Goal: Task Accomplishment & Management: Use online tool/utility

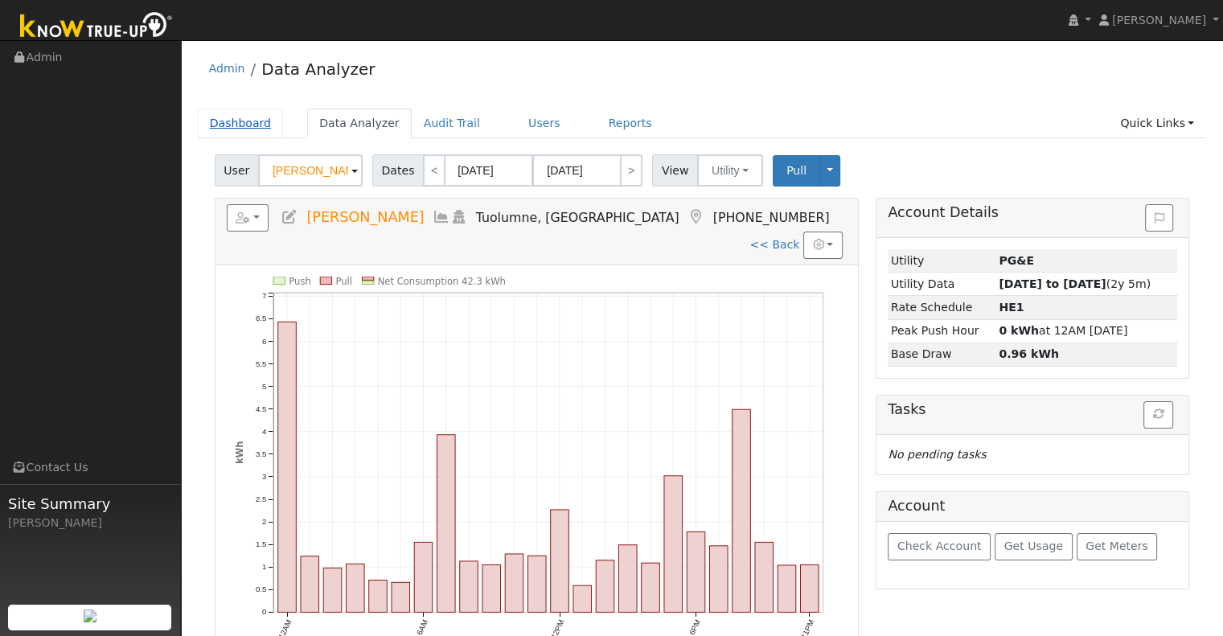
click at [241, 122] on link "Dashboard" at bounding box center [241, 124] width 86 height 30
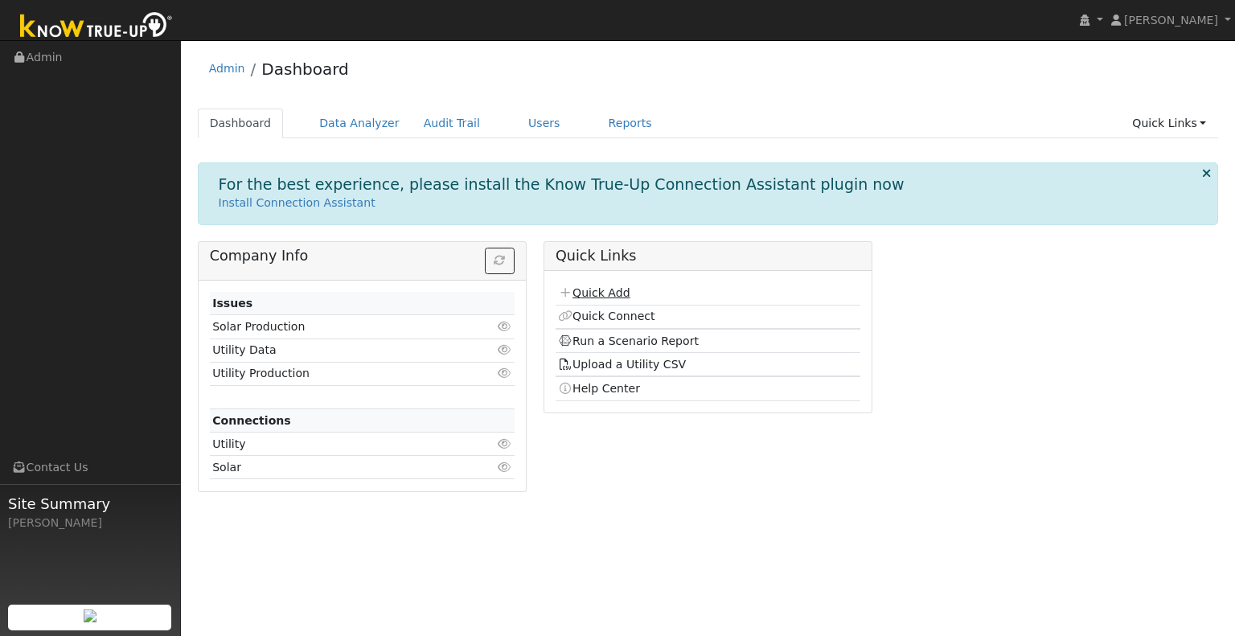
click at [589, 297] on link "Quick Add" at bounding box center [594, 292] width 72 height 13
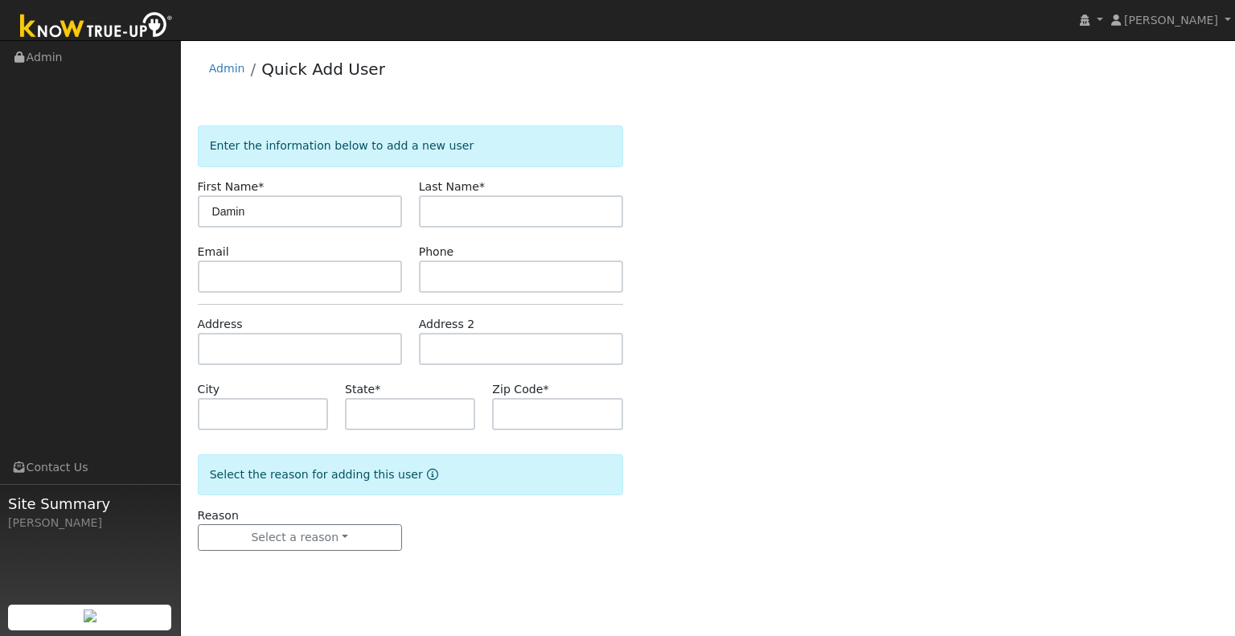
type input "Damin"
type input "Corona"
type input "Los Banos"
type input "CA"
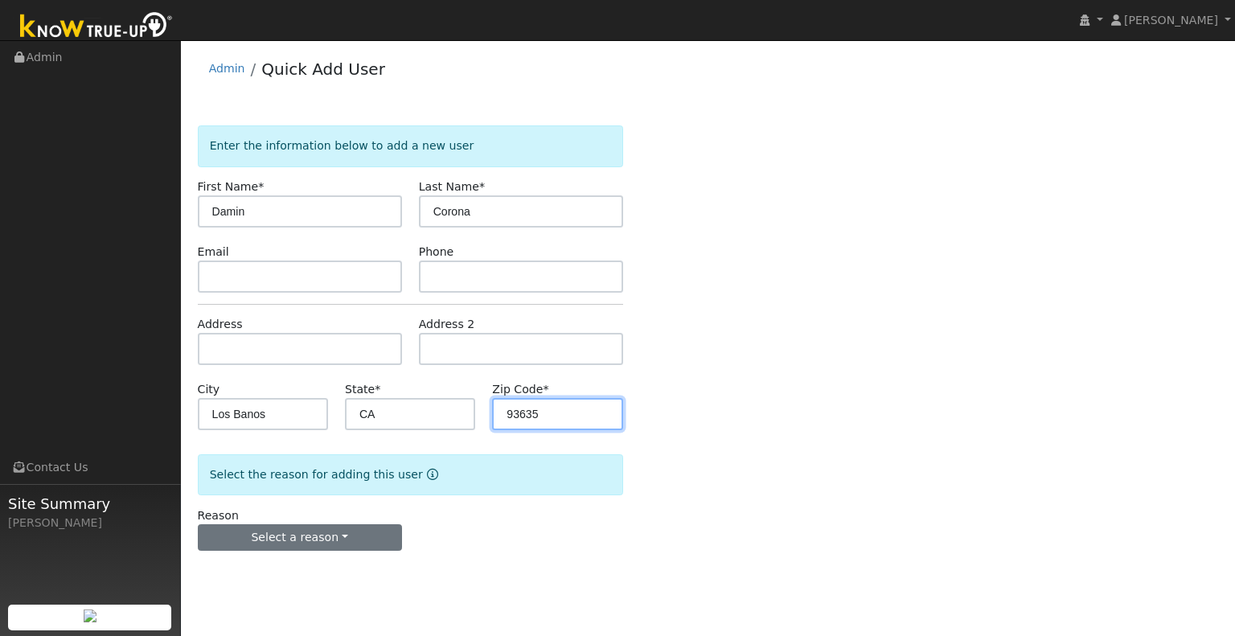
type input "93635"
click at [314, 531] on button "Select a reason" at bounding box center [300, 537] width 204 height 27
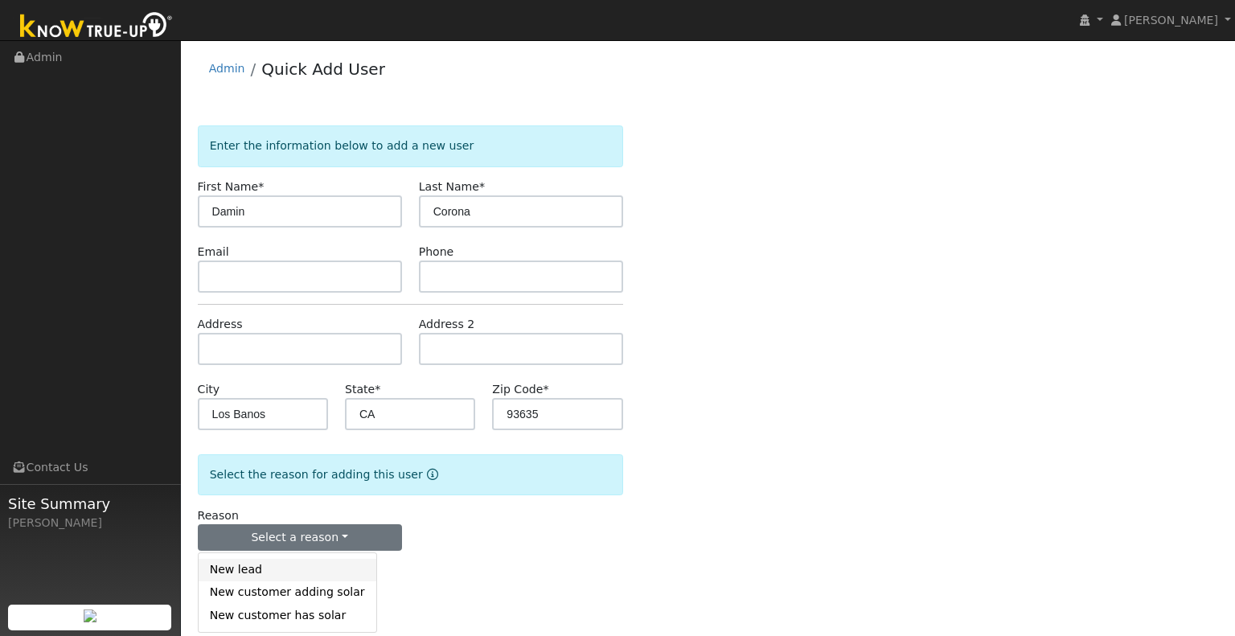
click at [295, 562] on link "New lead" at bounding box center [288, 570] width 178 height 23
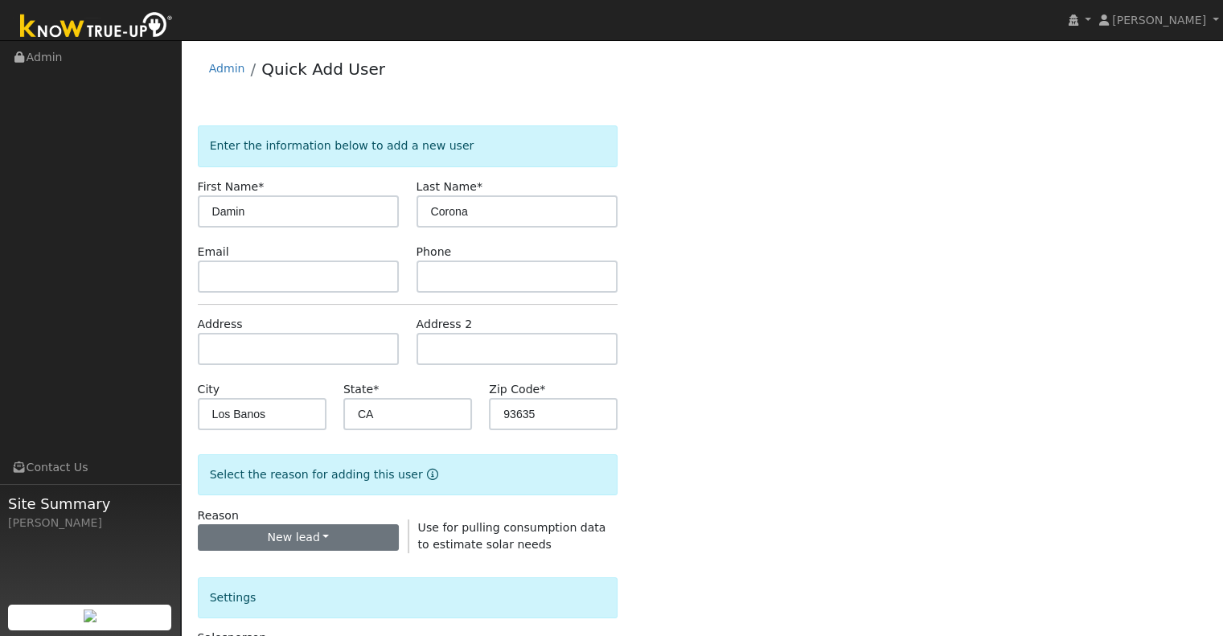
scroll to position [322, 0]
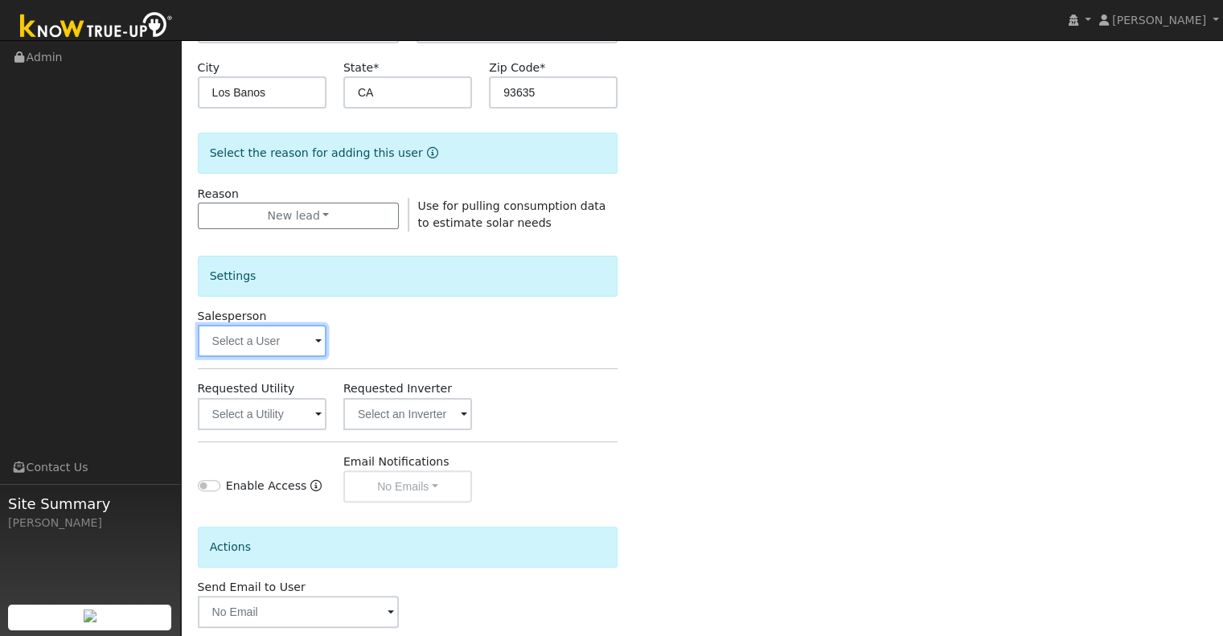
click at [271, 331] on input "text" at bounding box center [262, 341] width 129 height 32
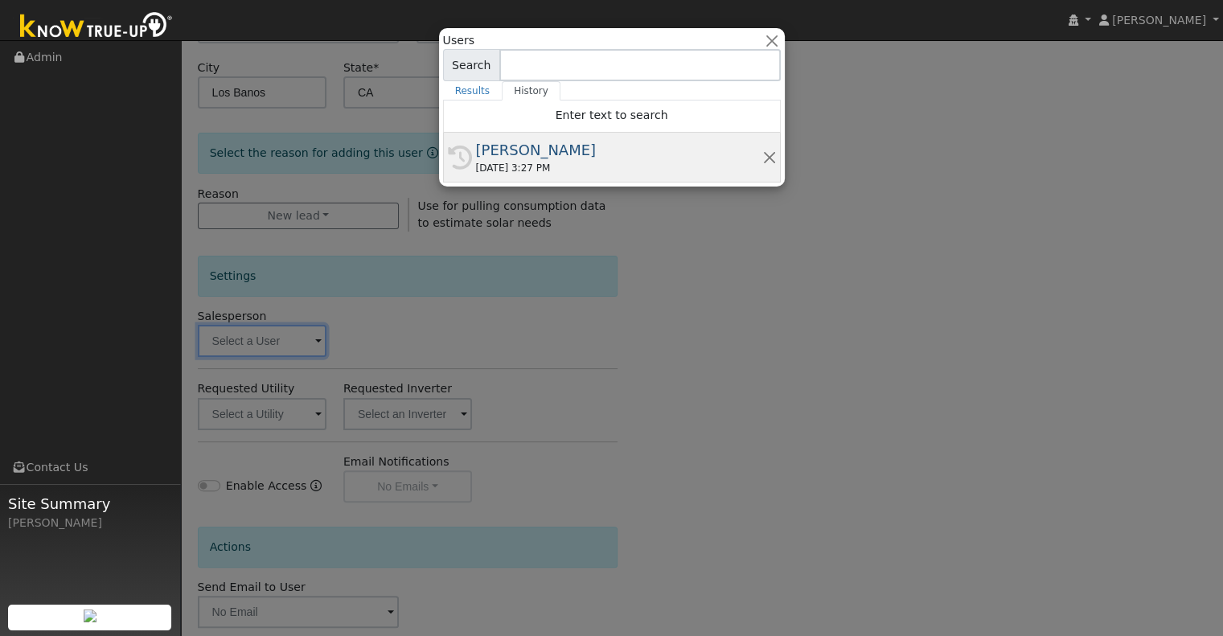
click at [568, 170] on div "08/06/2025 3:27 PM" at bounding box center [619, 168] width 286 height 14
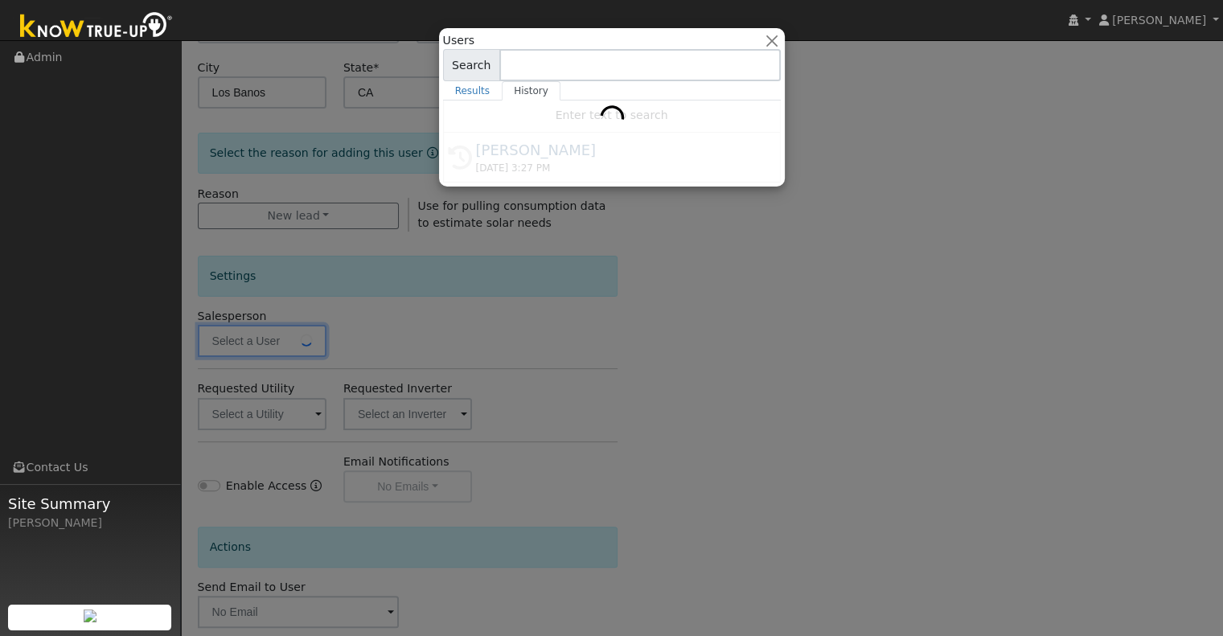
type input "[PERSON_NAME]"
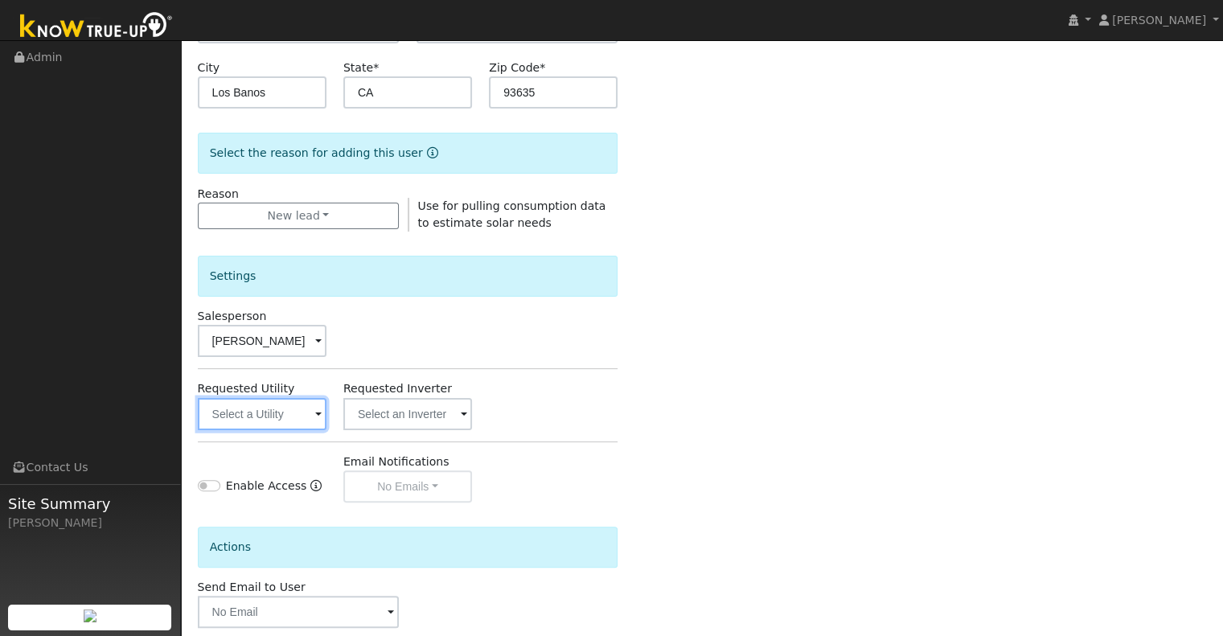
click at [297, 408] on input "text" at bounding box center [262, 414] width 129 height 32
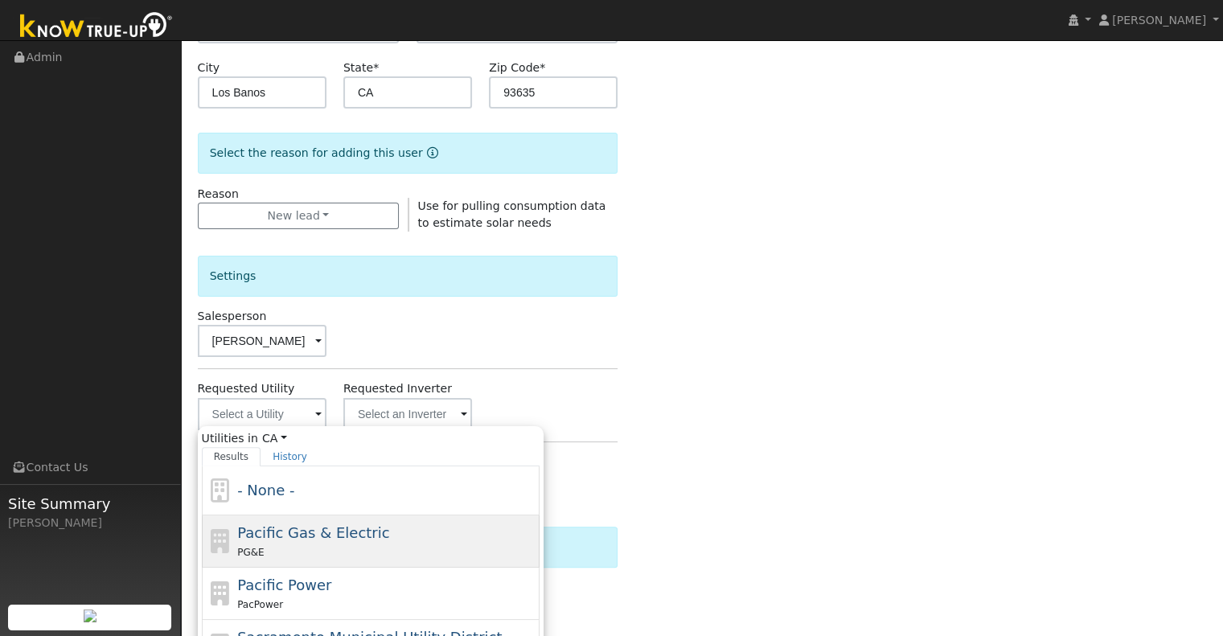
click at [335, 541] on div "Pacific Gas & Electric PG&E" at bounding box center [386, 541] width 298 height 39
type input "Pacific Gas & Electric"
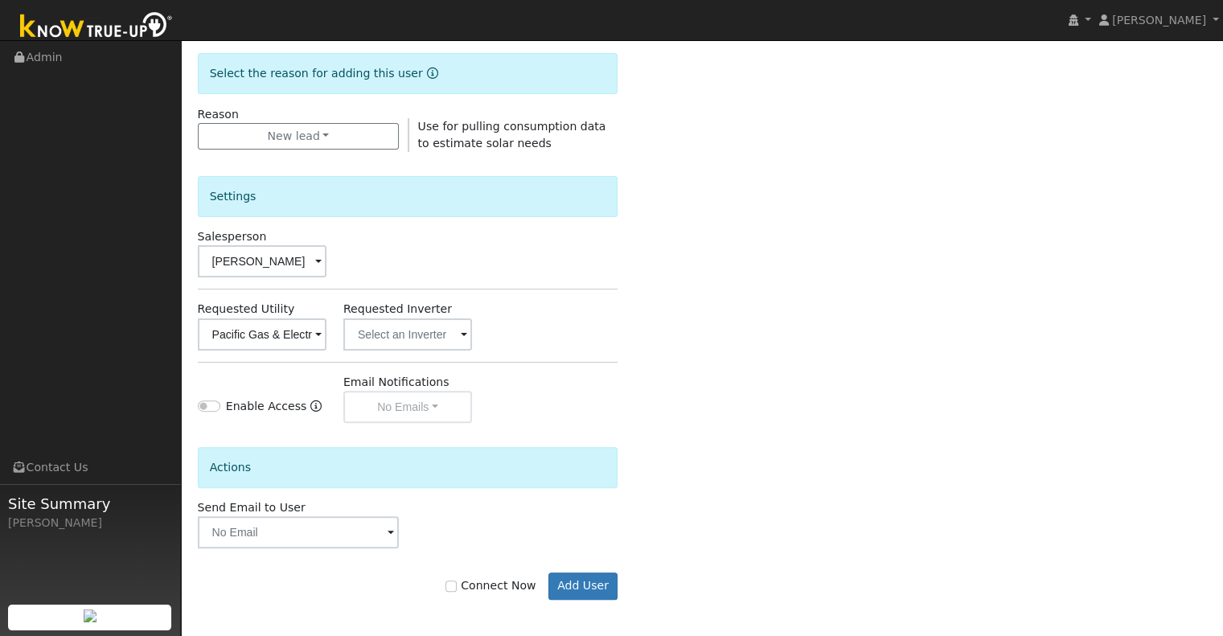
scroll to position [403, 0]
click at [495, 585] on label "Connect Now" at bounding box center [490, 584] width 90 height 17
click at [457, 585] on input "Connect Now" at bounding box center [450, 584] width 11 height 11
checkbox input "true"
click at [569, 582] on button "Add User" at bounding box center [583, 584] width 70 height 27
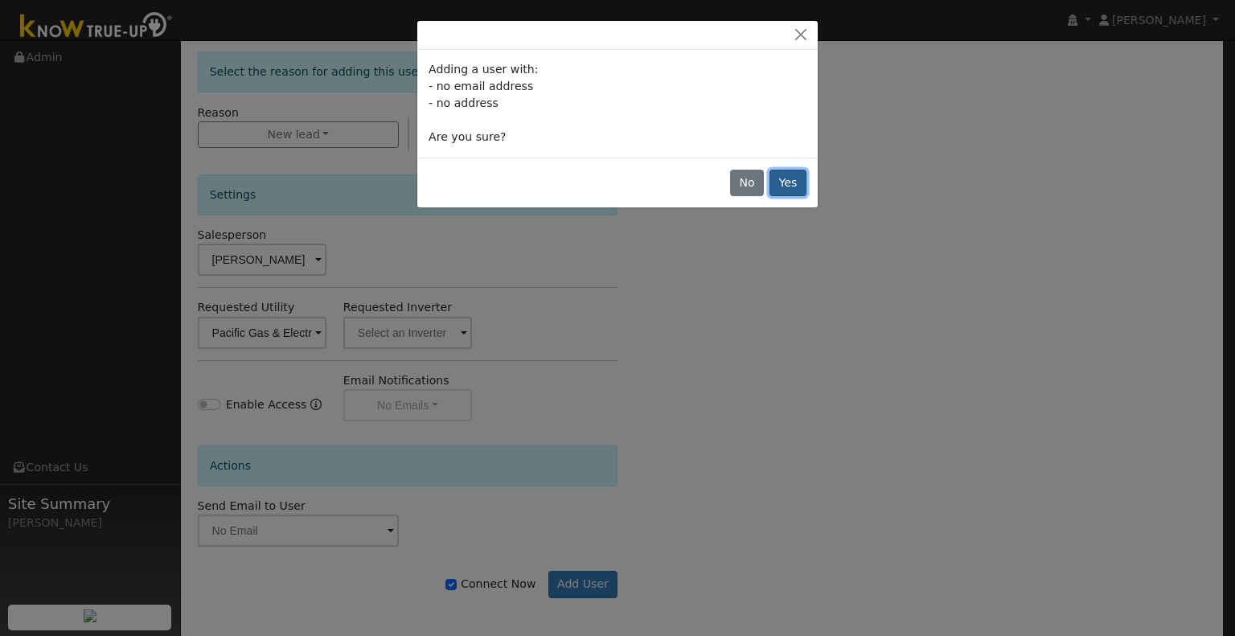
click at [788, 180] on button "Yes" at bounding box center [787, 183] width 37 height 27
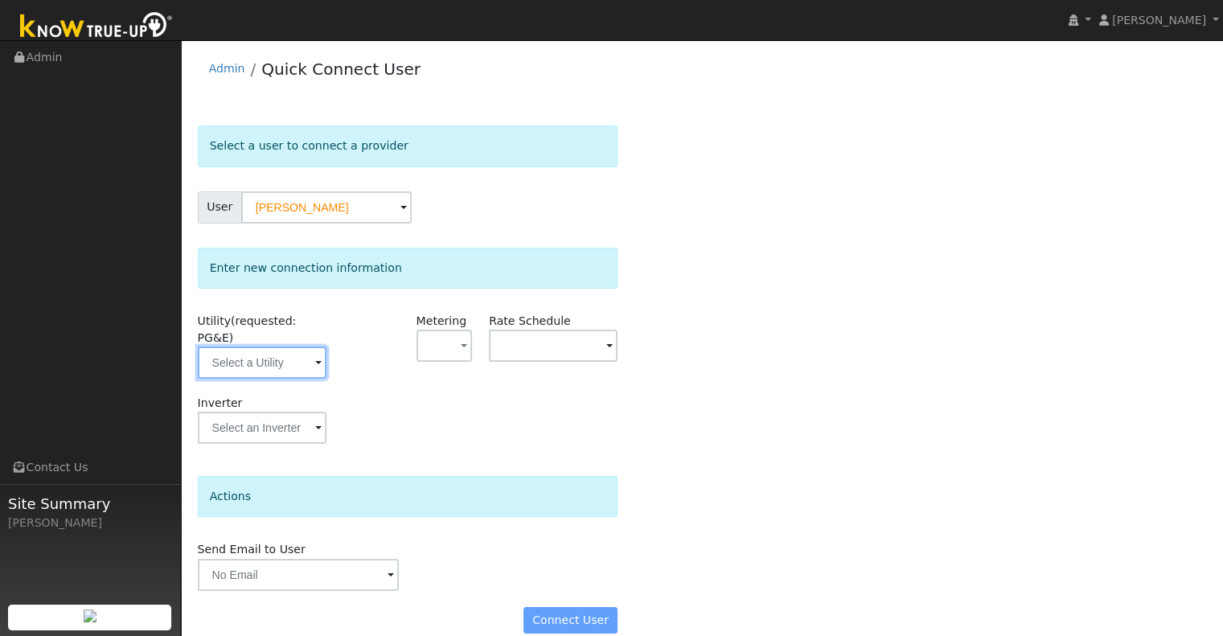
click at [274, 355] on input "text" at bounding box center [262, 363] width 129 height 32
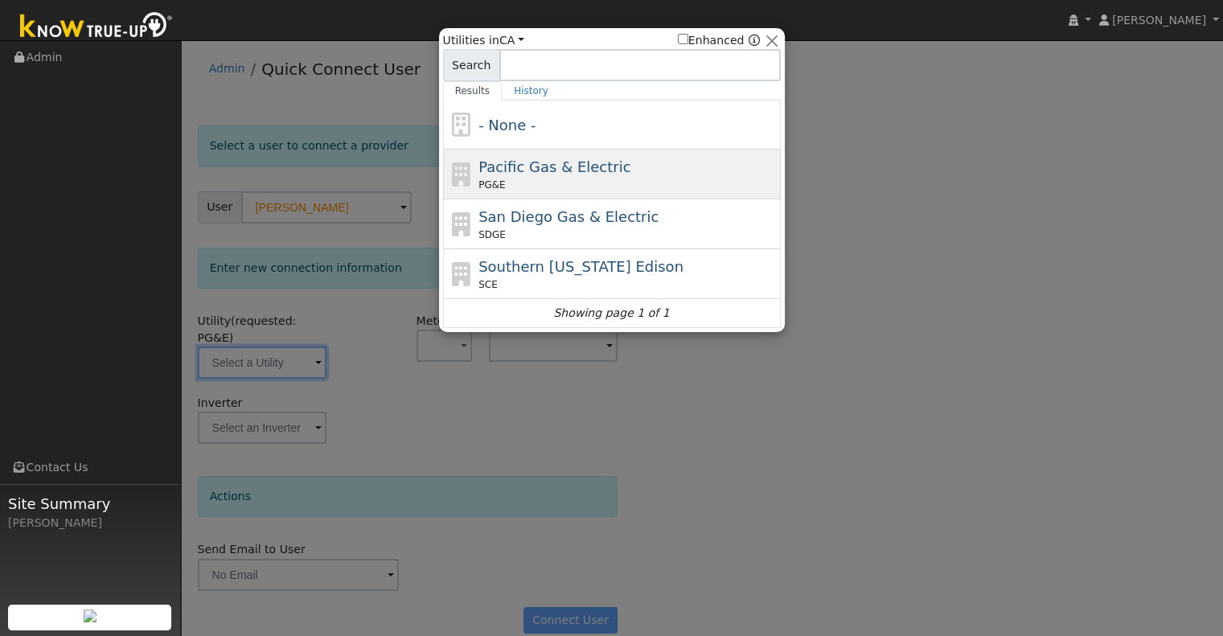
click at [513, 160] on span "Pacific Gas & Electric" at bounding box center [554, 166] width 152 height 17
type input "PG&E"
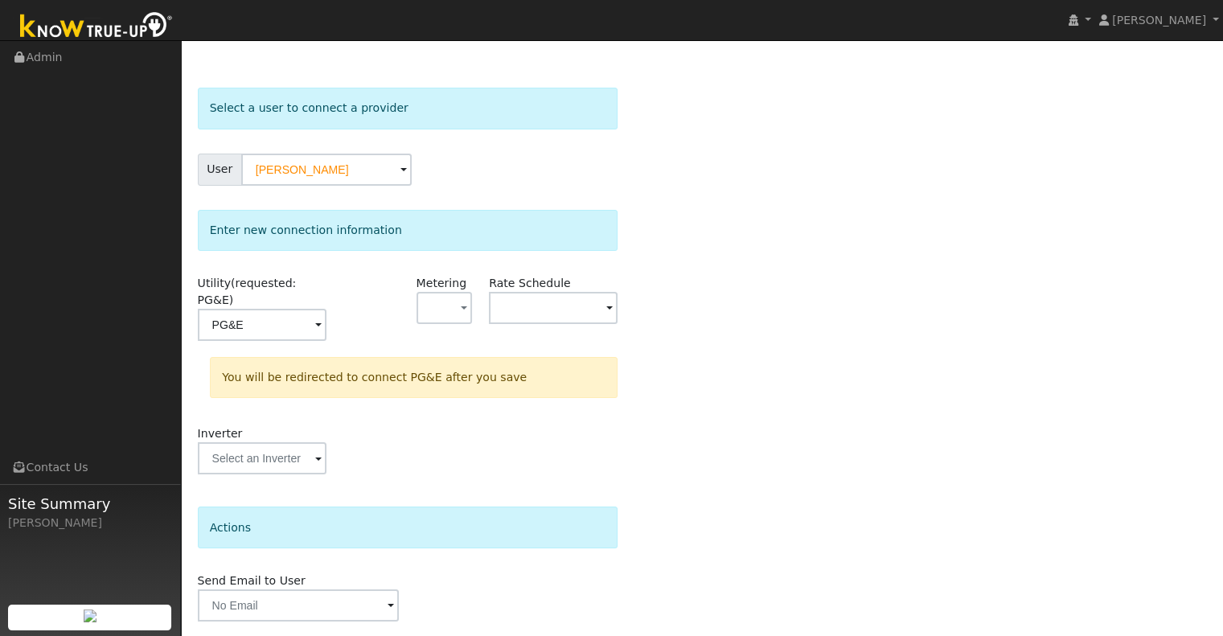
scroll to position [72, 0]
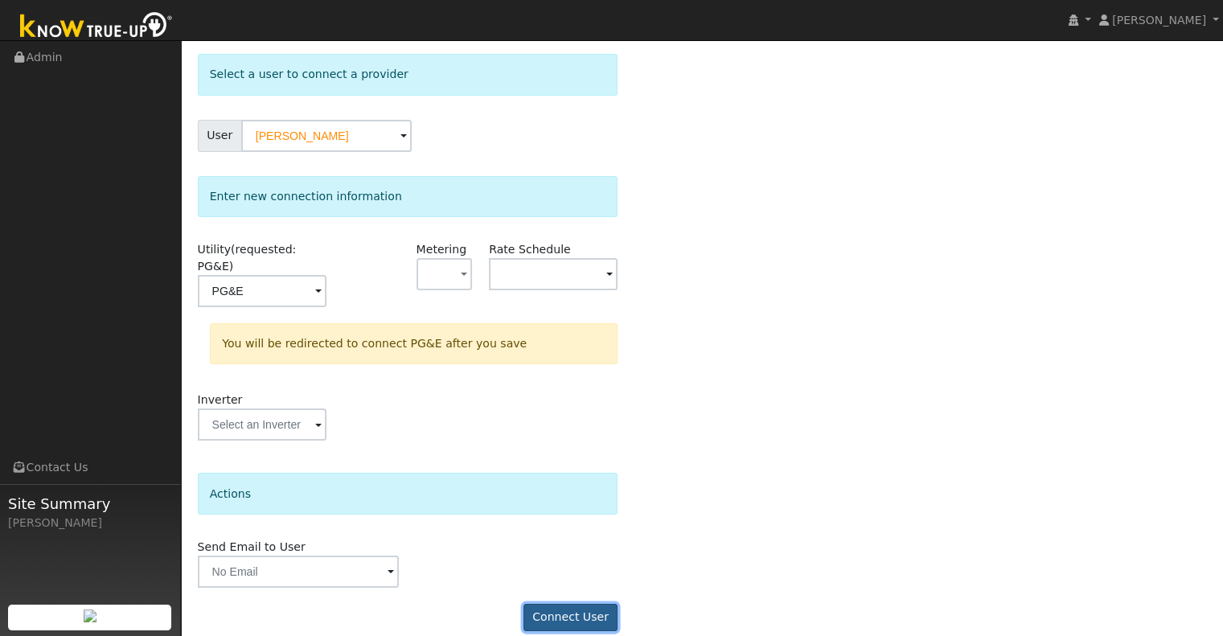
click at [576, 604] on button "Connect User" at bounding box center [570, 617] width 95 height 27
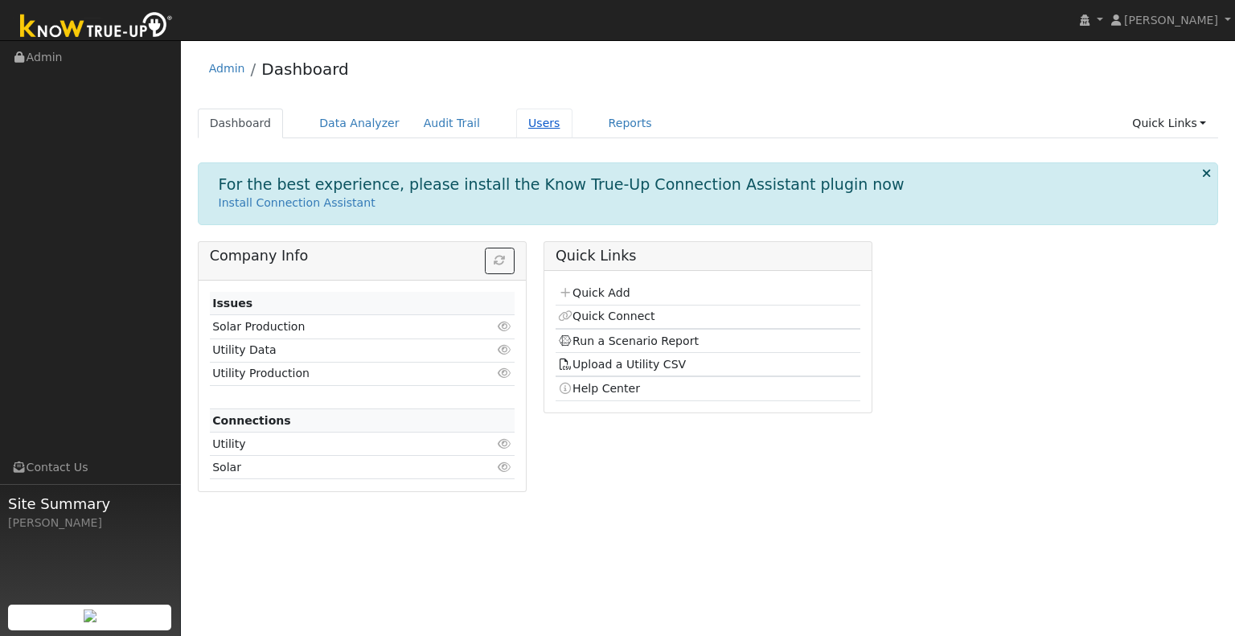
click at [518, 118] on link "Users" at bounding box center [544, 124] width 56 height 30
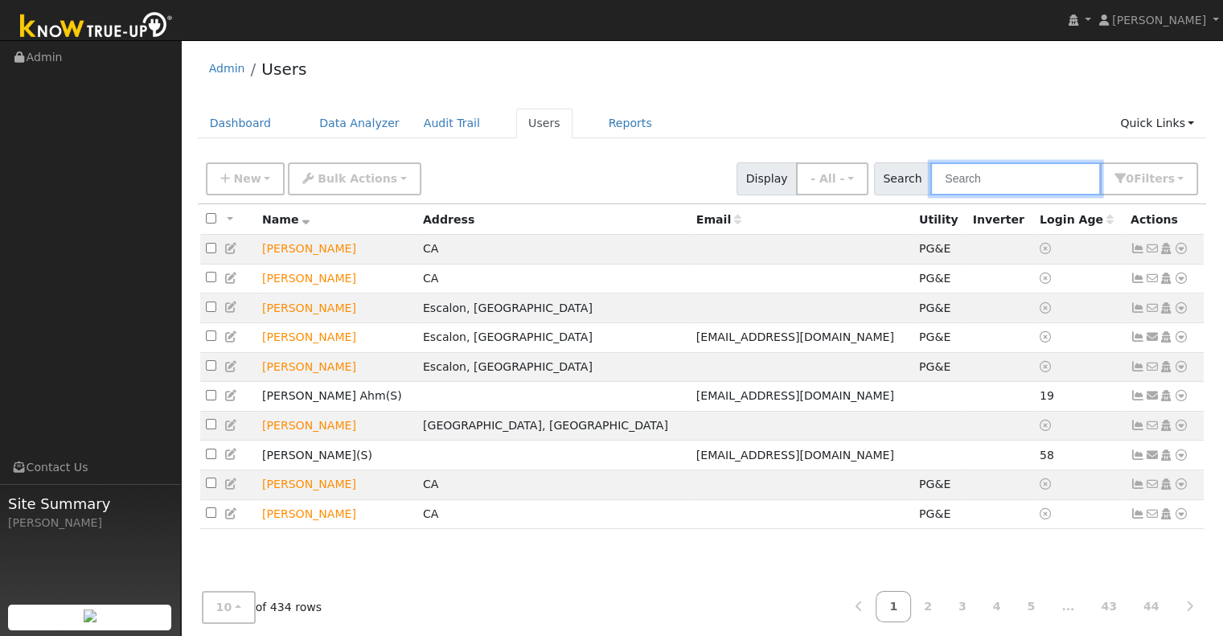
click at [955, 176] on input "text" at bounding box center [1015, 178] width 170 height 33
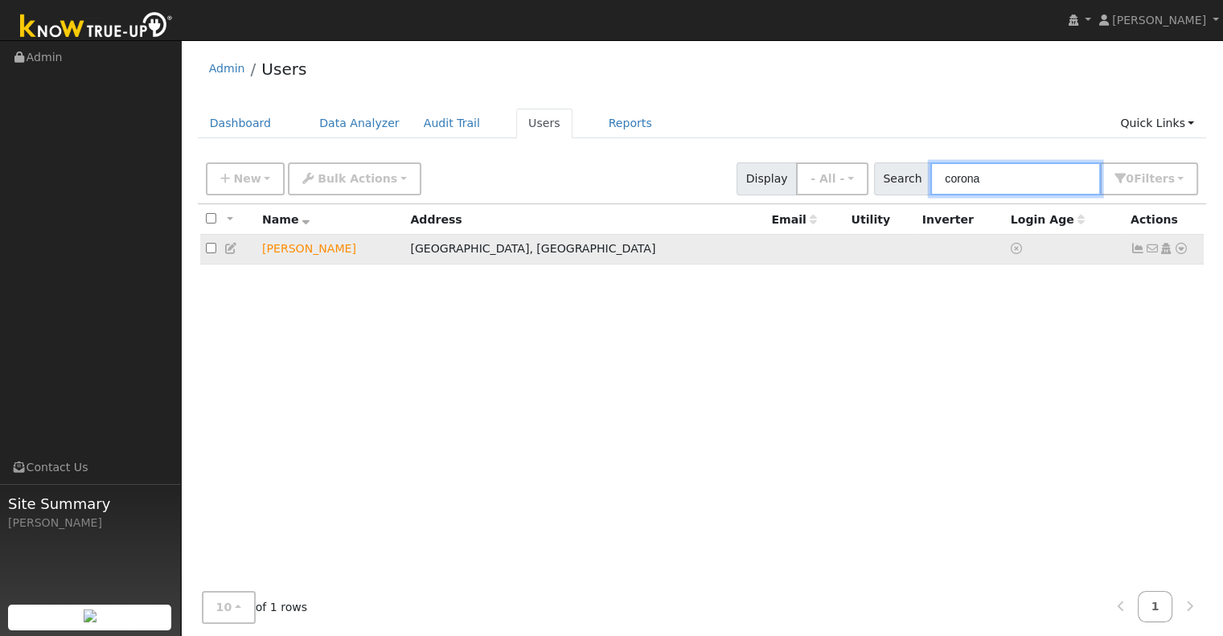
type input "corona"
click at [306, 260] on td "[PERSON_NAME]" at bounding box center [330, 250] width 148 height 30
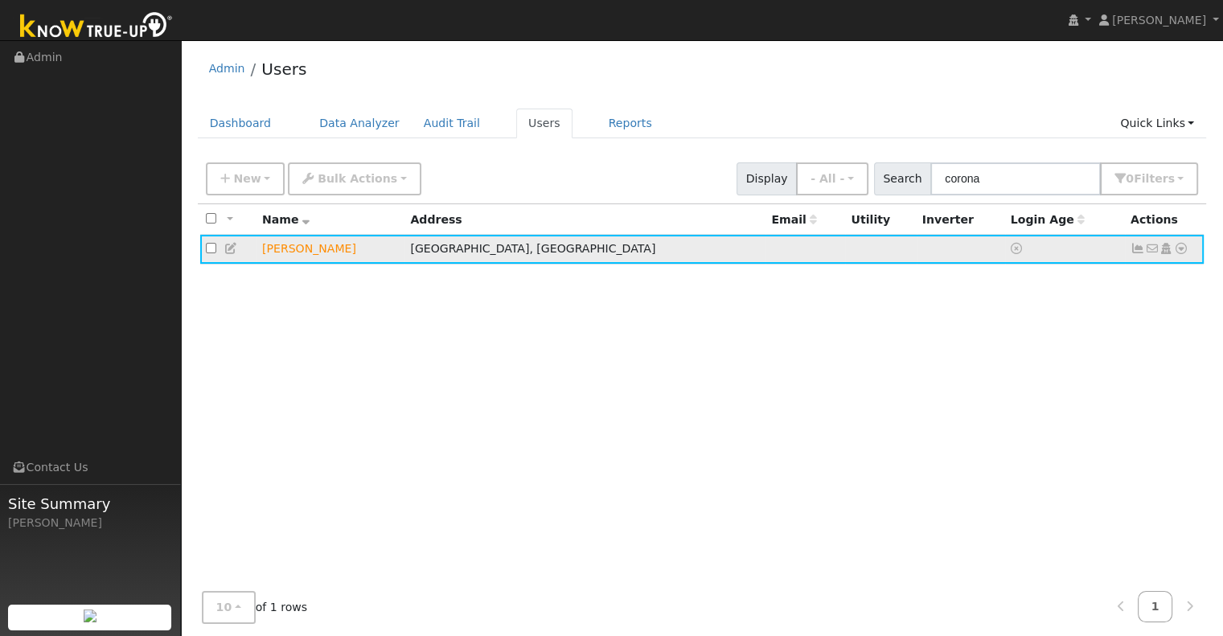
click at [306, 247] on td "[PERSON_NAME]" at bounding box center [330, 250] width 148 height 30
click at [1177, 253] on icon at bounding box center [1181, 248] width 14 height 11
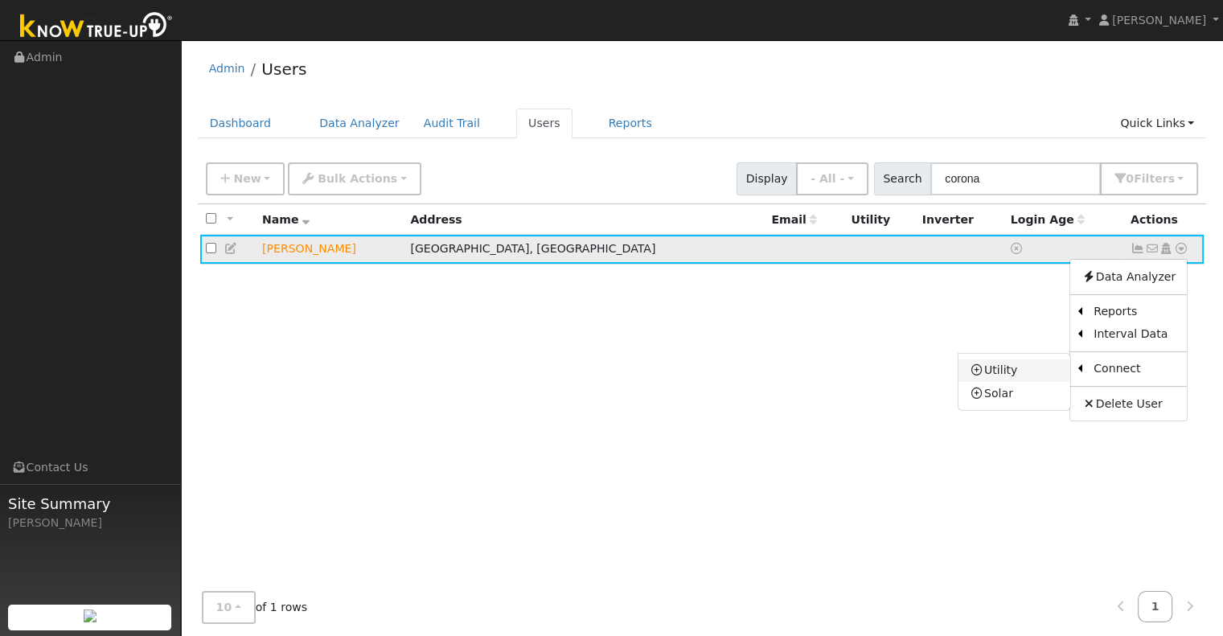
click at [1014, 372] on link "Utility" at bounding box center [1014, 370] width 112 height 23
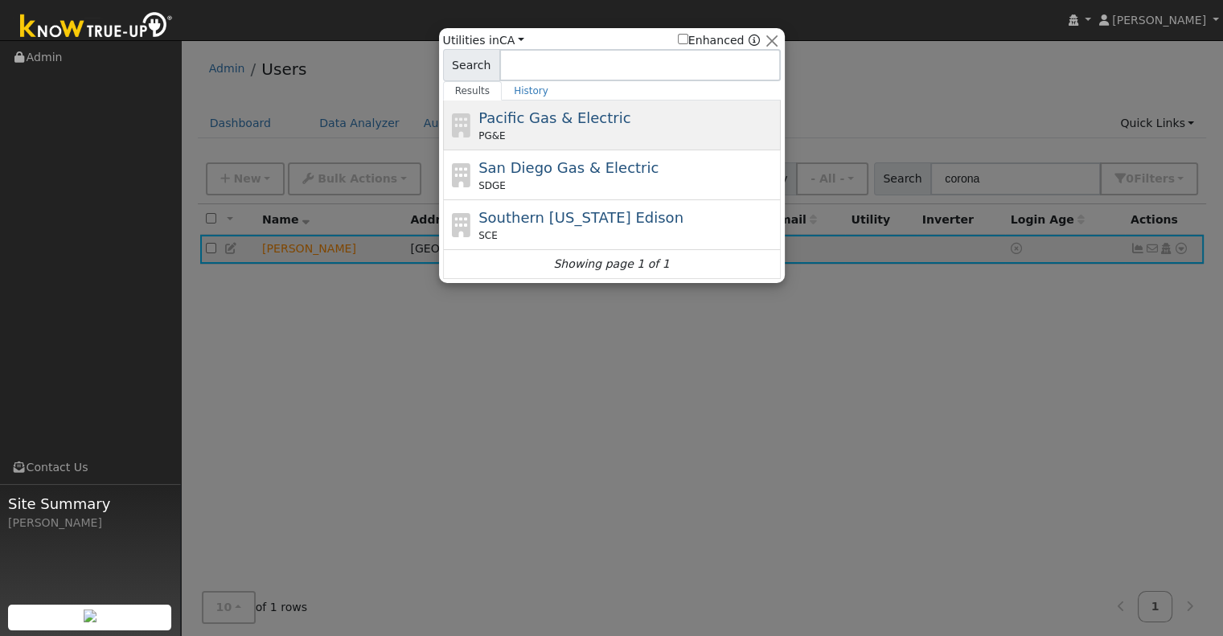
click at [572, 129] on div "PG&E" at bounding box center [627, 136] width 298 height 14
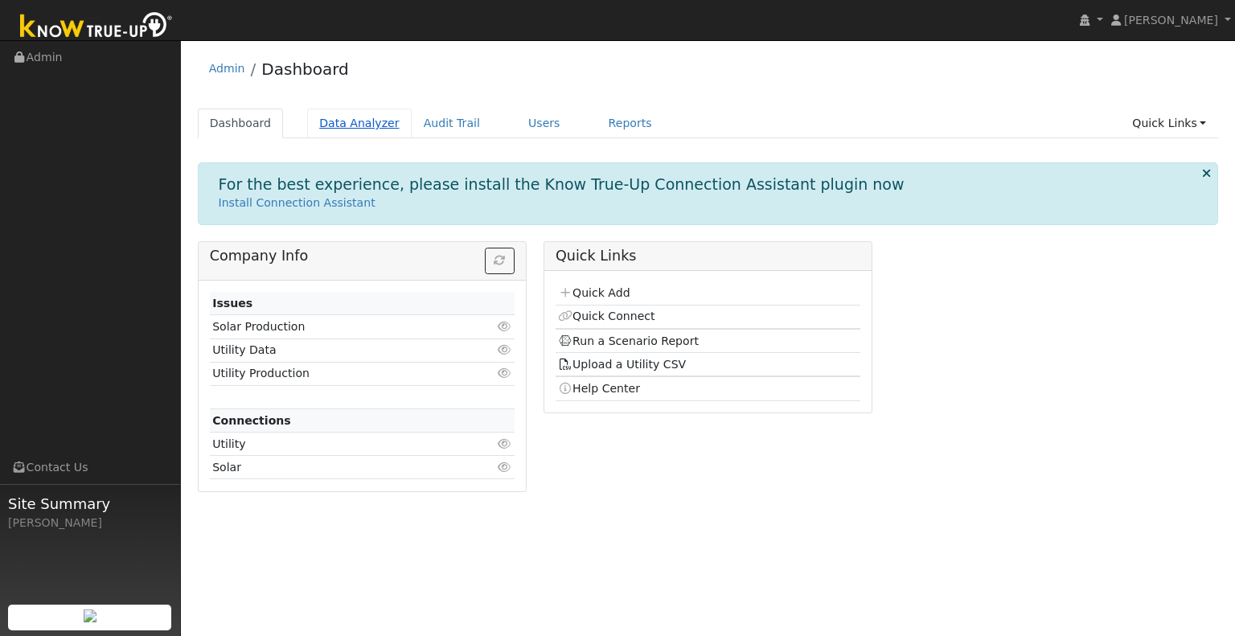
click at [370, 127] on link "Data Analyzer" at bounding box center [359, 124] width 105 height 30
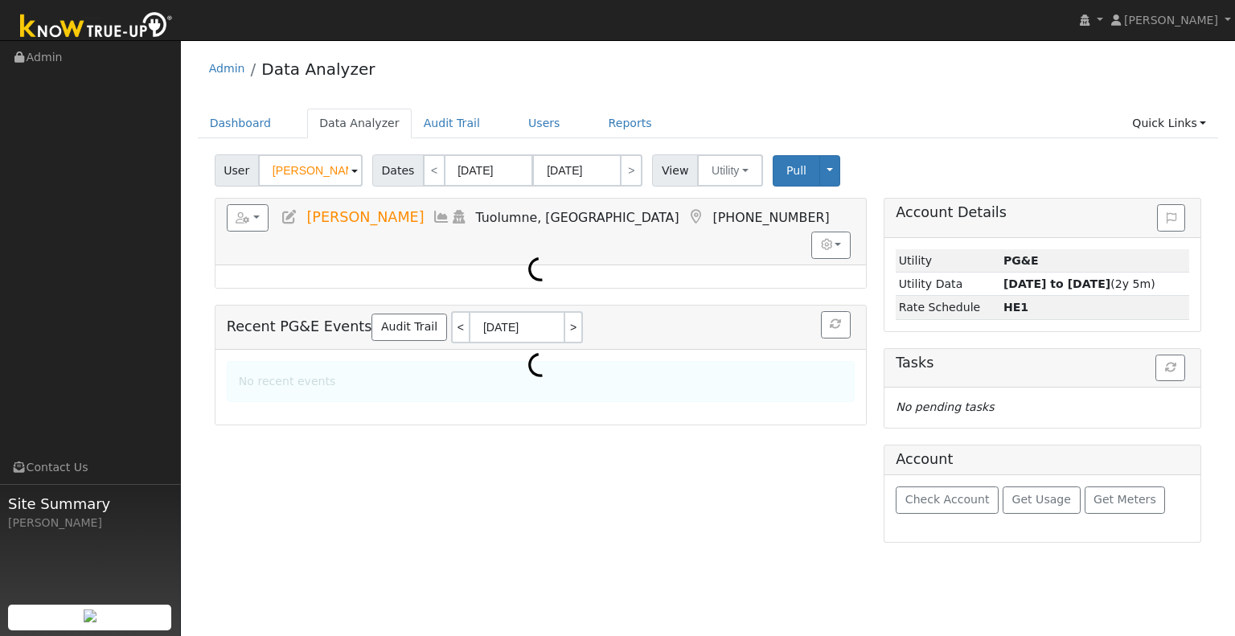
click at [299, 166] on input "[PERSON_NAME]" at bounding box center [310, 170] width 105 height 32
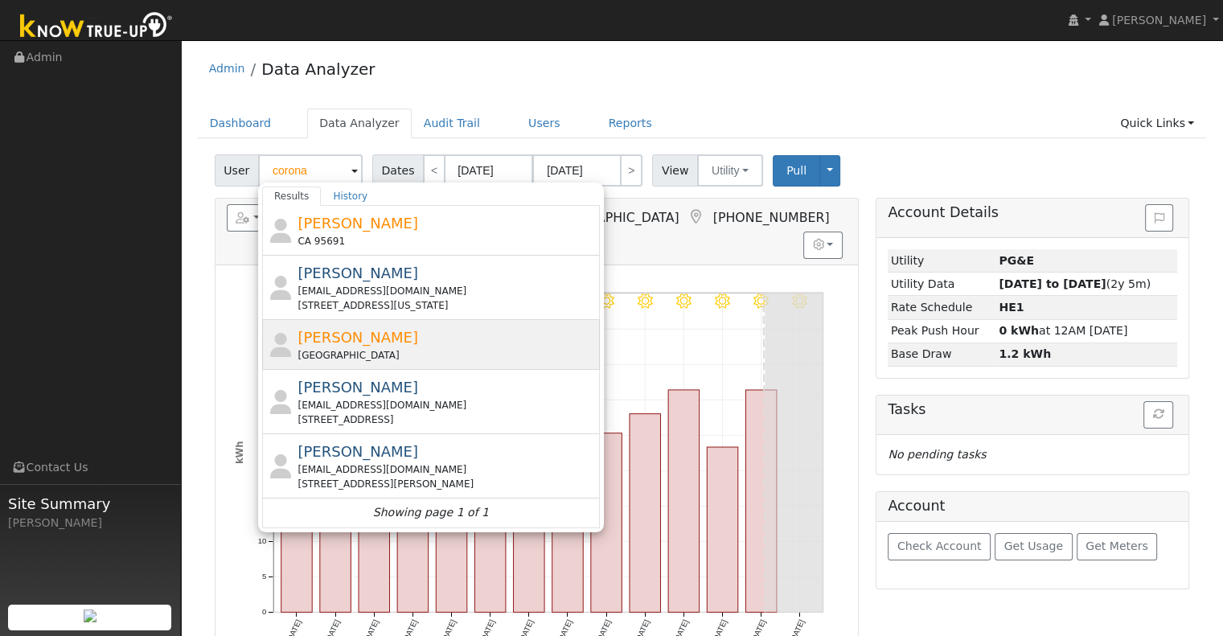
click at [373, 348] on div "[GEOGRAPHIC_DATA]" at bounding box center [446, 355] width 298 height 14
type input "[PERSON_NAME]"
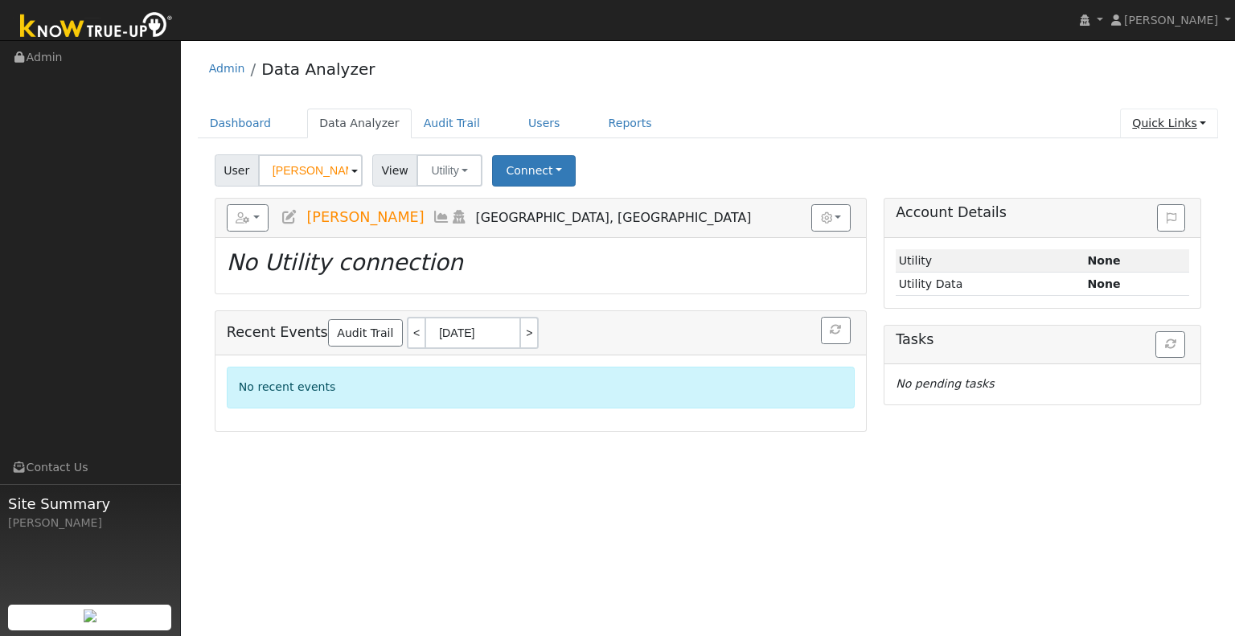
click at [1190, 126] on link "Quick Links" at bounding box center [1169, 124] width 98 height 30
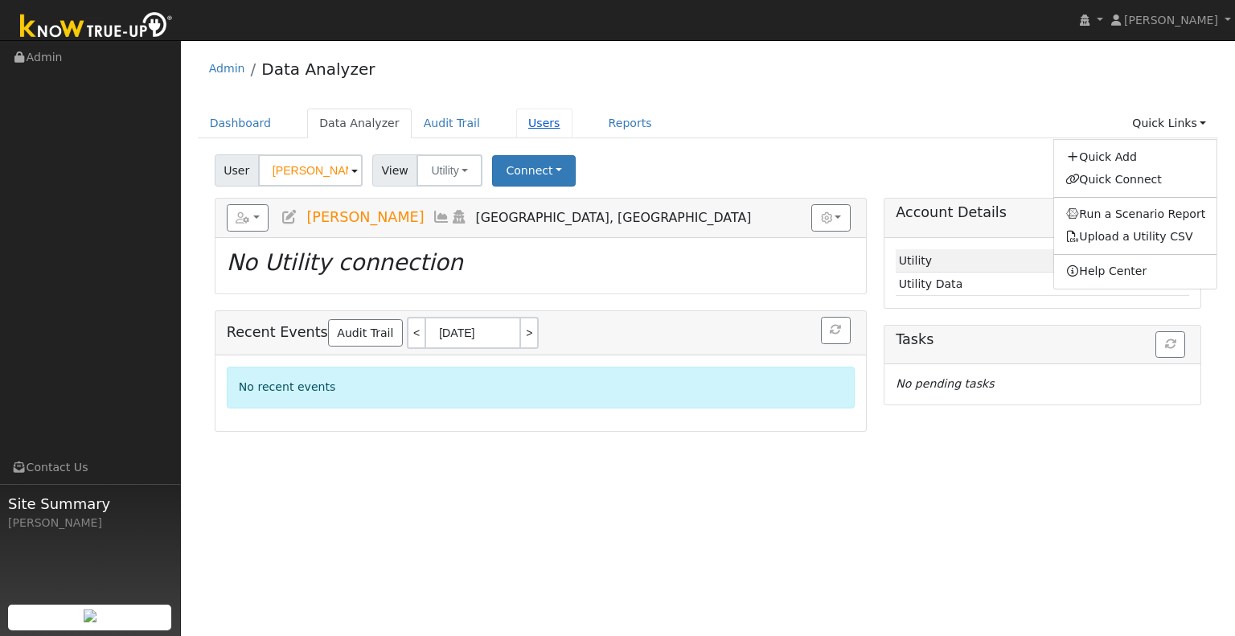
click at [516, 112] on link "Users" at bounding box center [544, 124] width 56 height 30
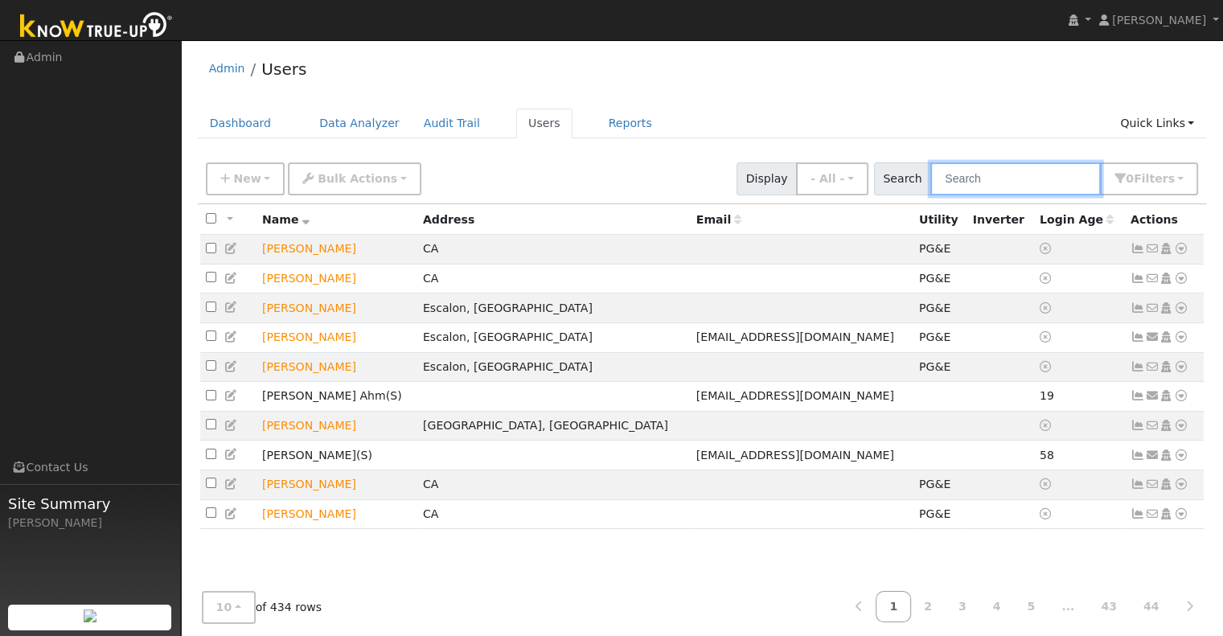
click at [1007, 186] on input "text" at bounding box center [1015, 178] width 170 height 33
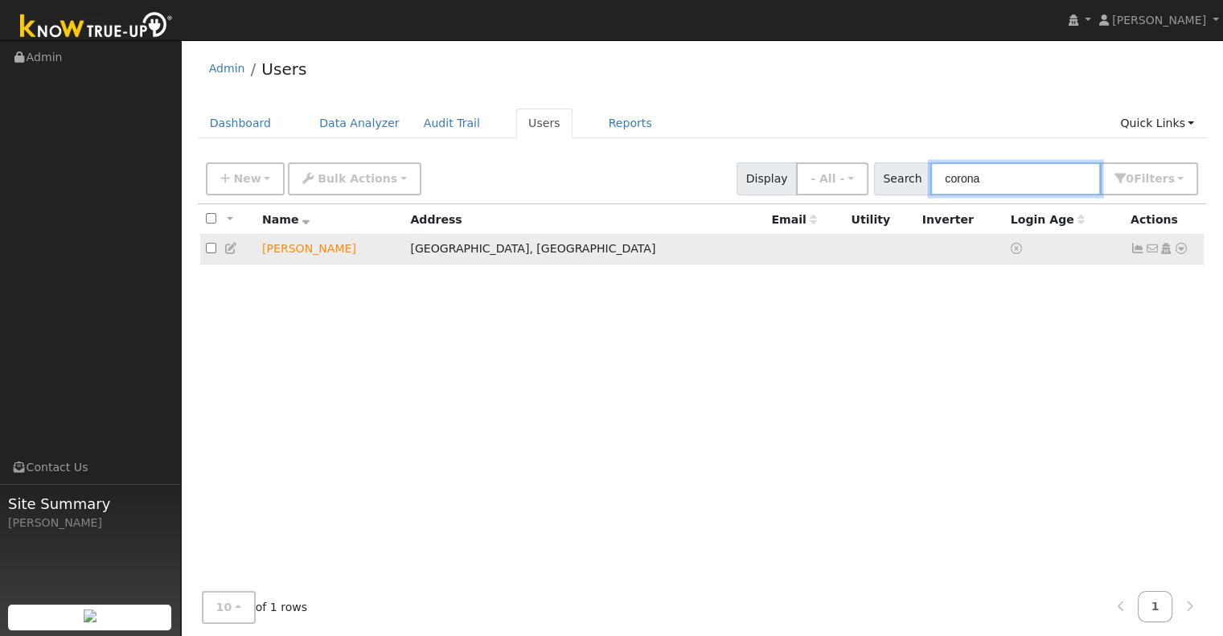
type input "corona"
click at [1180, 253] on icon at bounding box center [1181, 248] width 14 height 11
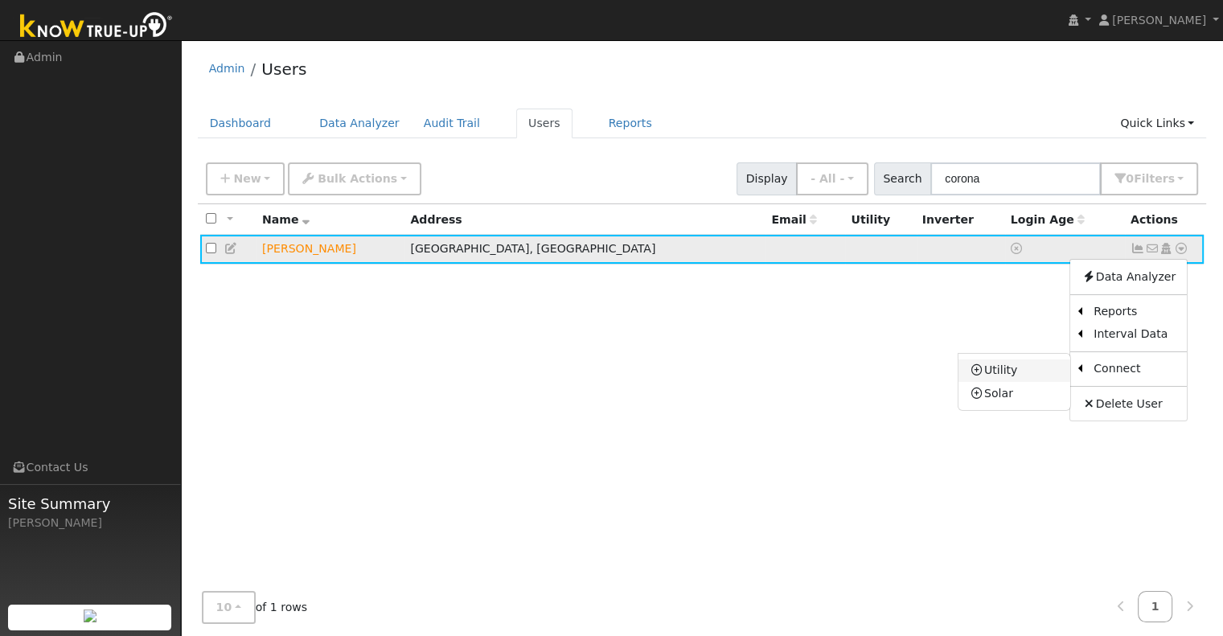
click at [1035, 371] on link "Utility" at bounding box center [1014, 370] width 112 height 23
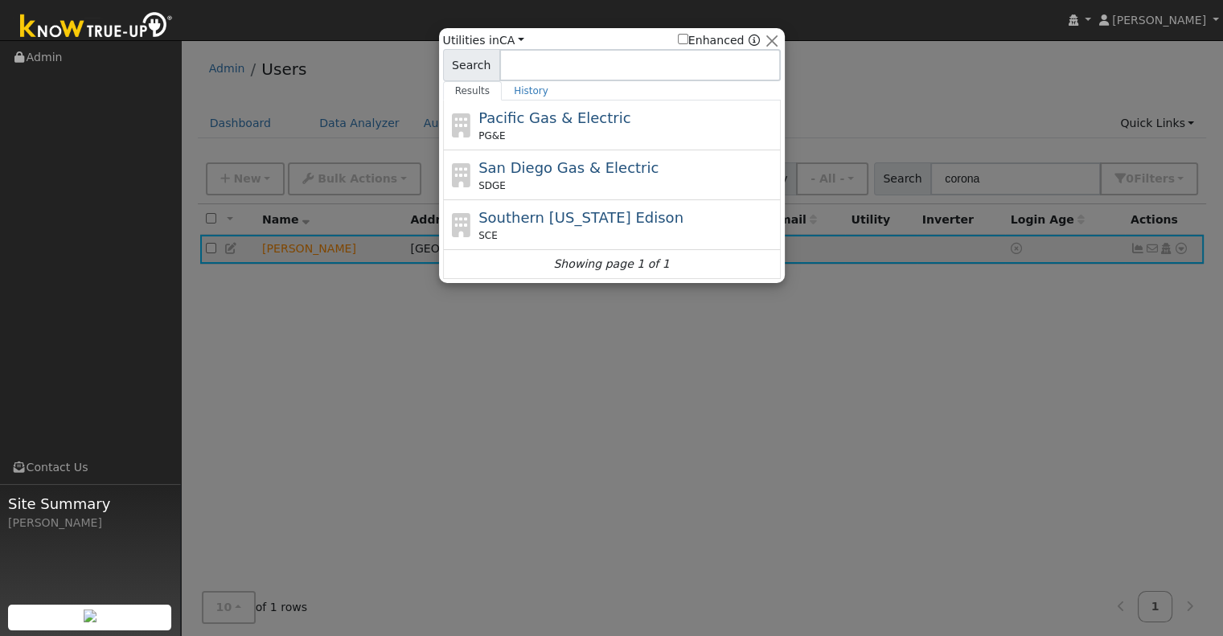
click at [559, 94] on ul "Results History" at bounding box center [612, 90] width 338 height 19
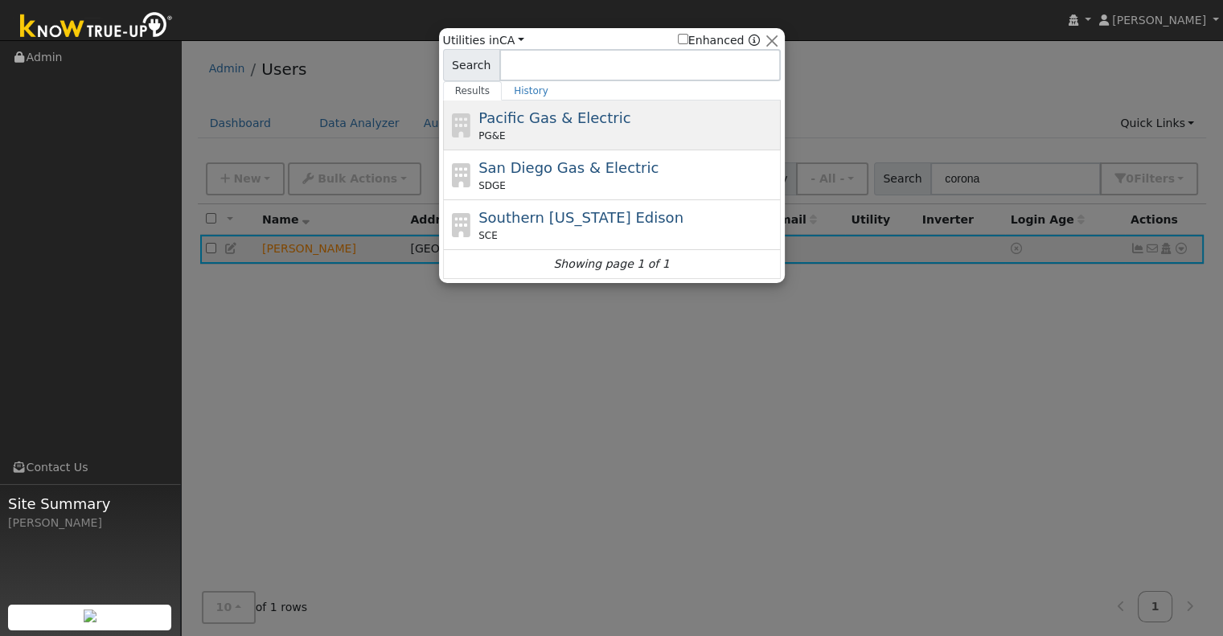
click at [558, 109] on span "Pacific Gas & Electric" at bounding box center [554, 117] width 152 height 17
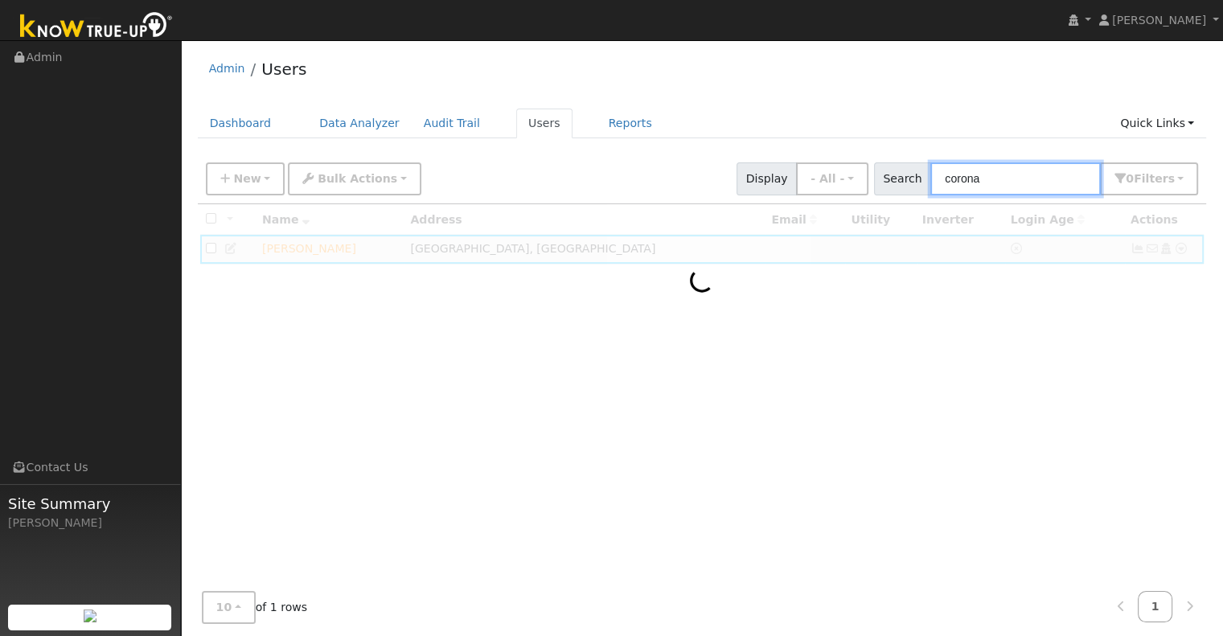
click at [1044, 169] on input "corona" at bounding box center [1015, 178] width 170 height 33
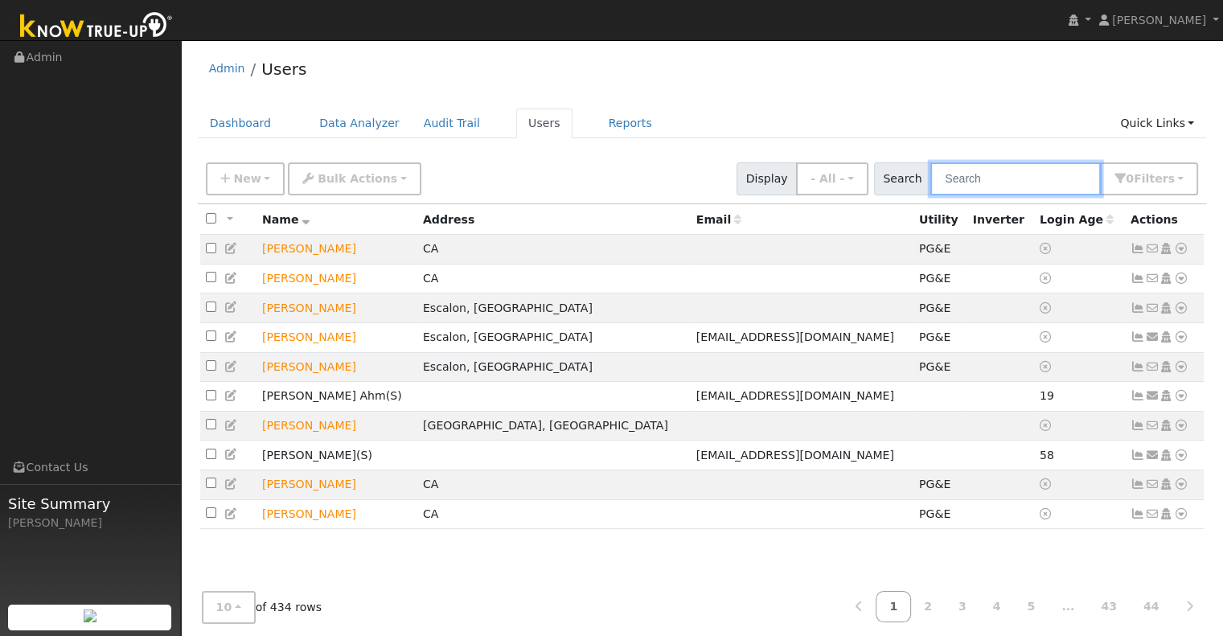
click at [1023, 176] on input "text" at bounding box center [1015, 178] width 170 height 33
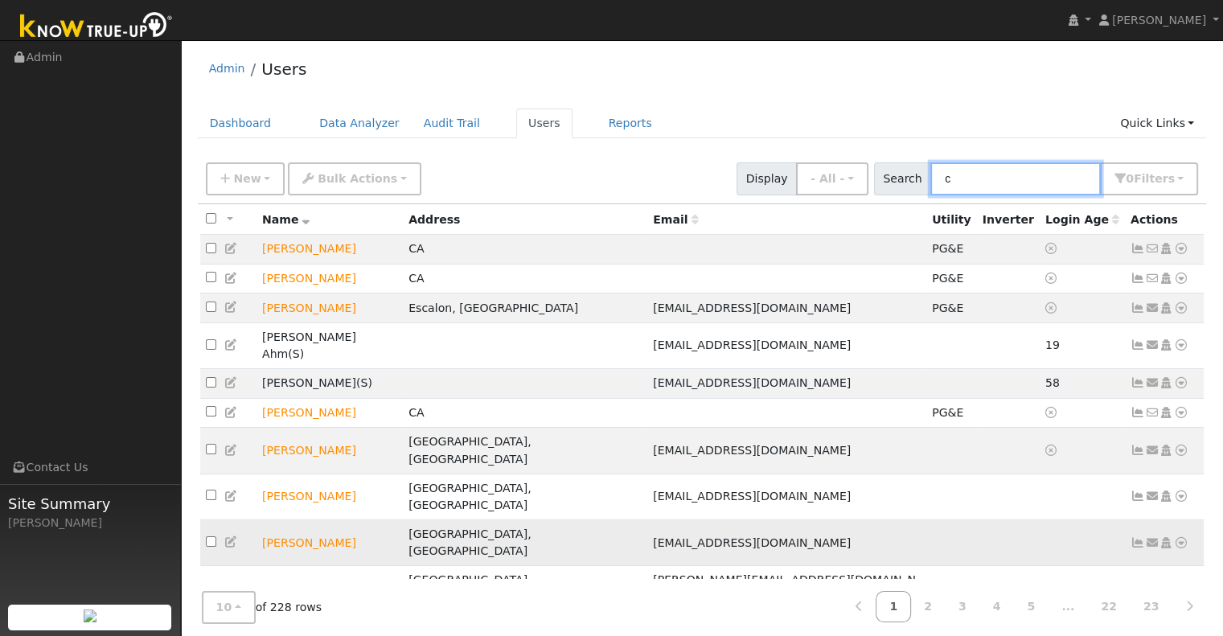
scroll to position [13, 0]
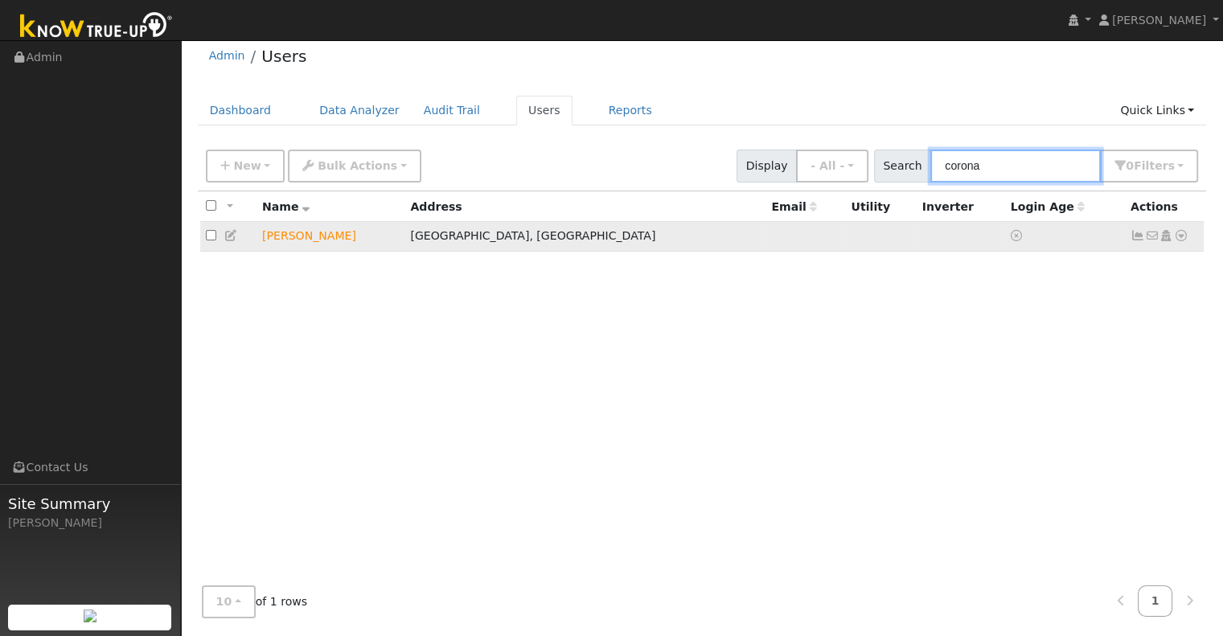
type input "corona"
click at [1181, 239] on icon at bounding box center [1181, 235] width 14 height 11
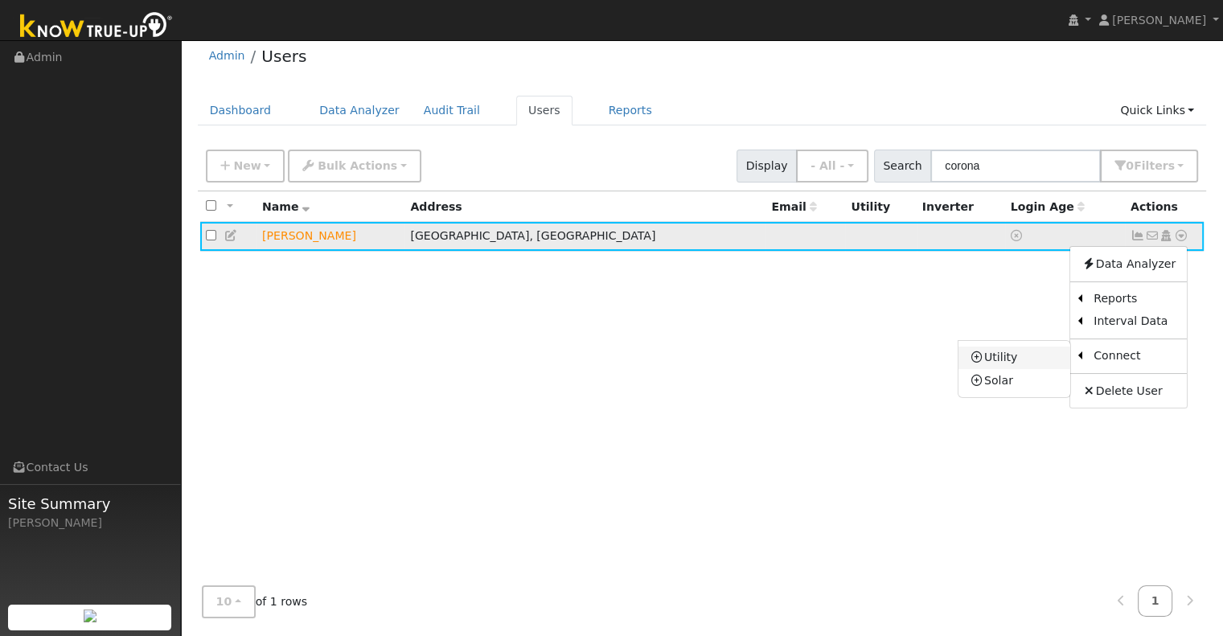
click at [1003, 362] on link "Utility" at bounding box center [1014, 358] width 112 height 23
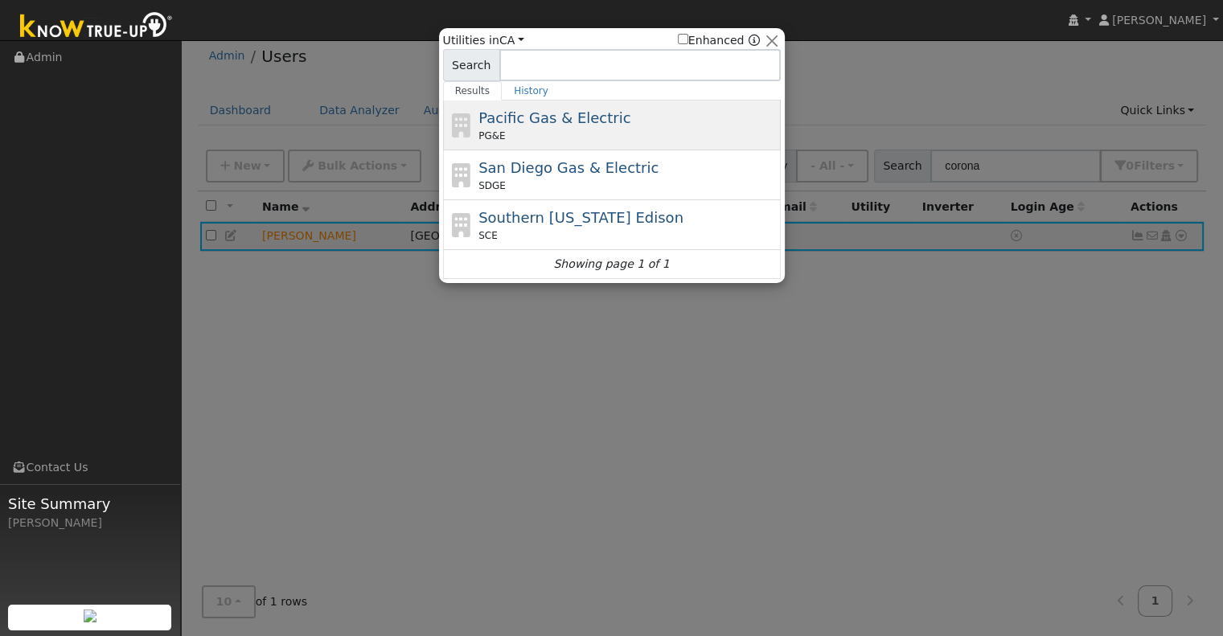
click at [511, 121] on span "Pacific Gas & Electric" at bounding box center [554, 117] width 152 height 17
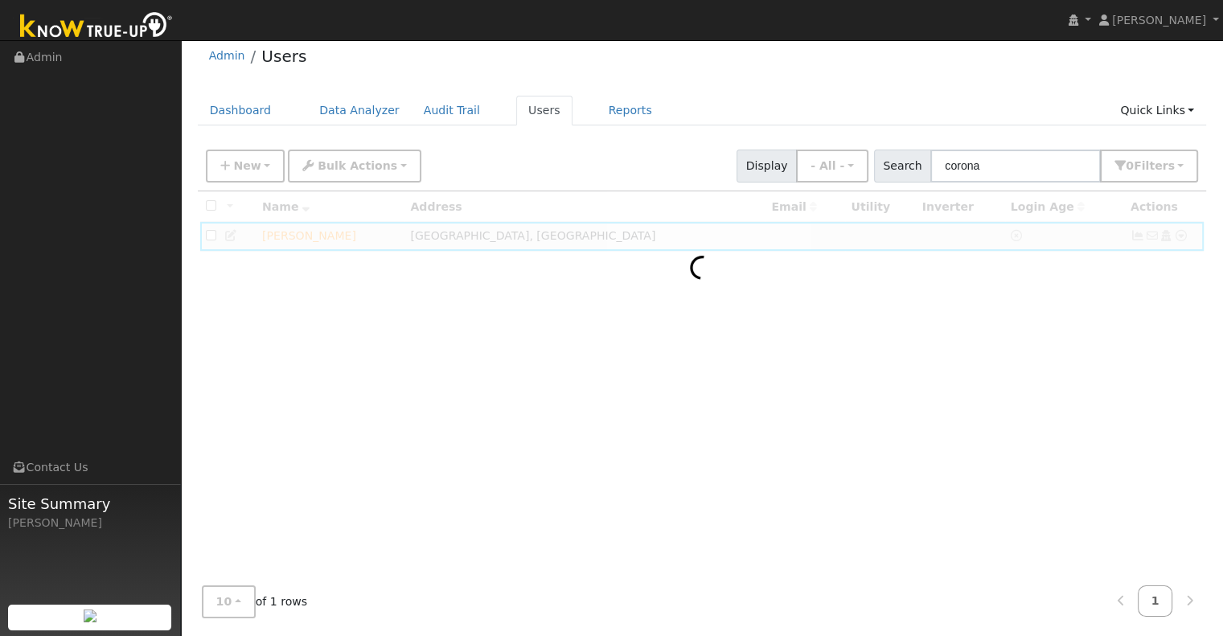
click at [191, 109] on div "Admin Users Dashboard Data Analyzer Audit Trail Users Reports Quick Links Quick…" at bounding box center [702, 332] width 1026 height 595
click at [221, 107] on link "Dashboard" at bounding box center [241, 111] width 86 height 30
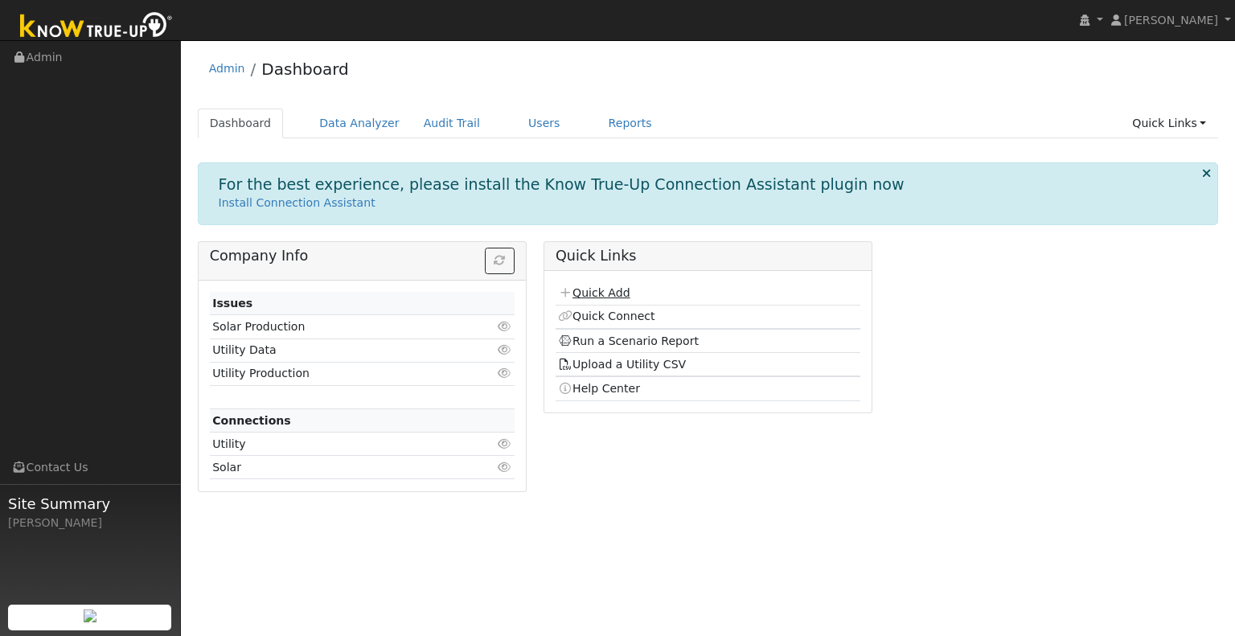
click at [579, 289] on link "Quick Add" at bounding box center [594, 292] width 72 height 13
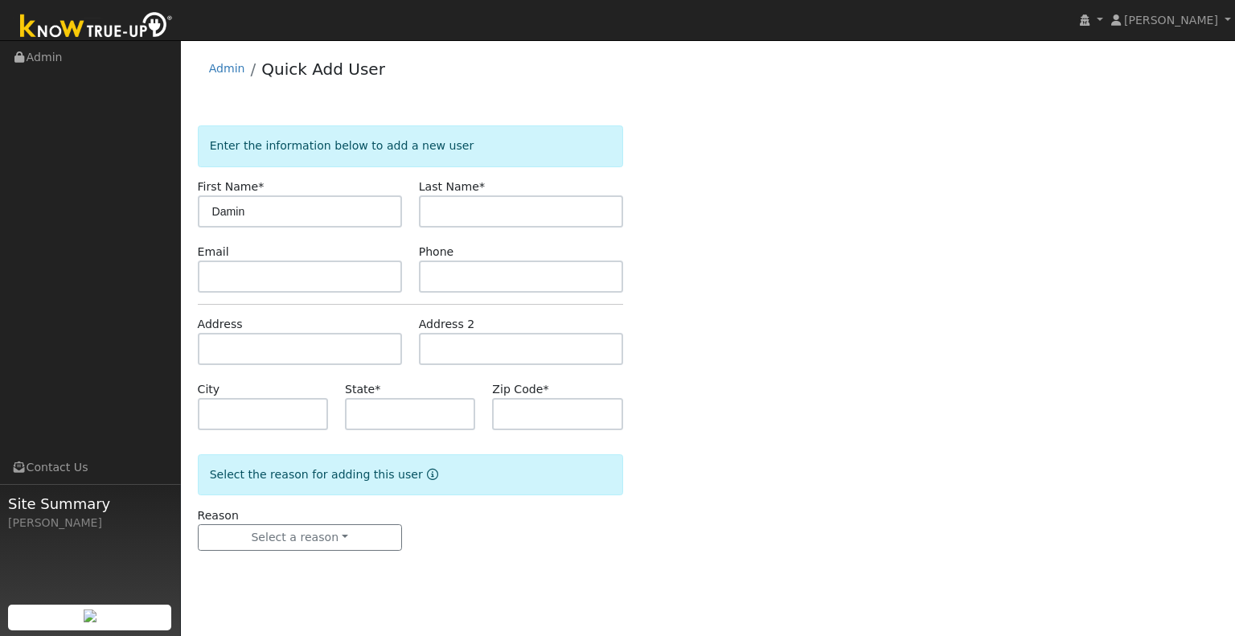
type input "Damin"
type input "Corona"
type input "CA"
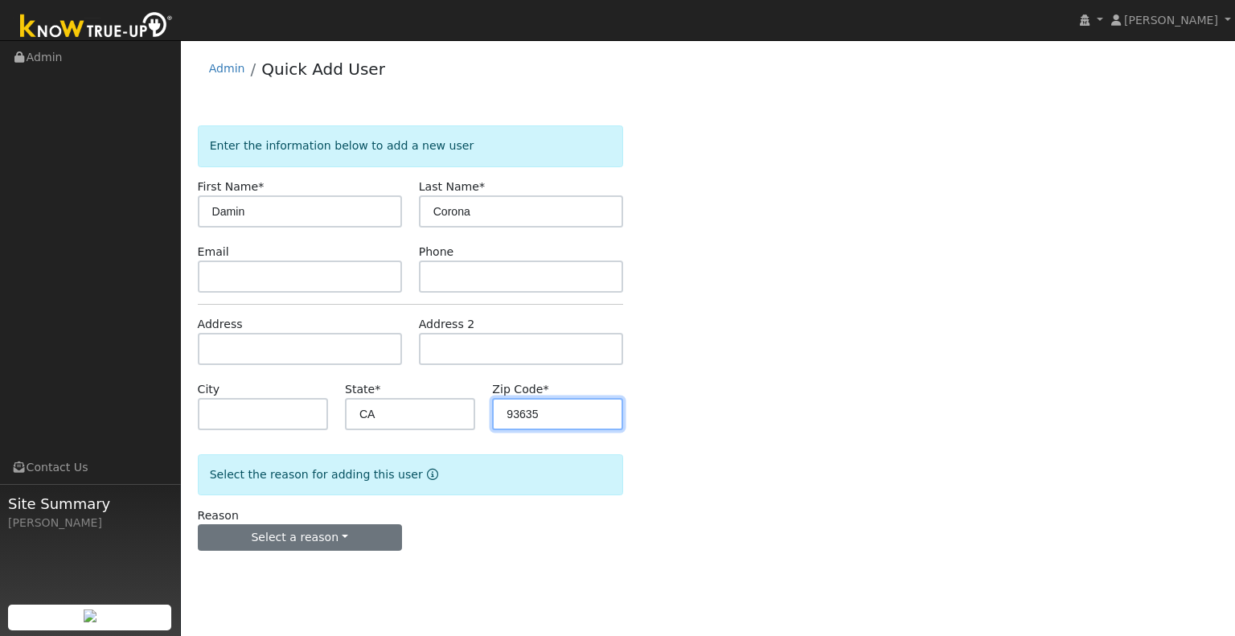
type input "93635"
click at [306, 541] on button "Select a reason" at bounding box center [300, 537] width 204 height 27
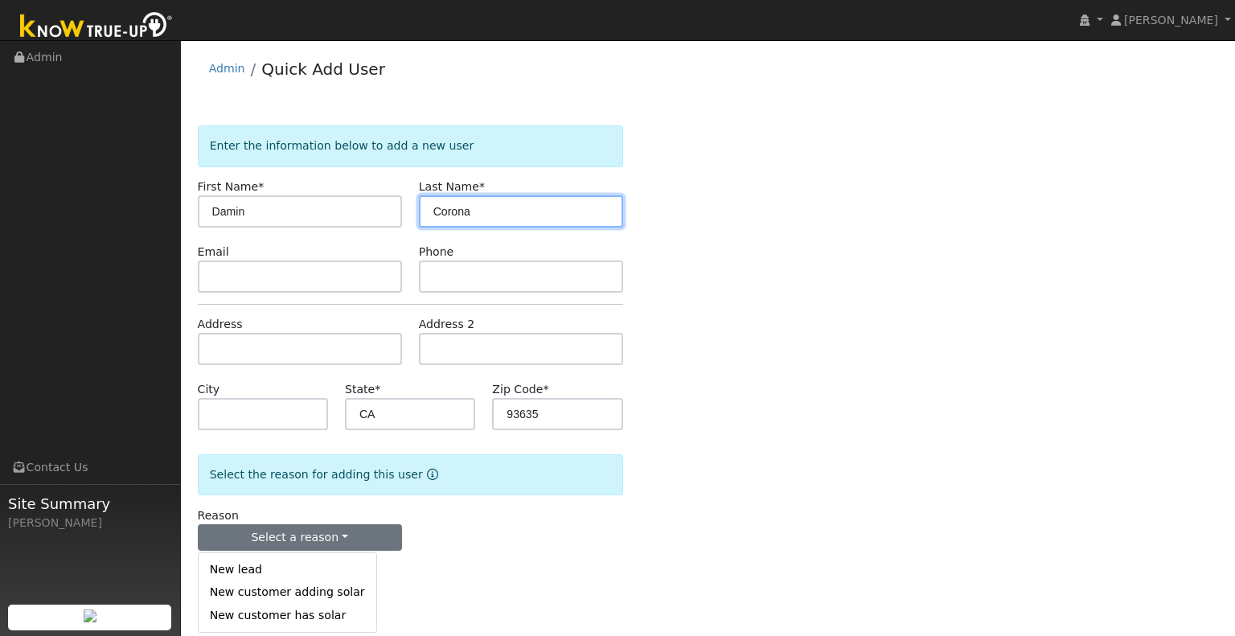
click at [484, 215] on input "Corona" at bounding box center [521, 211] width 204 height 32
type input "Corona NEW"
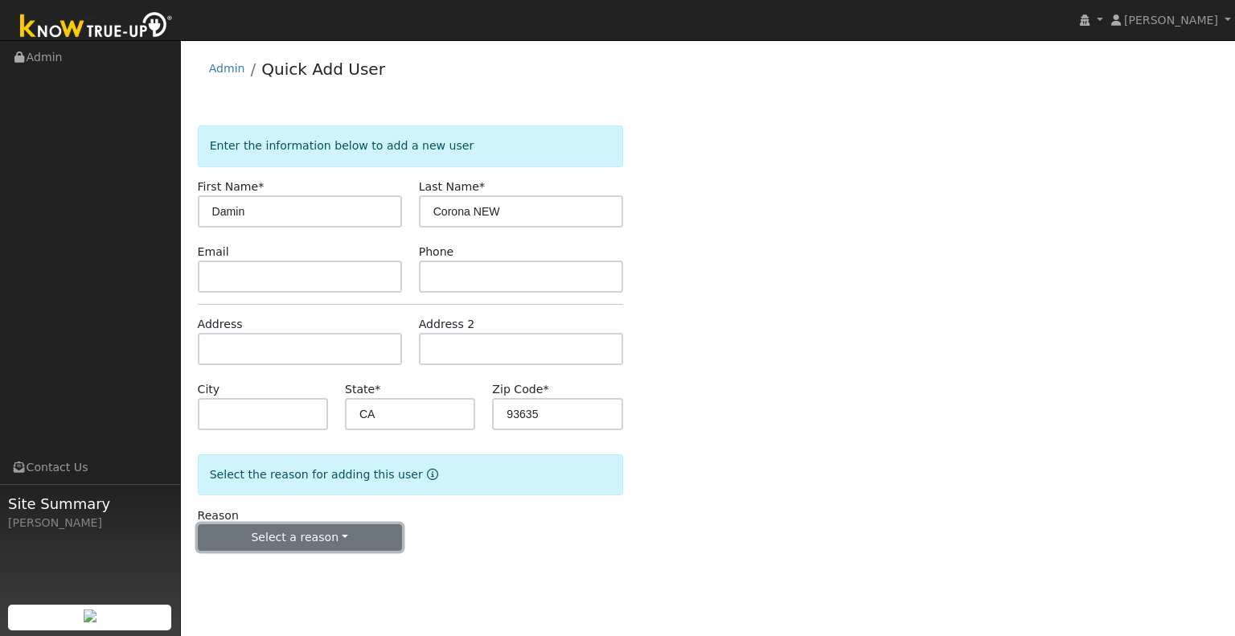
click at [326, 533] on button "Select a reason" at bounding box center [300, 537] width 204 height 27
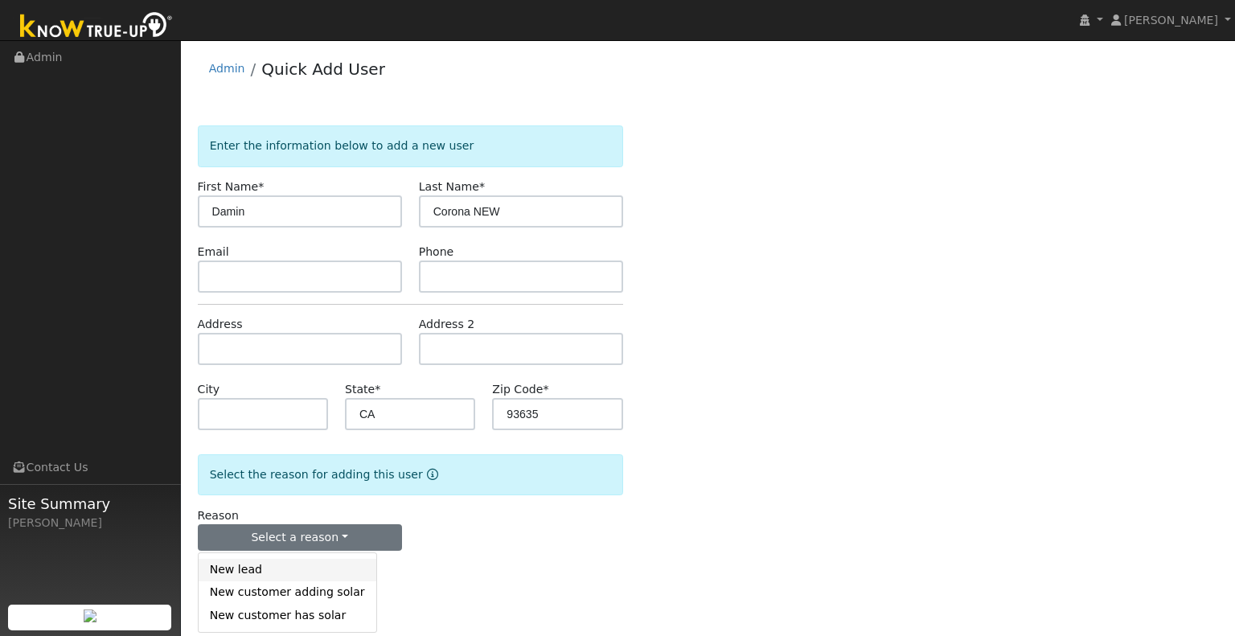
click at [322, 577] on link "New lead" at bounding box center [288, 570] width 178 height 23
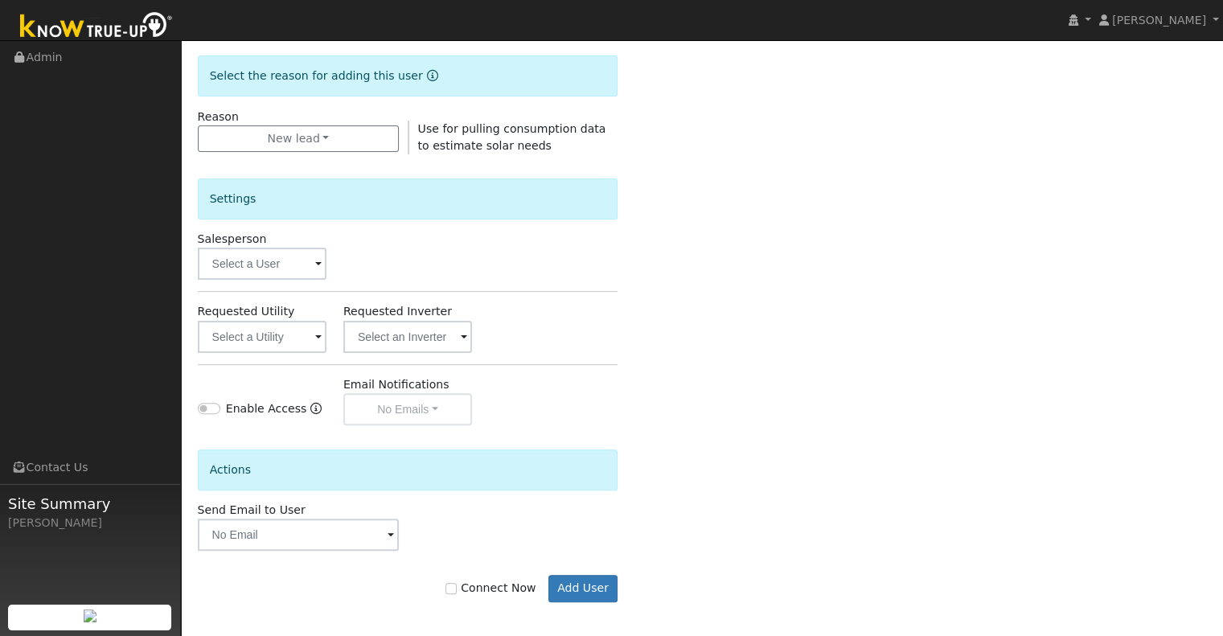
scroll to position [402, 0]
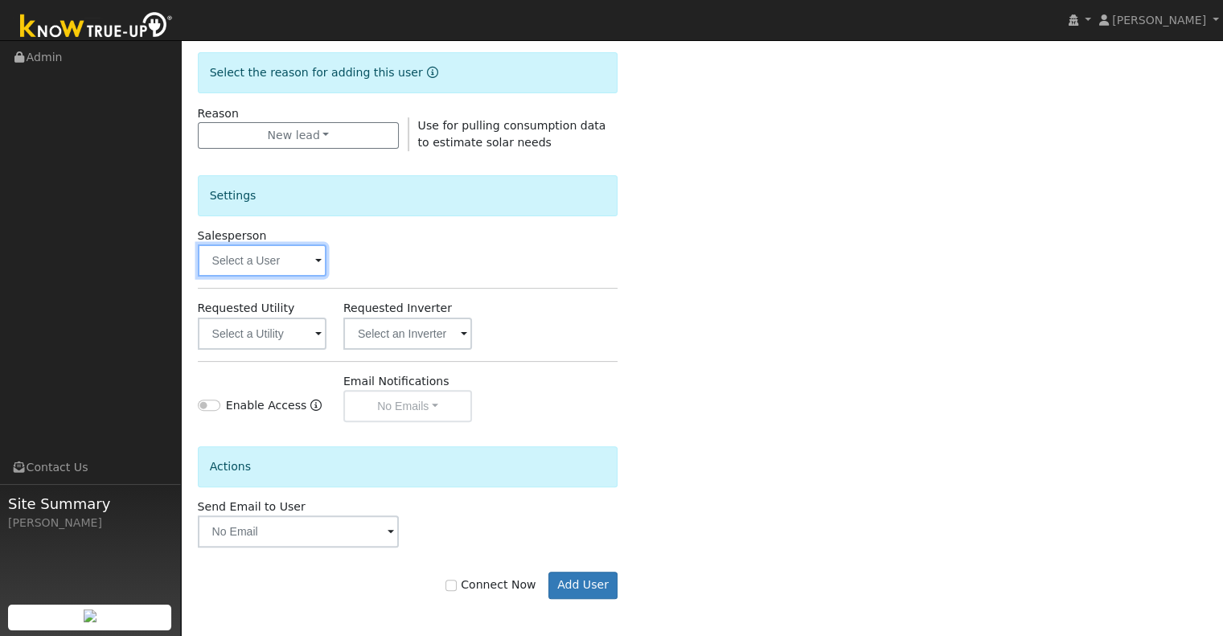
click at [257, 260] on input "text" at bounding box center [262, 260] width 129 height 32
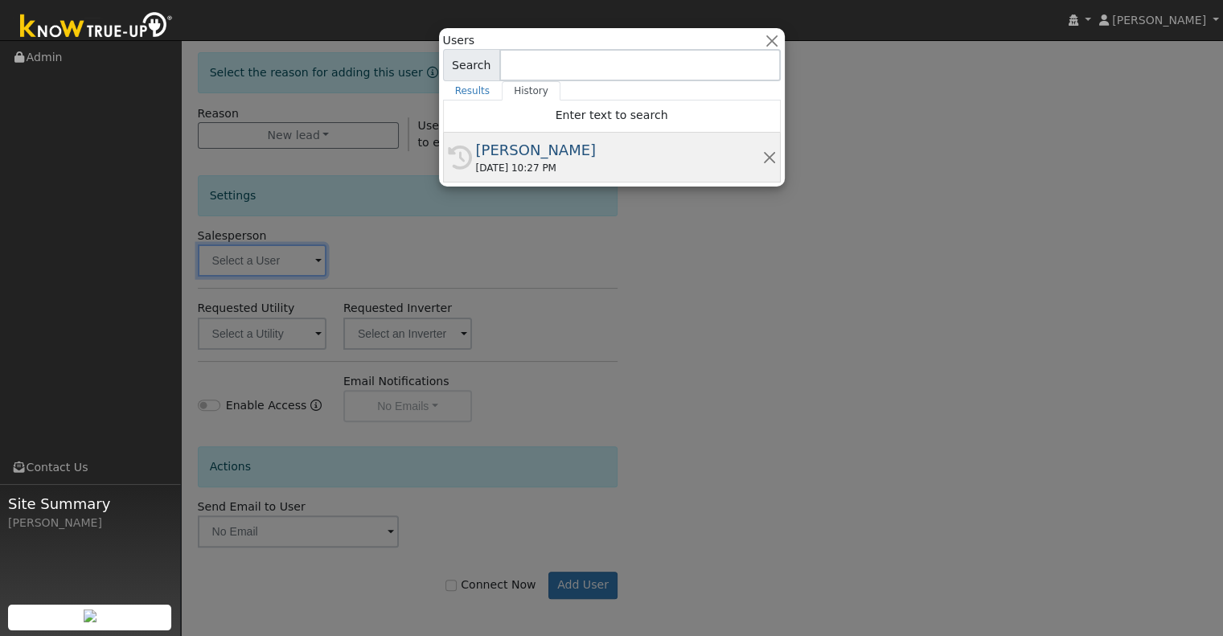
click at [600, 162] on div "08/10/2025 10:27 PM" at bounding box center [619, 168] width 286 height 14
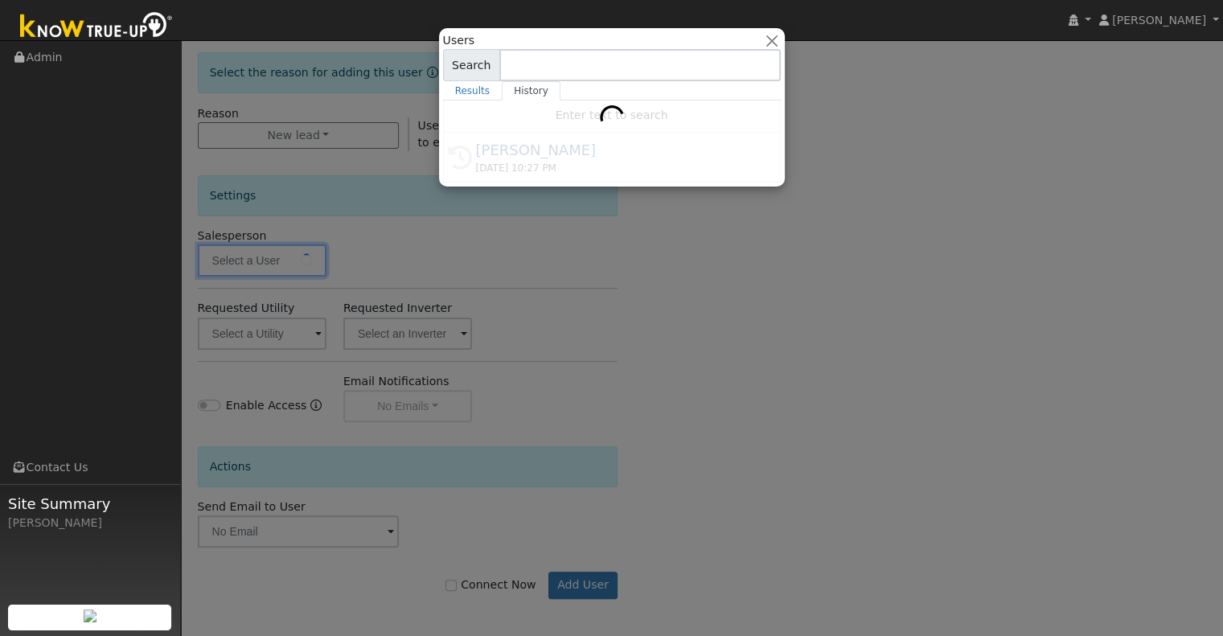
type input "[PERSON_NAME]"
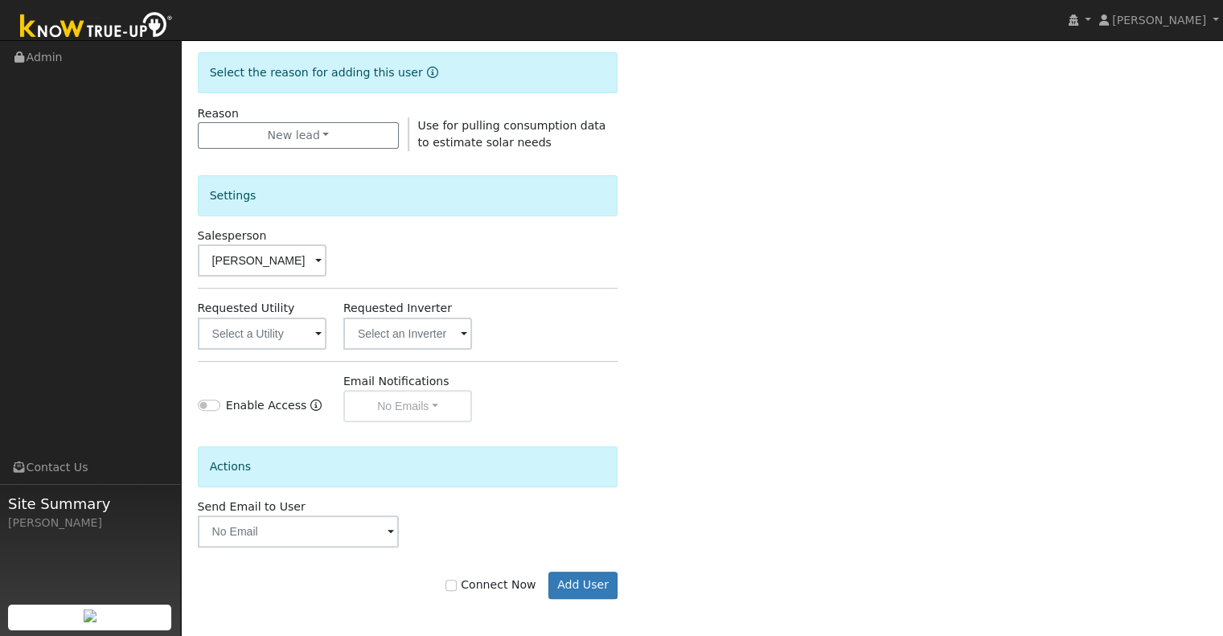
drag, startPoint x: 322, startPoint y: 312, endPoint x: 285, endPoint y: 344, distance: 49.0
click at [307, 328] on div "Requested Utility" at bounding box center [262, 324] width 146 height 49
click at [285, 344] on input "text" at bounding box center [262, 334] width 129 height 32
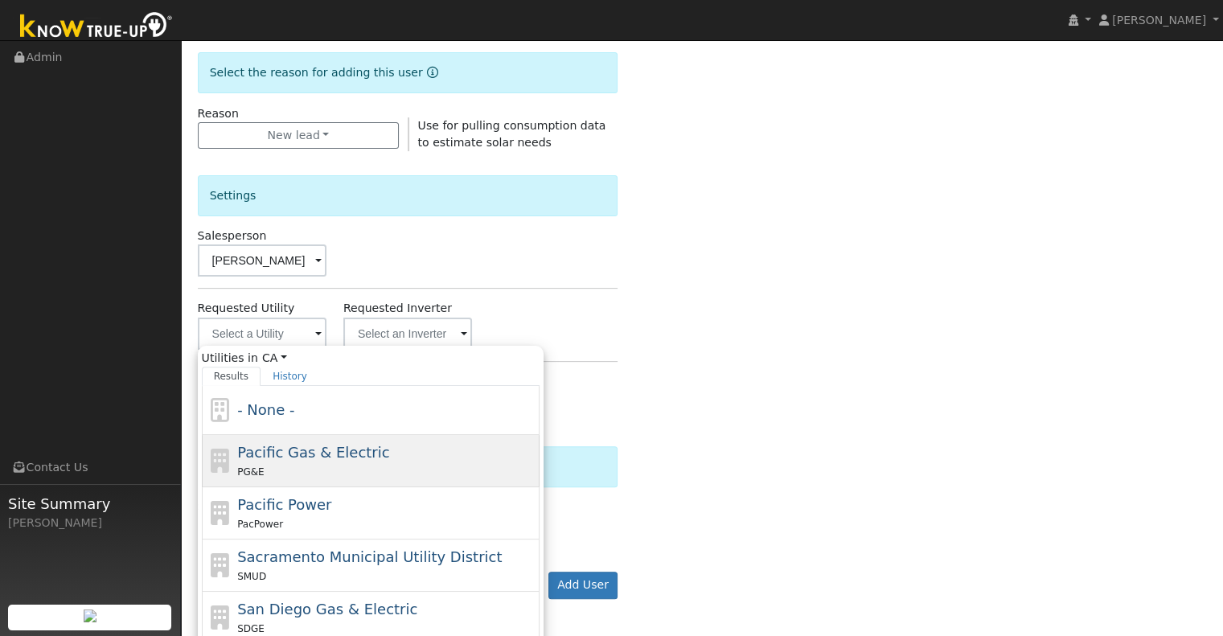
click at [357, 445] on span "Pacific Gas & Electric" at bounding box center [313, 452] width 152 height 17
type input "Pacific Gas & Electric"
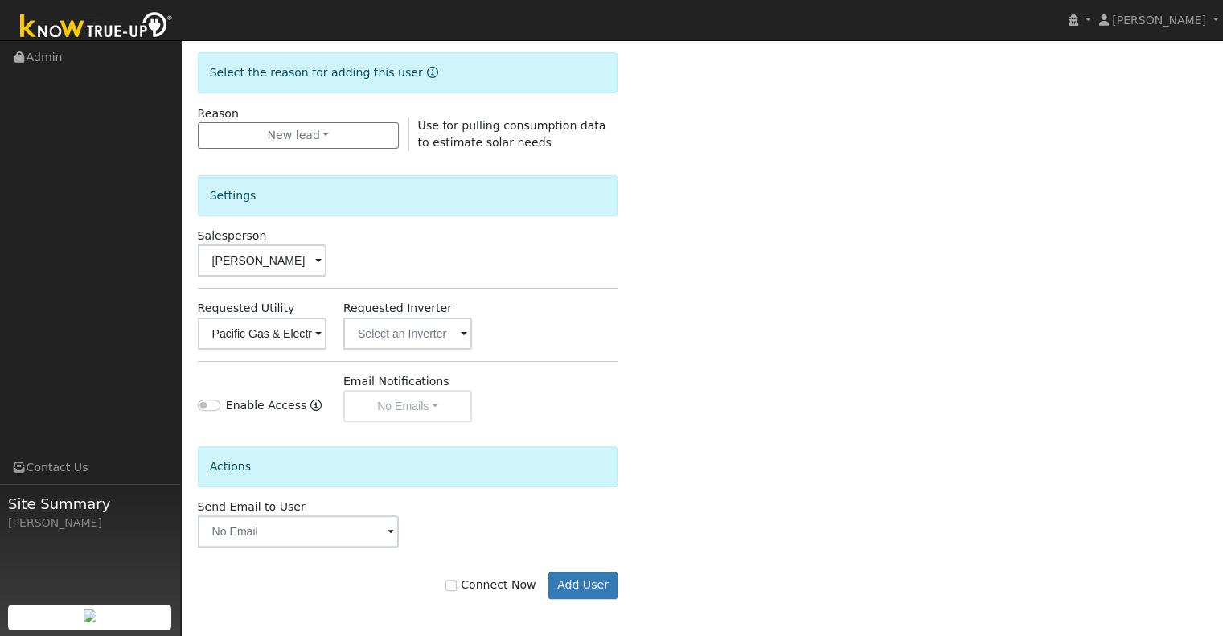
click at [504, 588] on label "Connect Now" at bounding box center [490, 584] width 90 height 17
click at [457, 588] on input "Connect Now" at bounding box center [450, 585] width 11 height 11
checkbox input "true"
click at [562, 578] on button "Add User" at bounding box center [583, 585] width 70 height 27
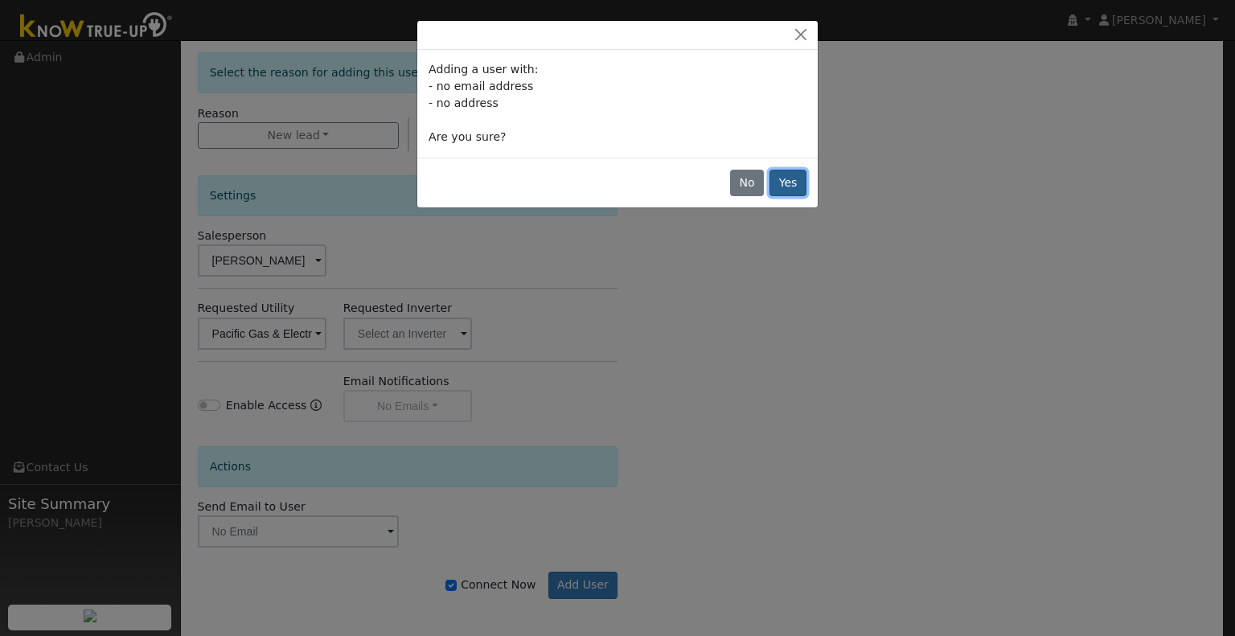
click at [786, 180] on button "Yes" at bounding box center [787, 183] width 37 height 27
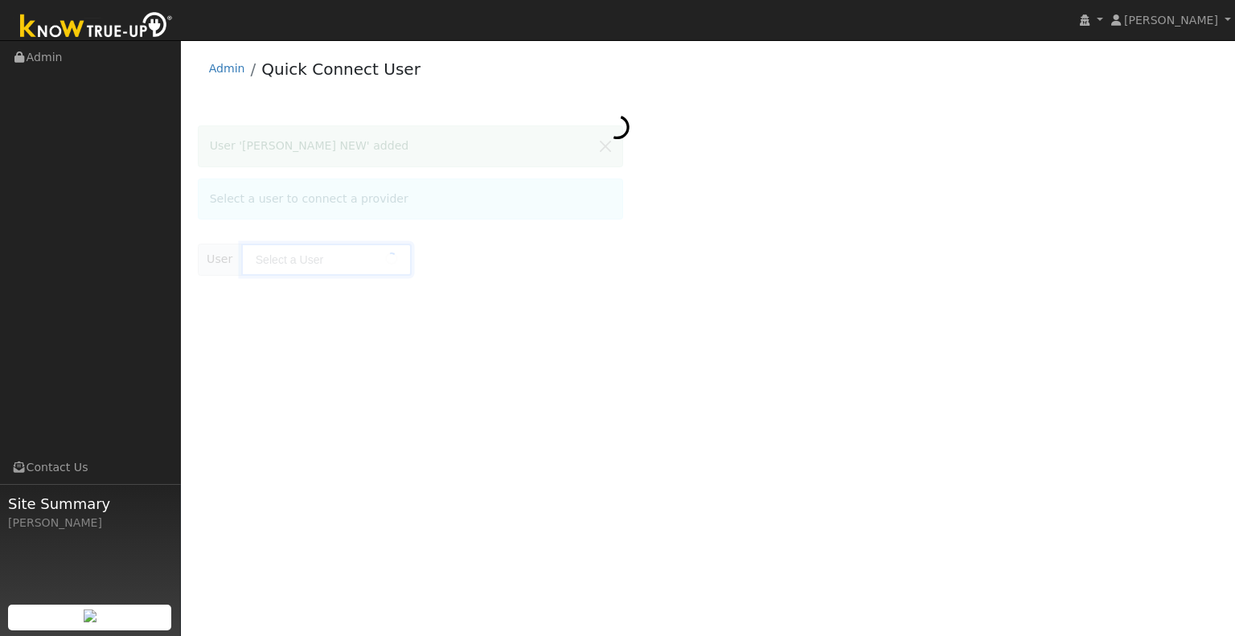
type input "Damin Corona NEW"
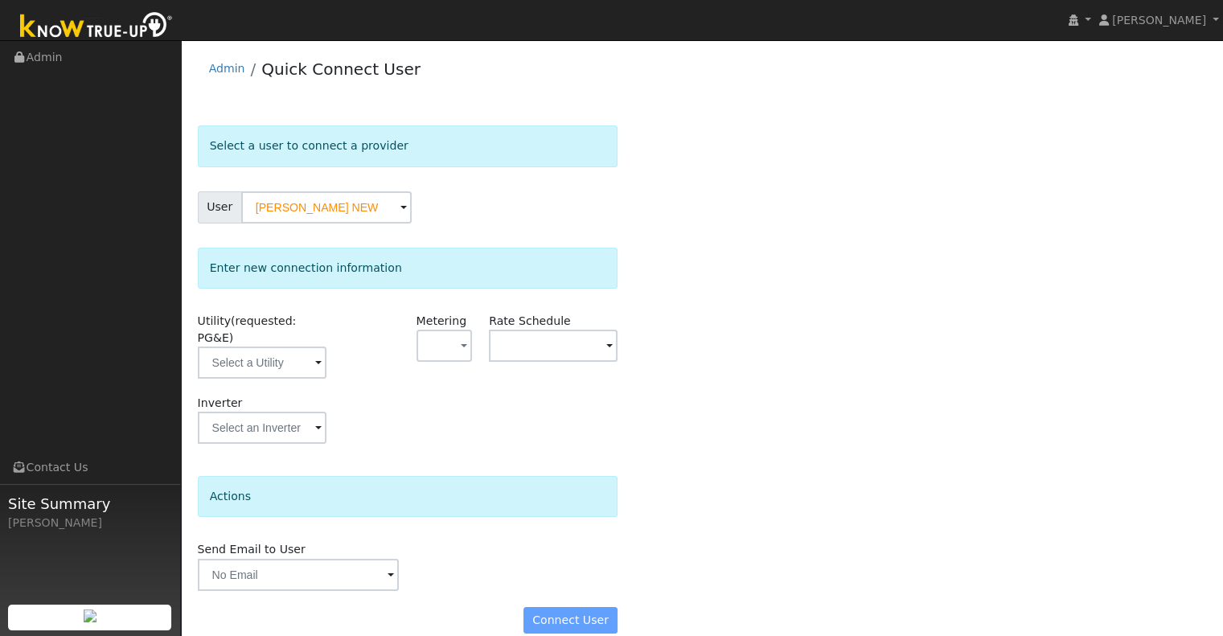
click at [273, 362] on div "Utility (requested: PG&E)" at bounding box center [262, 354] width 146 height 82
click at [285, 347] on input "text" at bounding box center [262, 363] width 129 height 32
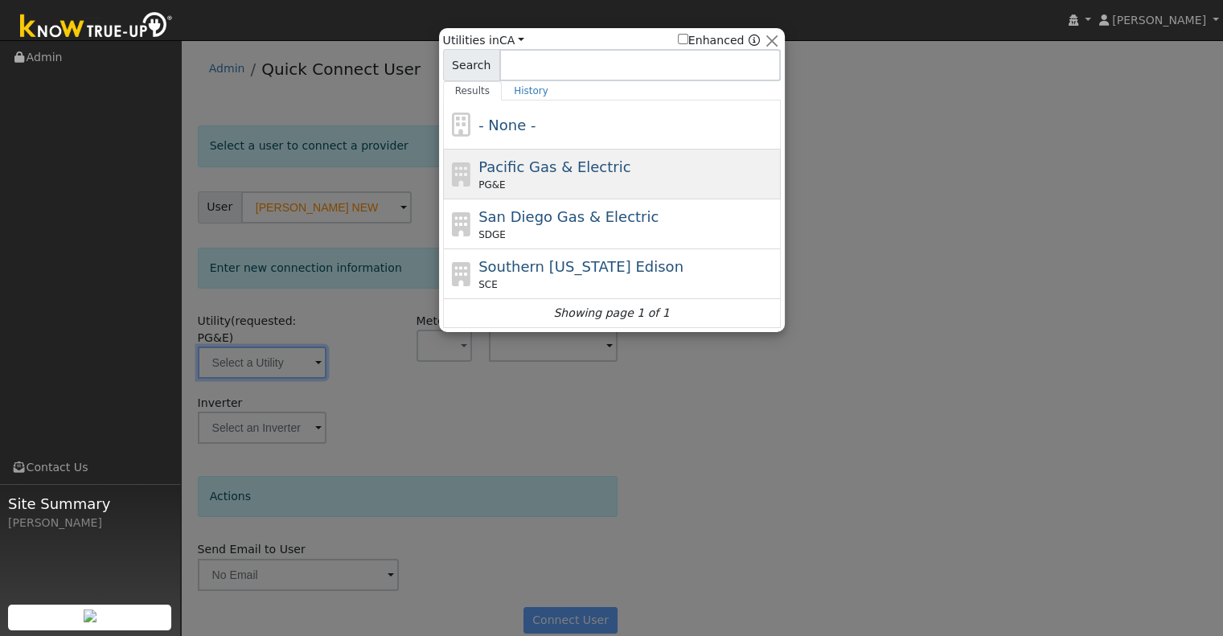
click at [511, 183] on div "PG&E" at bounding box center [627, 185] width 298 height 14
type input "PG&E"
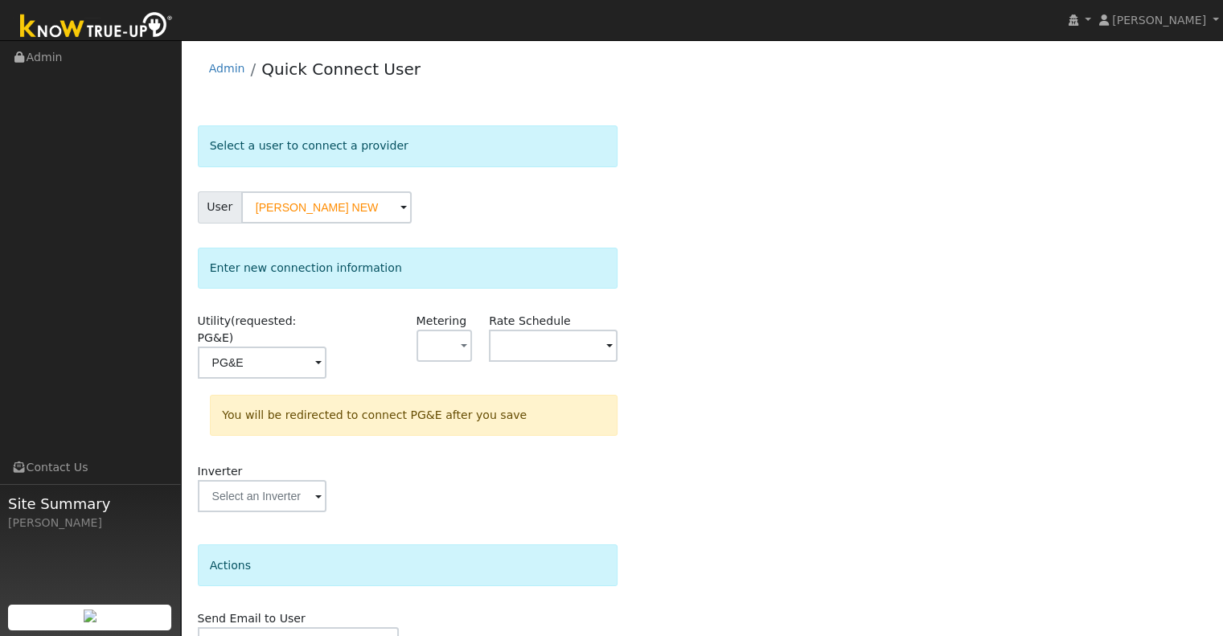
scroll to position [72, 0]
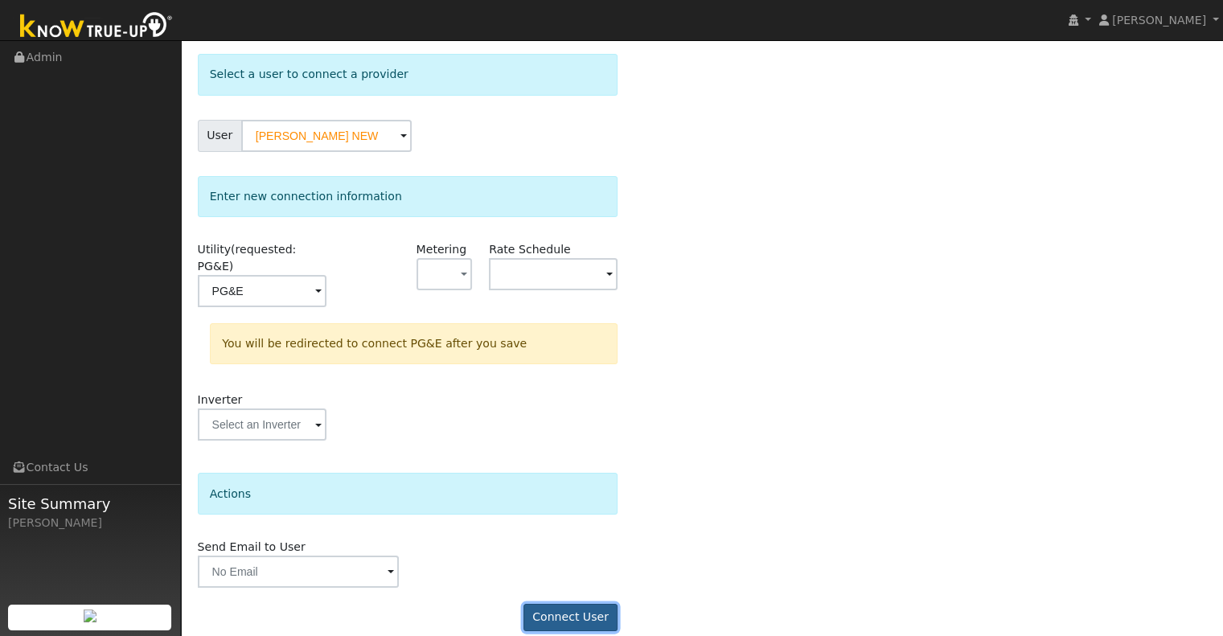
click at [582, 604] on button "Connect User" at bounding box center [570, 617] width 95 height 27
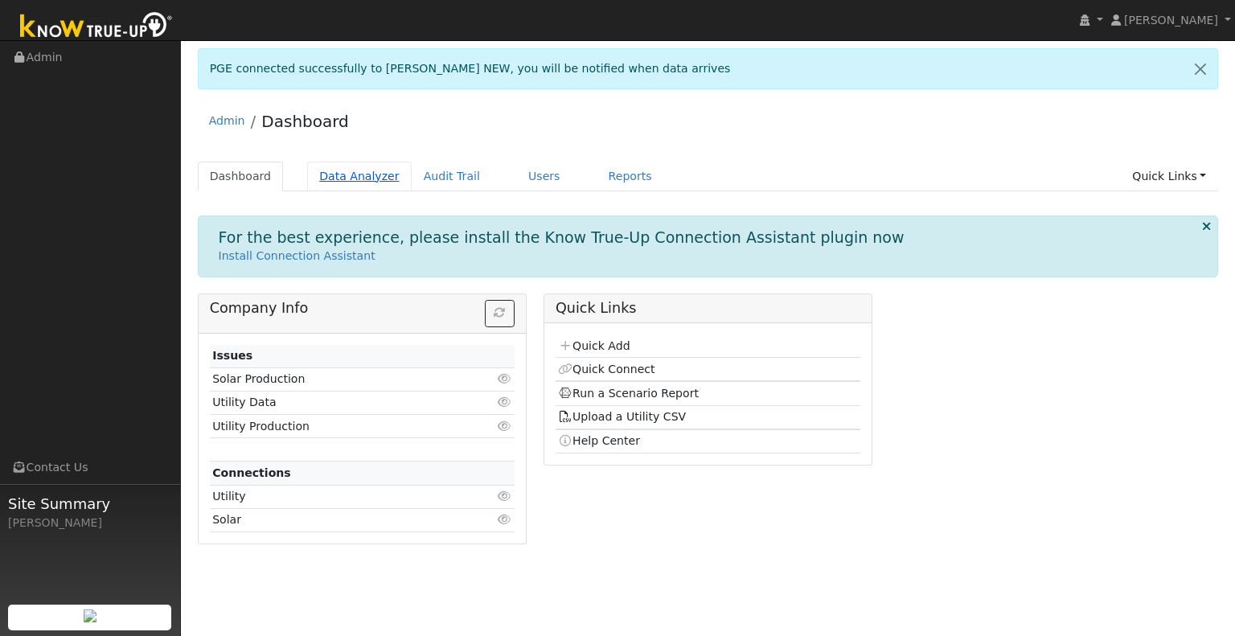
click at [363, 174] on link "Data Analyzer" at bounding box center [359, 177] width 105 height 30
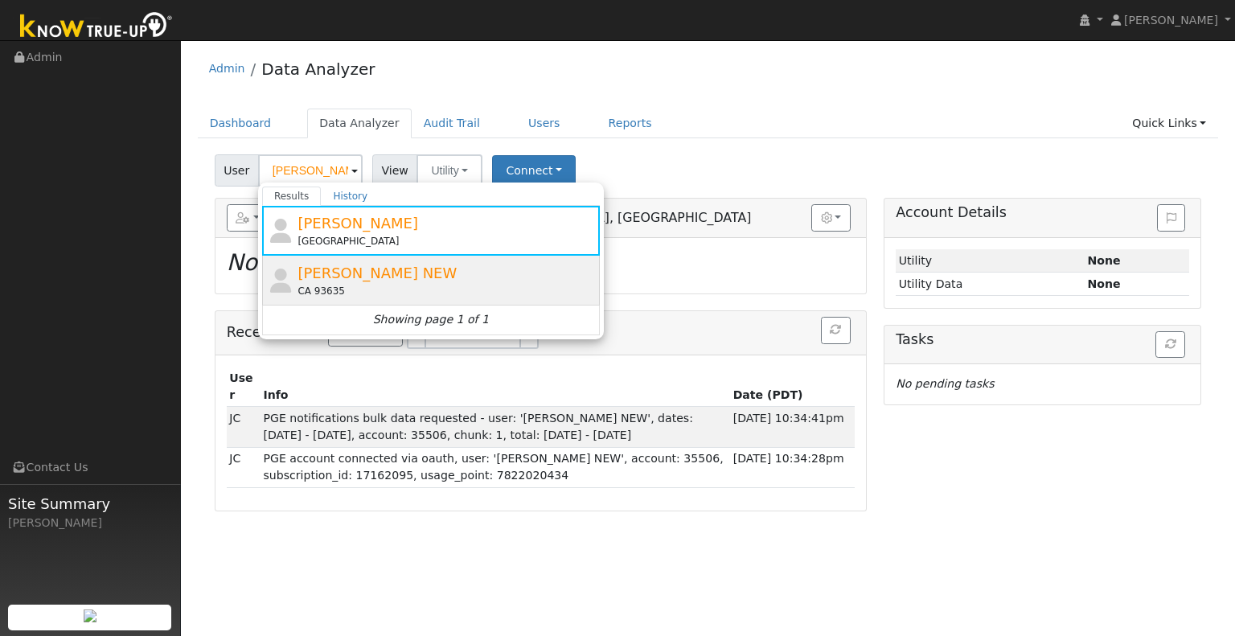
click at [379, 265] on span "[PERSON_NAME] NEW" at bounding box center [376, 273] width 159 height 17
type input "[PERSON_NAME] NEW"
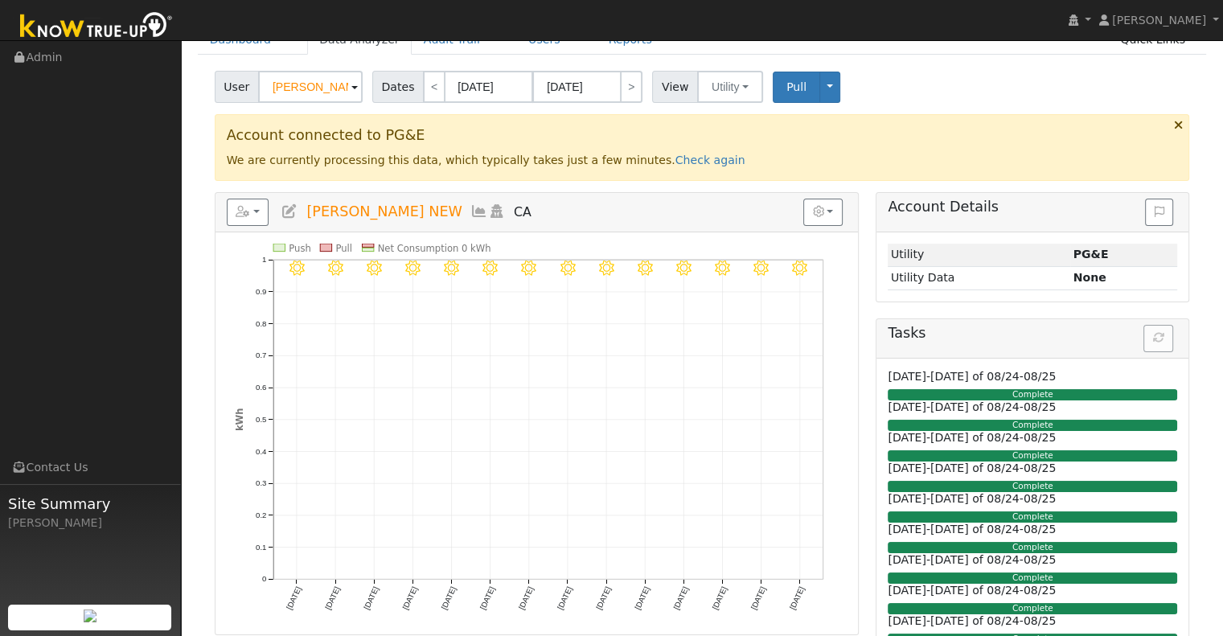
scroll to position [80, 0]
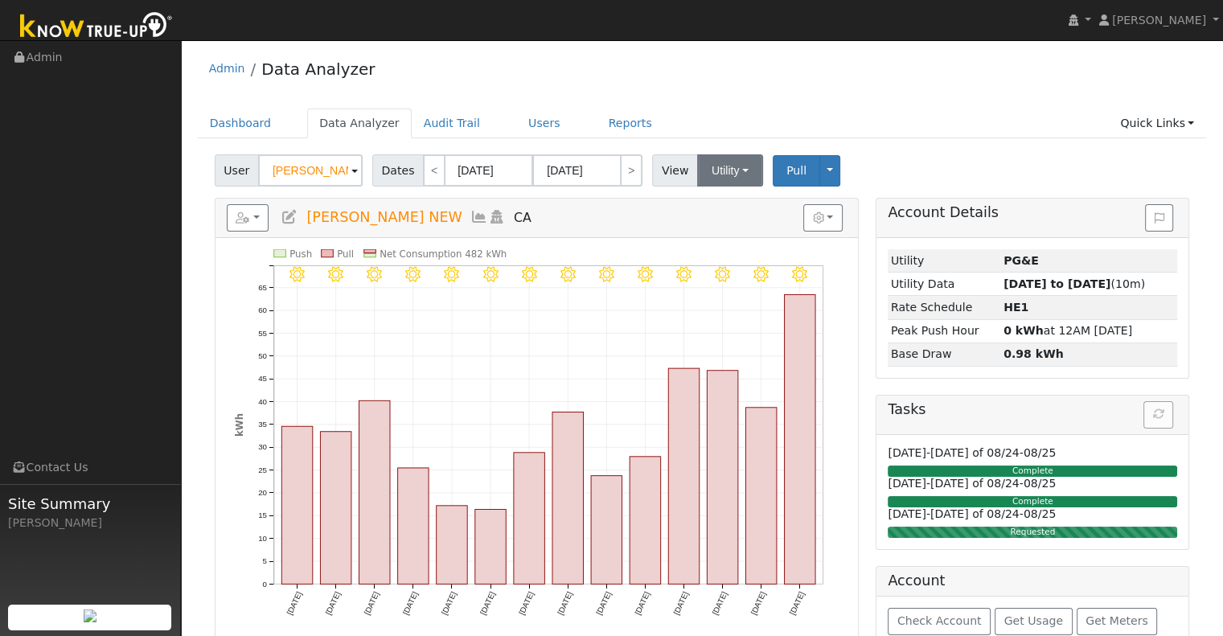
scroll to position [80, 0]
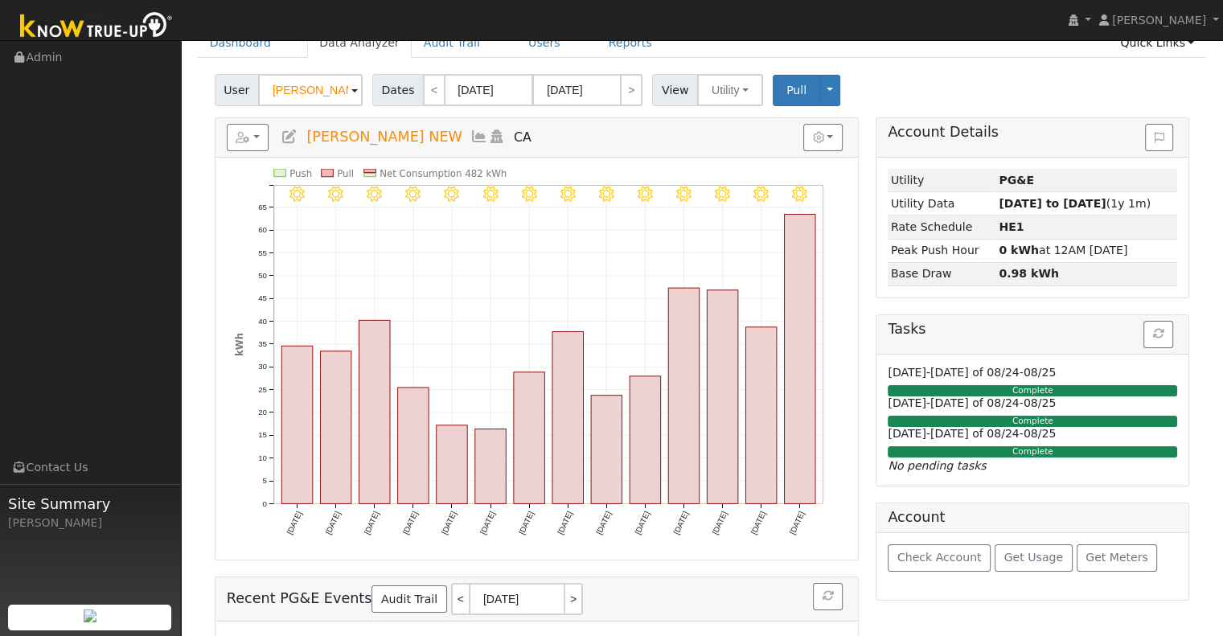
click at [293, 87] on input "[PERSON_NAME] NEW" at bounding box center [310, 90] width 105 height 32
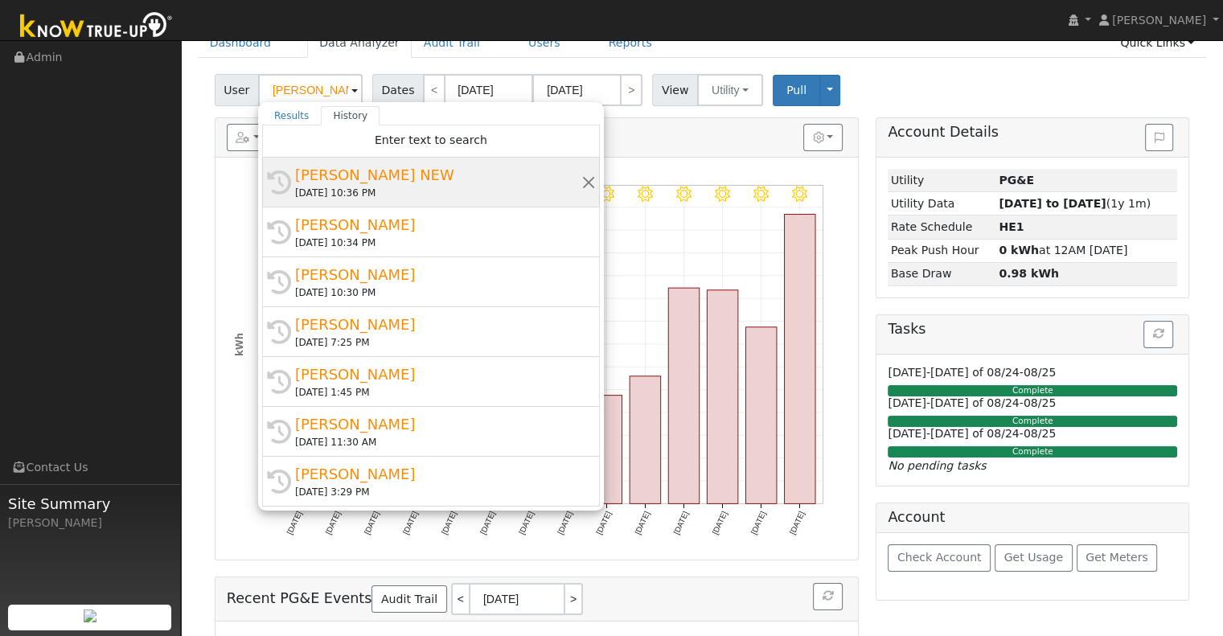
click at [354, 187] on div "[DATE] 10:36 PM" at bounding box center [438, 193] width 286 height 14
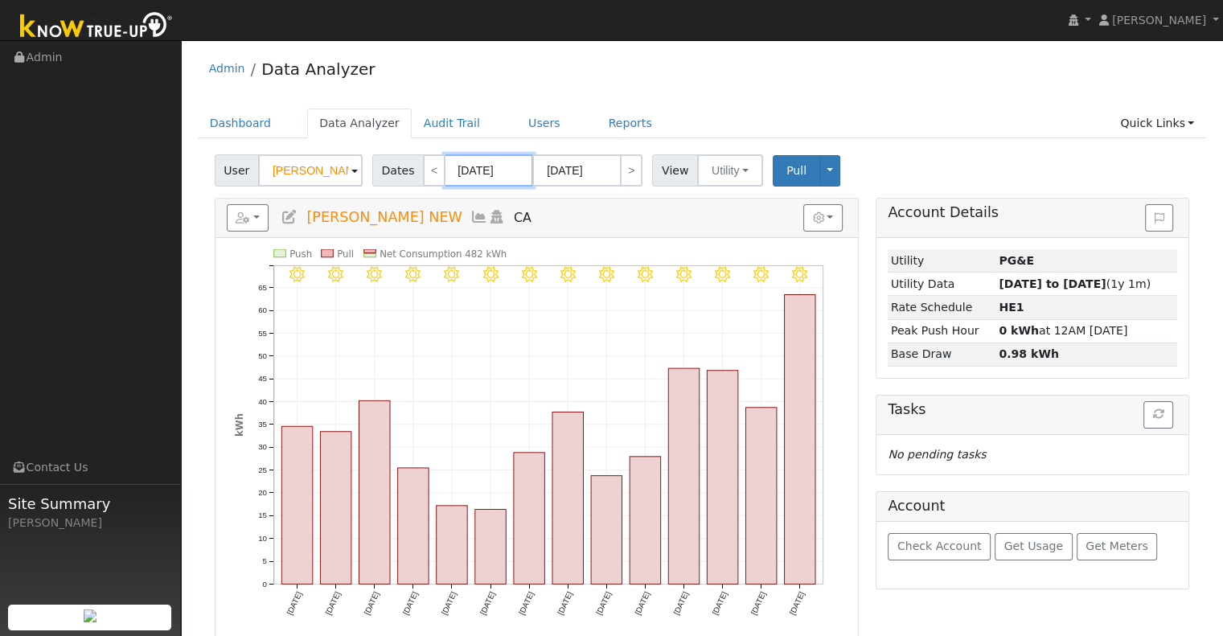
click at [467, 161] on input "07/27/2025" at bounding box center [489, 170] width 88 height 32
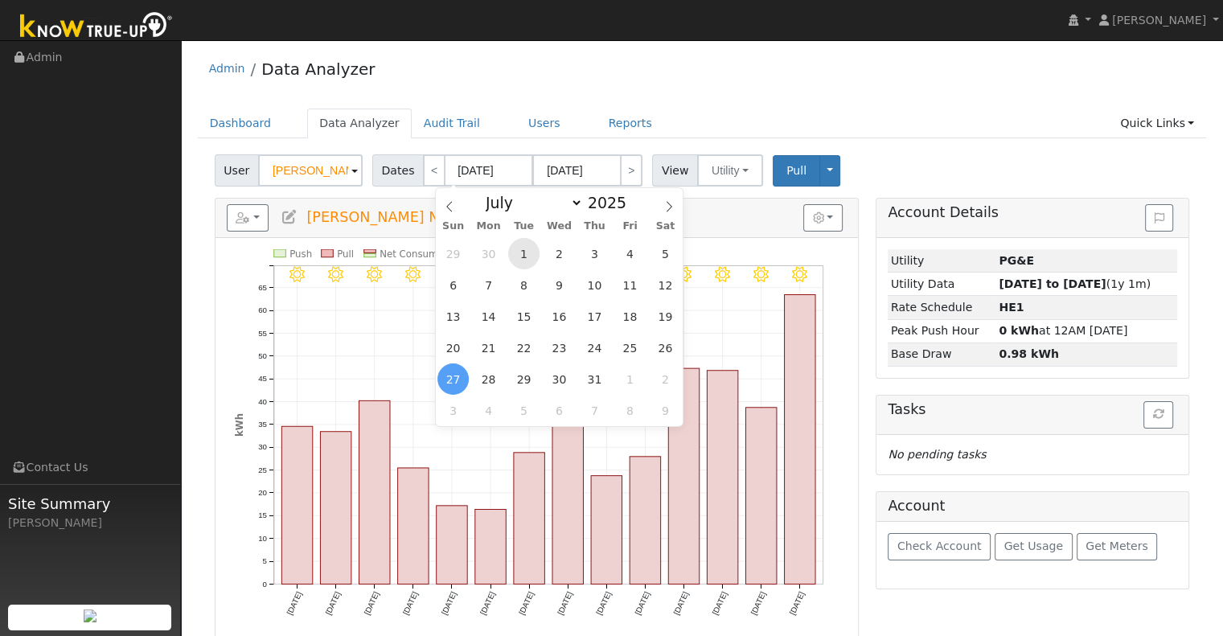
click at [515, 246] on span "1" at bounding box center [523, 253] width 31 height 31
type input "07/01/2025"
type input "07/31/2025"
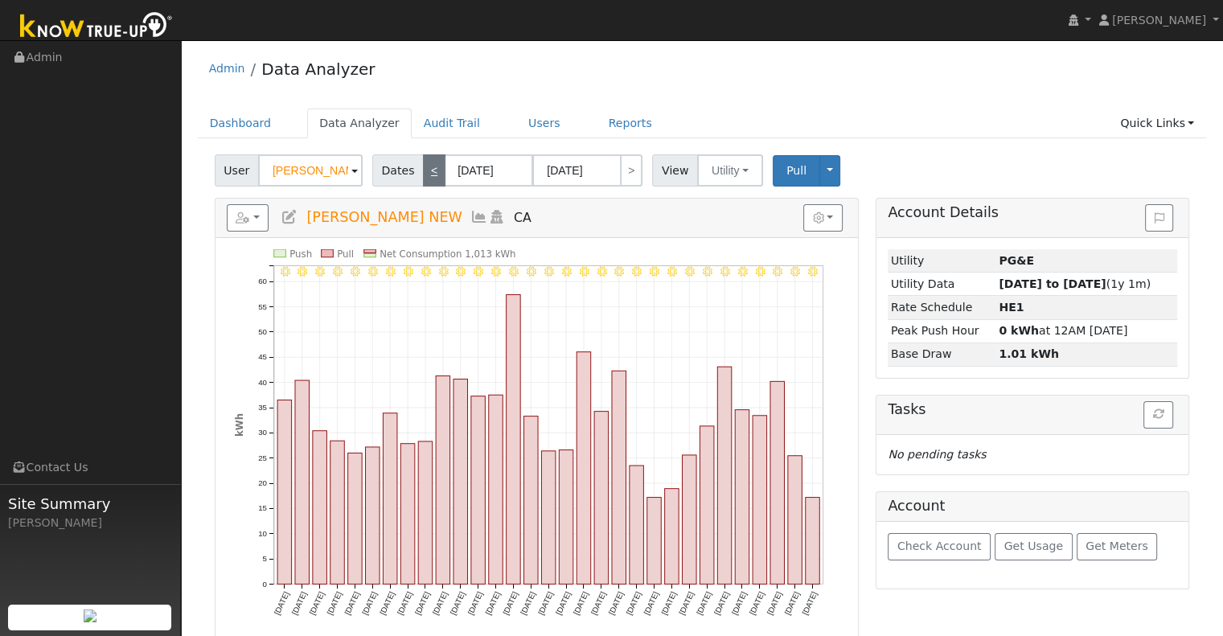
click at [423, 174] on link "<" at bounding box center [434, 170] width 23 height 32
type input "06/01/2025"
type input "06/30/2025"
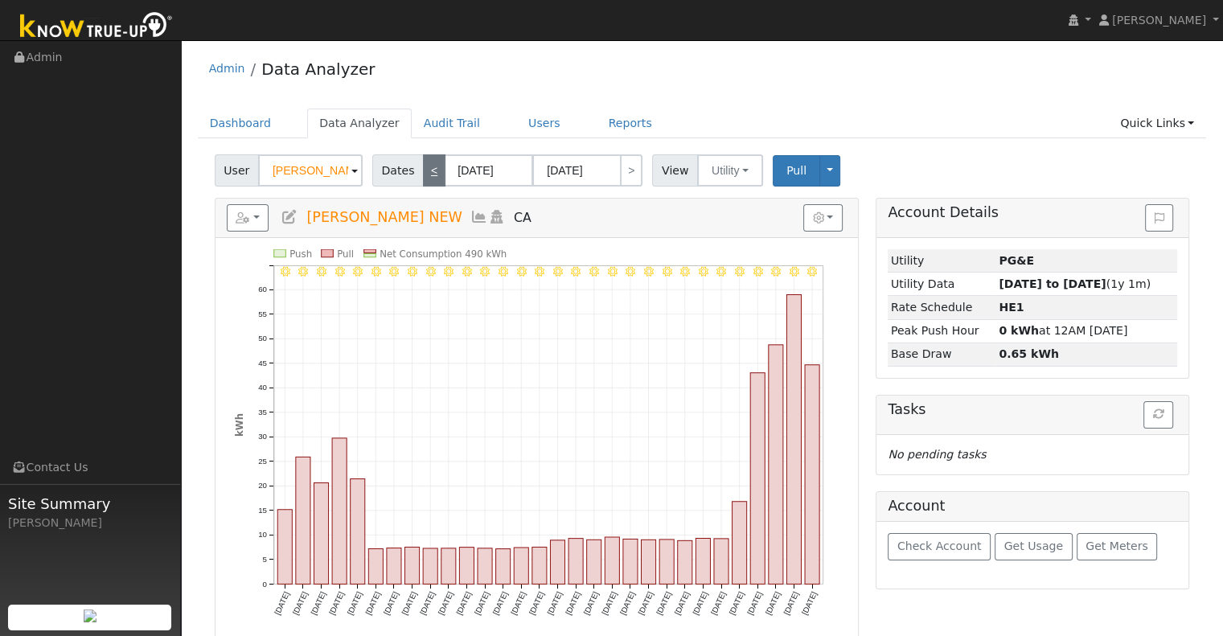
click at [423, 174] on link "<" at bounding box center [434, 170] width 23 height 32
type input "05/01/2025"
type input "05/31/2025"
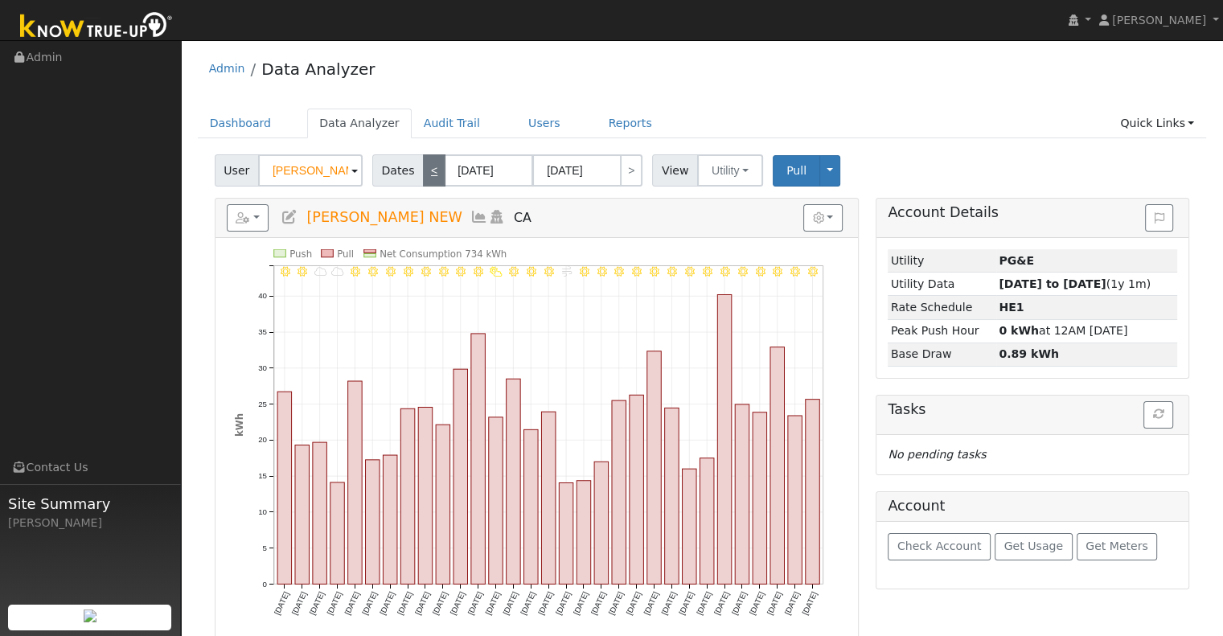
click at [423, 174] on link "<" at bounding box center [434, 170] width 23 height 32
type input "04/01/2025"
type input "04/30/2025"
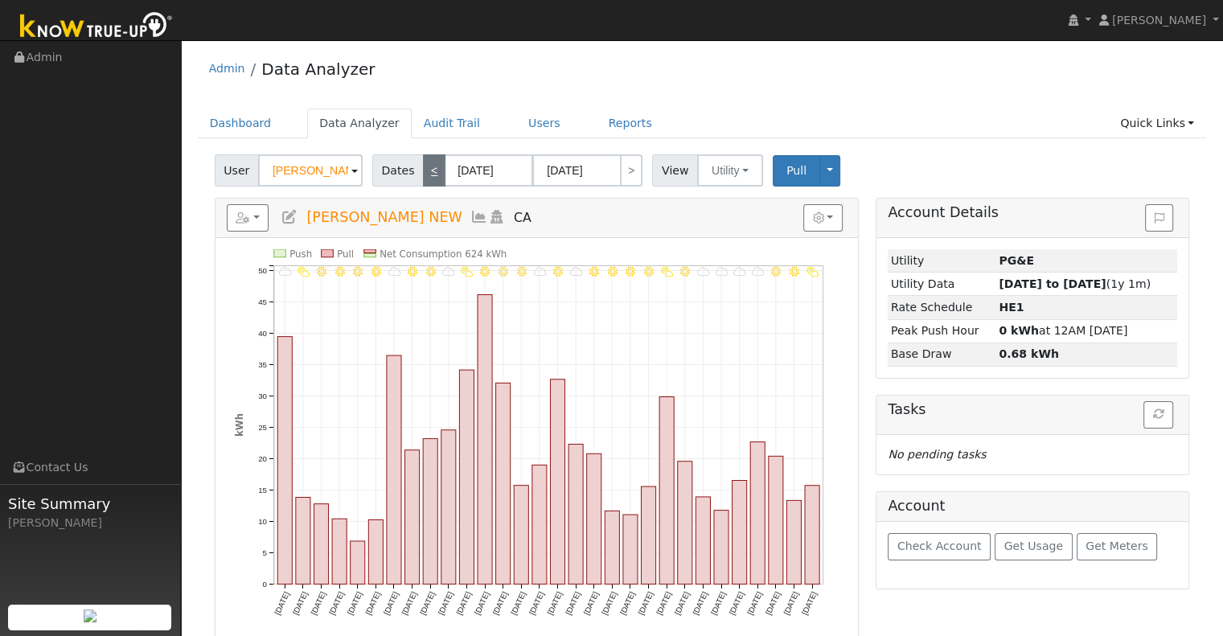
click at [423, 174] on link "<" at bounding box center [434, 170] width 23 height 32
type input "03/01/2025"
type input "03/31/2025"
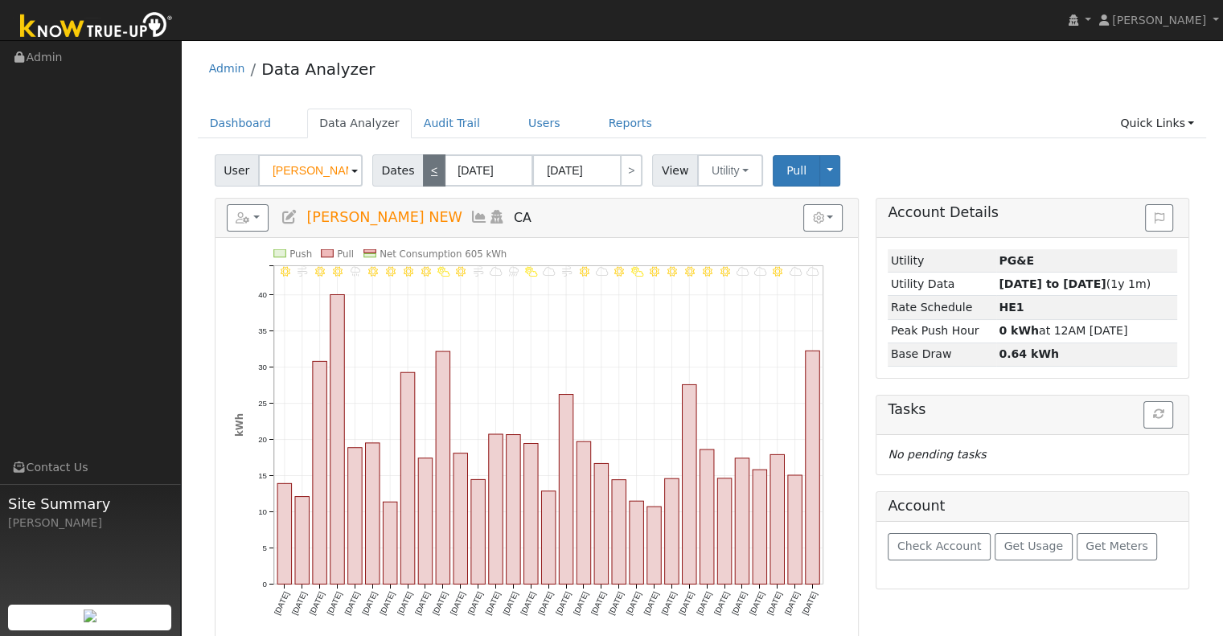
click at [423, 174] on link "<" at bounding box center [434, 170] width 23 height 32
type input "02/01/2025"
type input "02/28/2025"
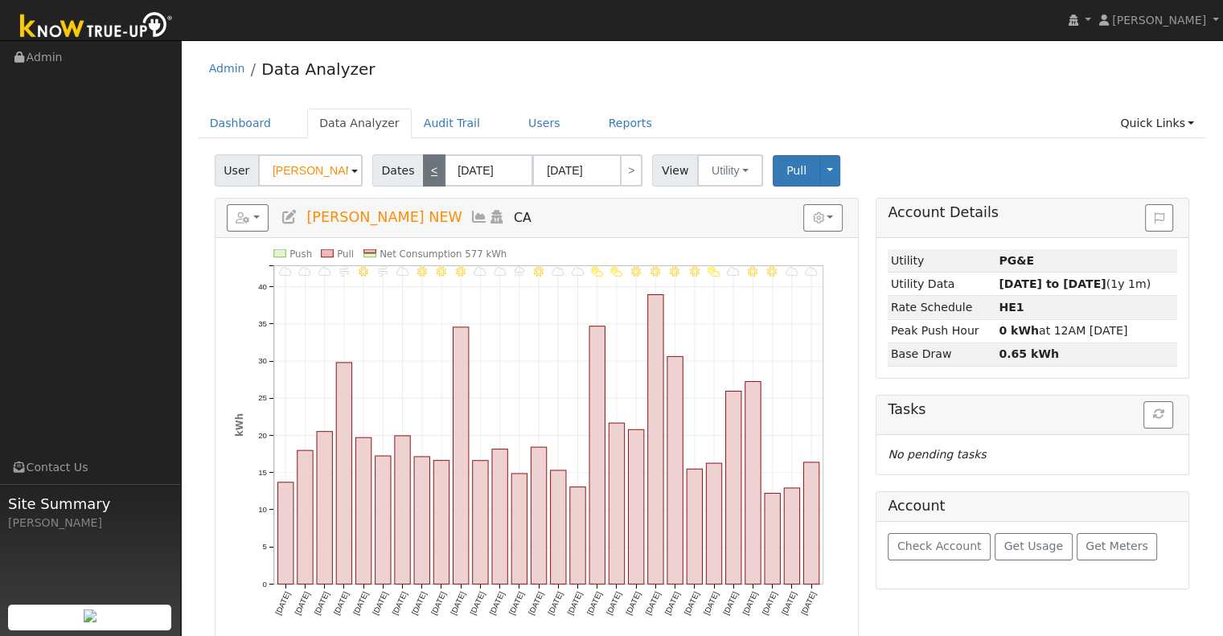
click at [423, 174] on link "<" at bounding box center [434, 170] width 23 height 32
type input "01/01/2025"
type input "01/31/2025"
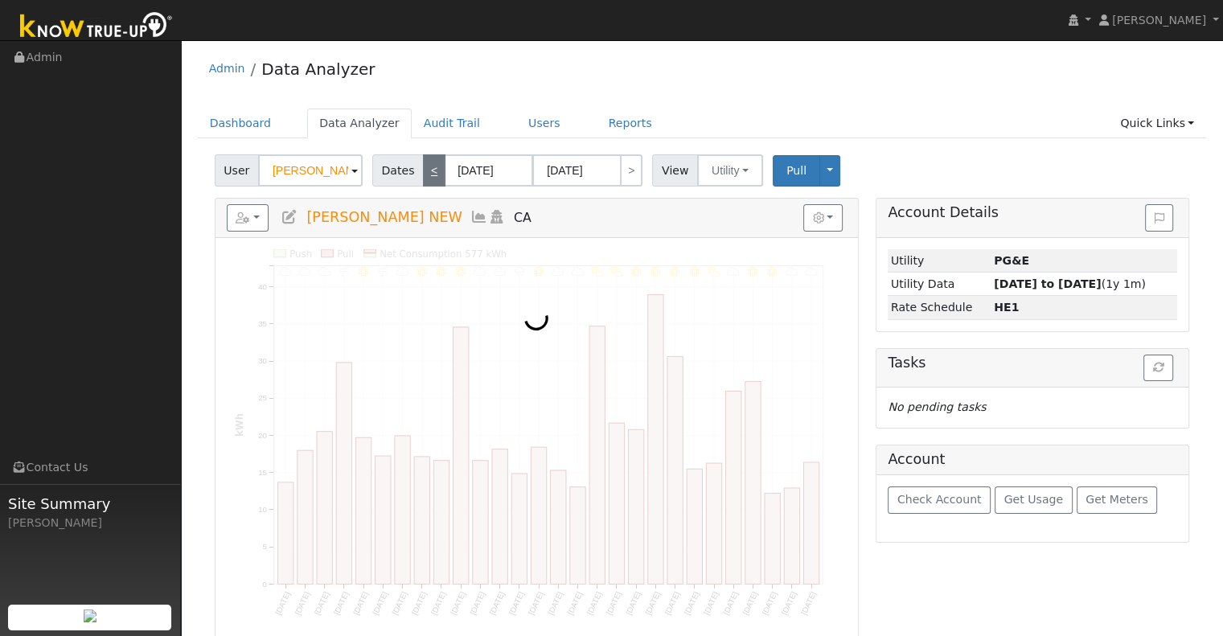
click at [423, 174] on link "<" at bounding box center [434, 170] width 23 height 32
type input "12/01/2024"
type input "12/31/2024"
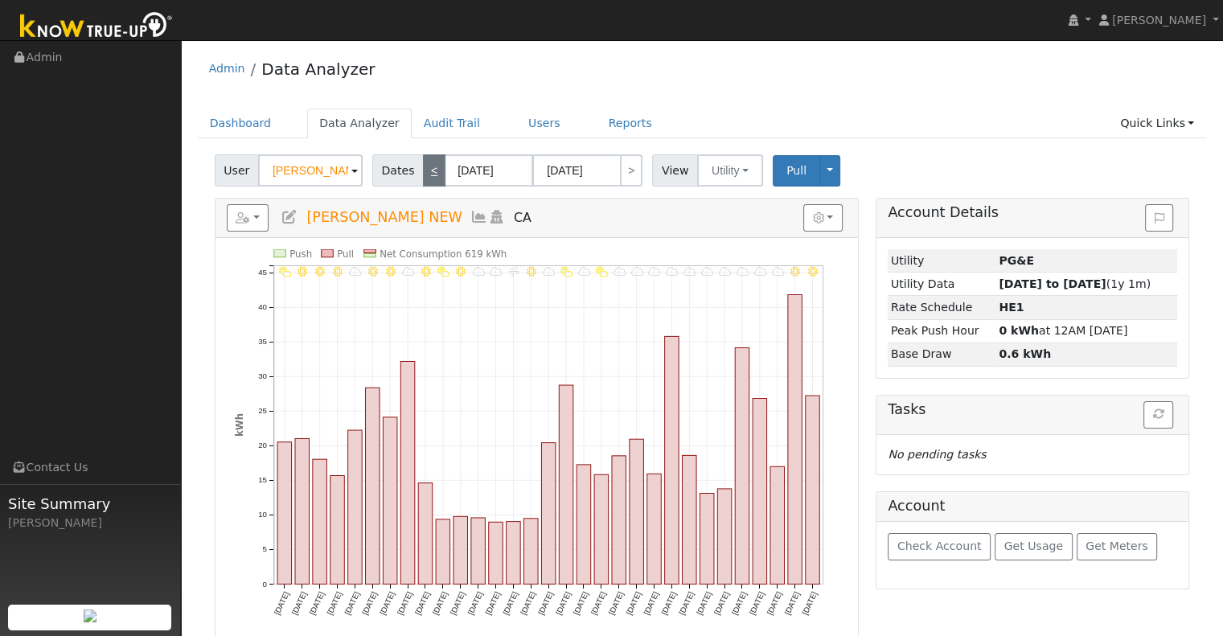
click at [423, 170] on link "<" at bounding box center [434, 170] width 23 height 32
type input "11/01/2024"
type input "11/30/2024"
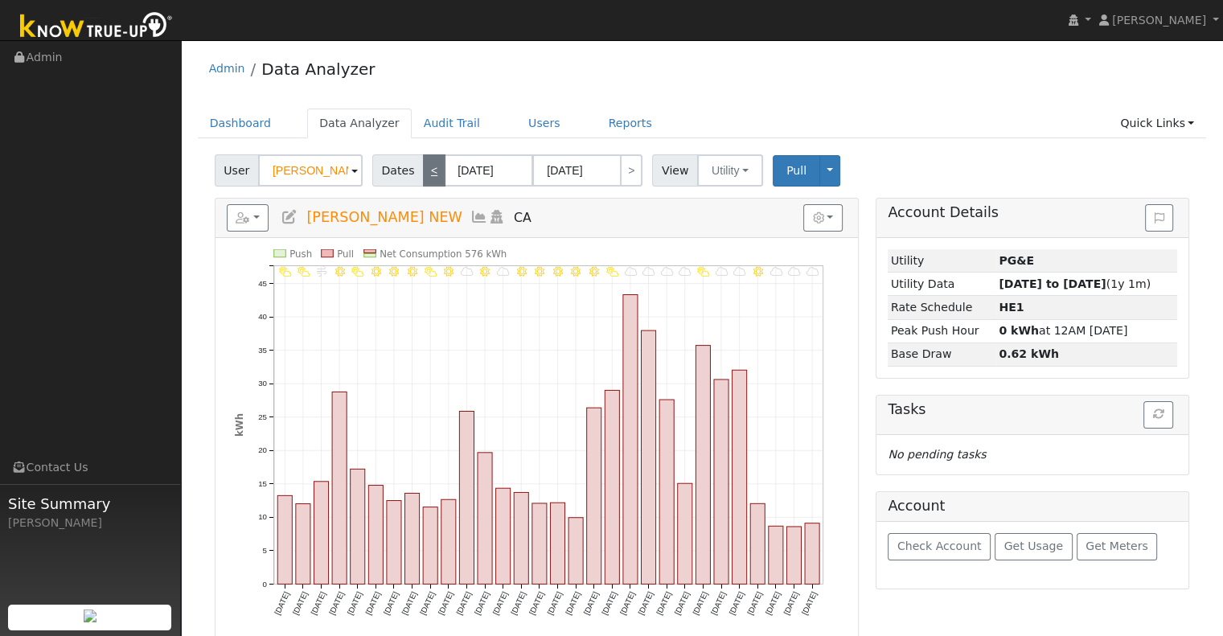
click at [423, 170] on link "<" at bounding box center [434, 170] width 23 height 32
type input "10/01/2024"
type input "10/31/2024"
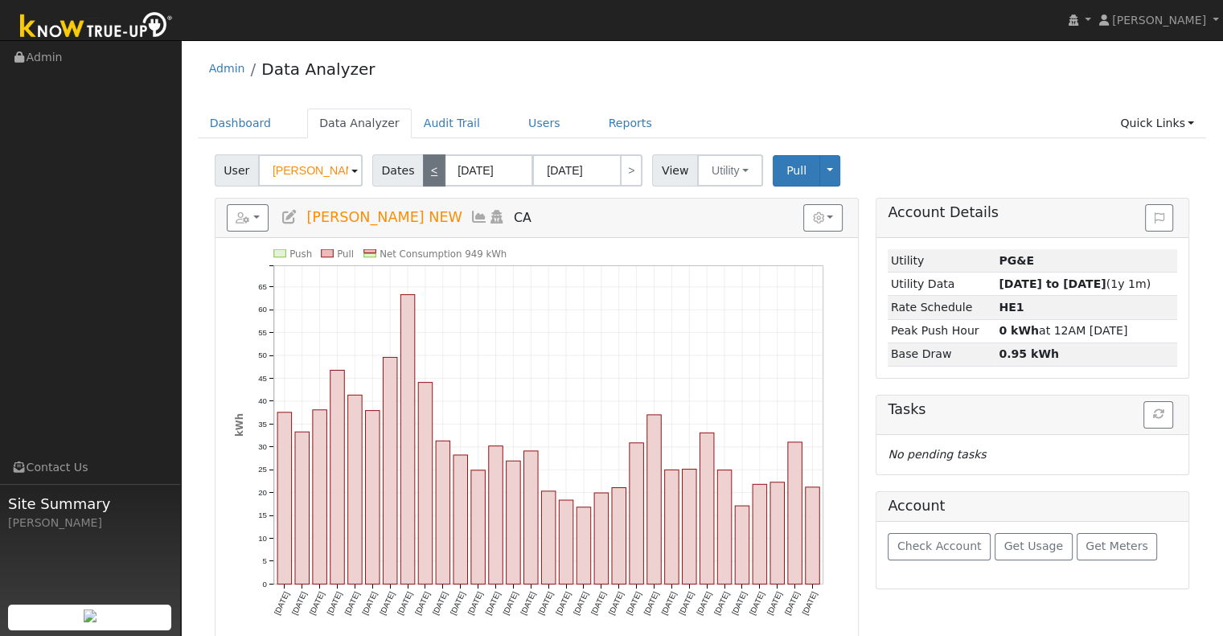
click at [423, 170] on link "<" at bounding box center [434, 170] width 23 height 32
type input "09/01/2024"
type input "09/30/2024"
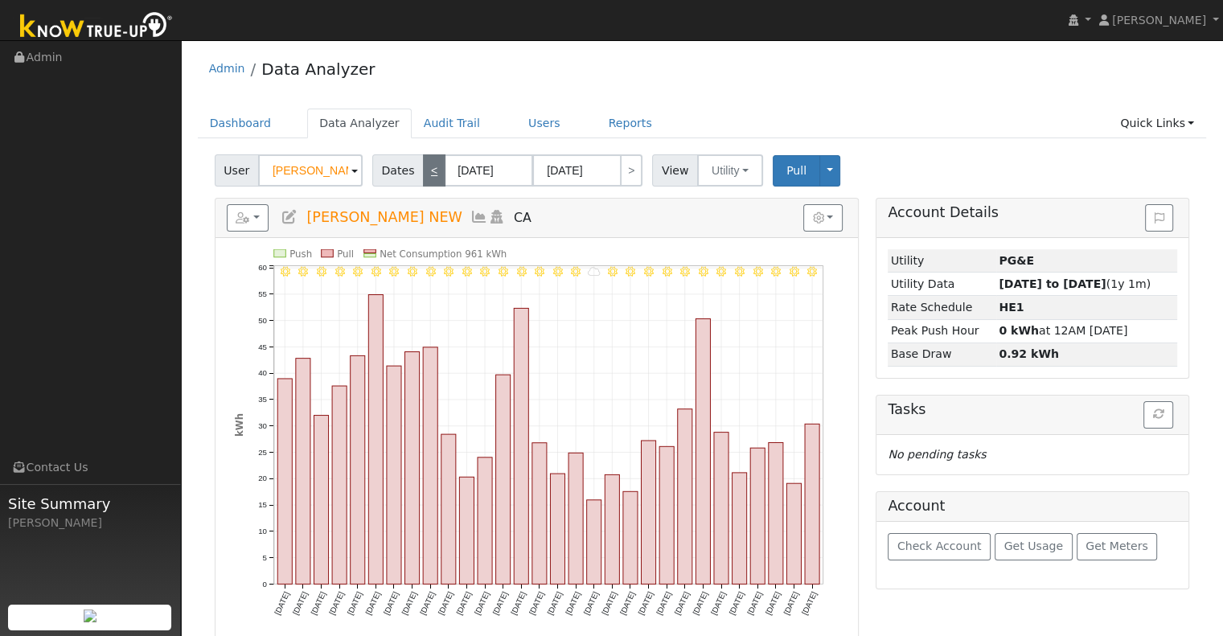
click at [431, 173] on link "<" at bounding box center [434, 170] width 23 height 32
type input "08/01/2024"
type input "08/31/2024"
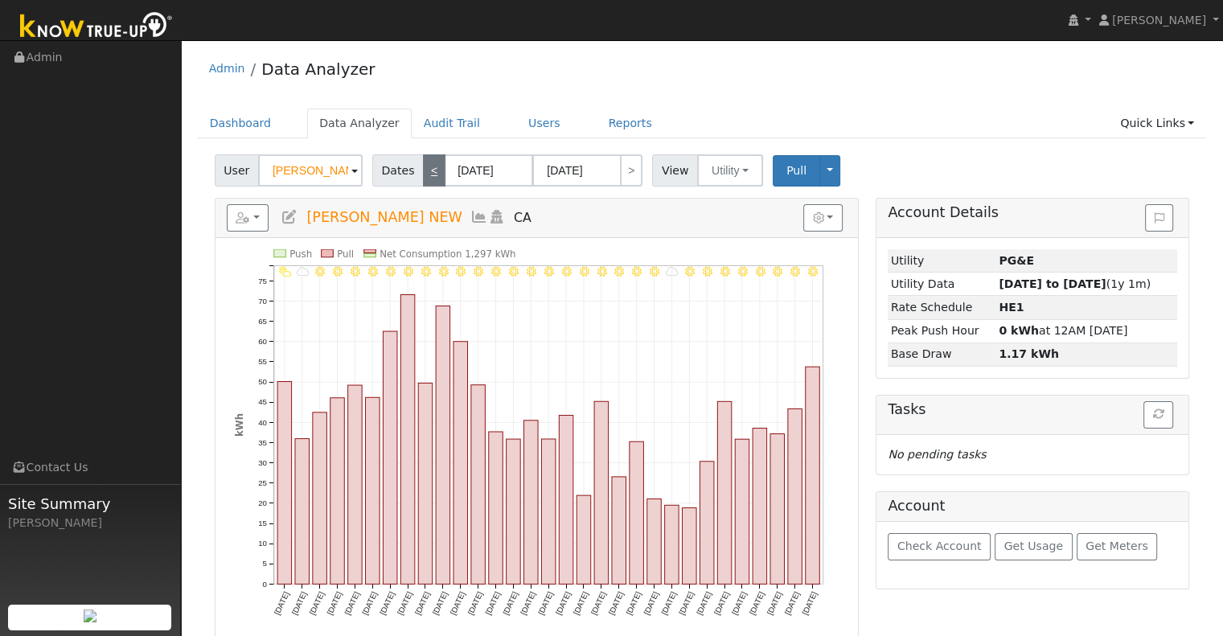
click at [431, 173] on link "<" at bounding box center [434, 170] width 23 height 32
type input "07/01/2024"
type input "07/31/2024"
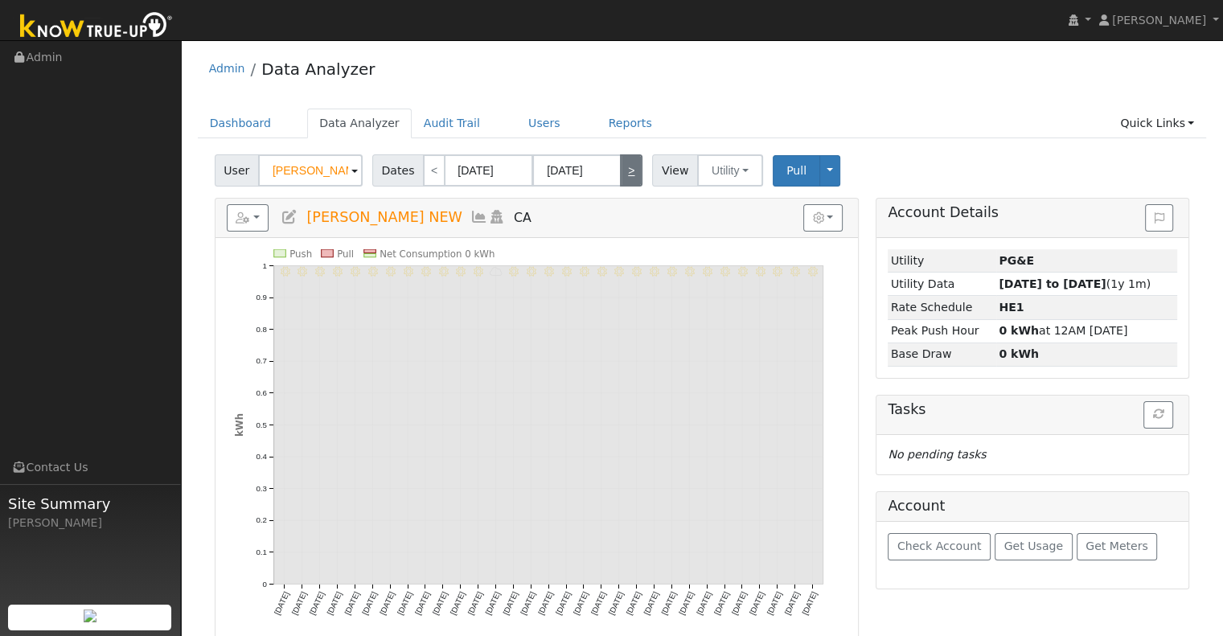
click at [623, 174] on link ">" at bounding box center [631, 170] width 23 height 32
type input "08/01/2024"
type input "08/31/2024"
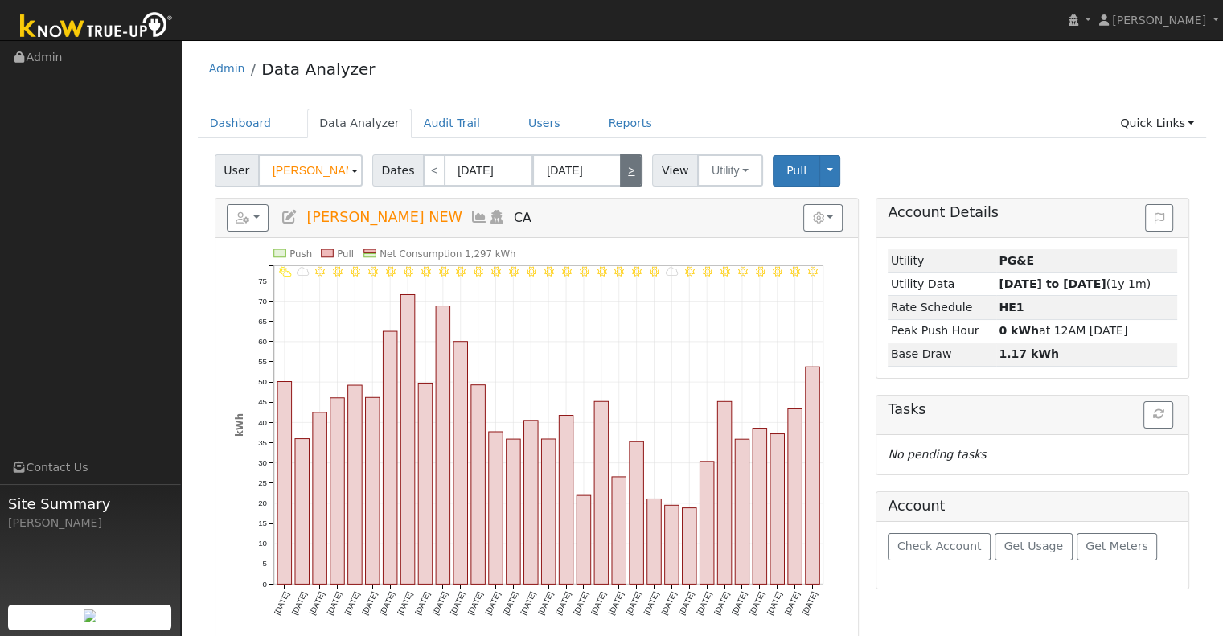
click at [623, 174] on link ">" at bounding box center [631, 170] width 23 height 32
type input "09/01/2024"
type input "09/30/2024"
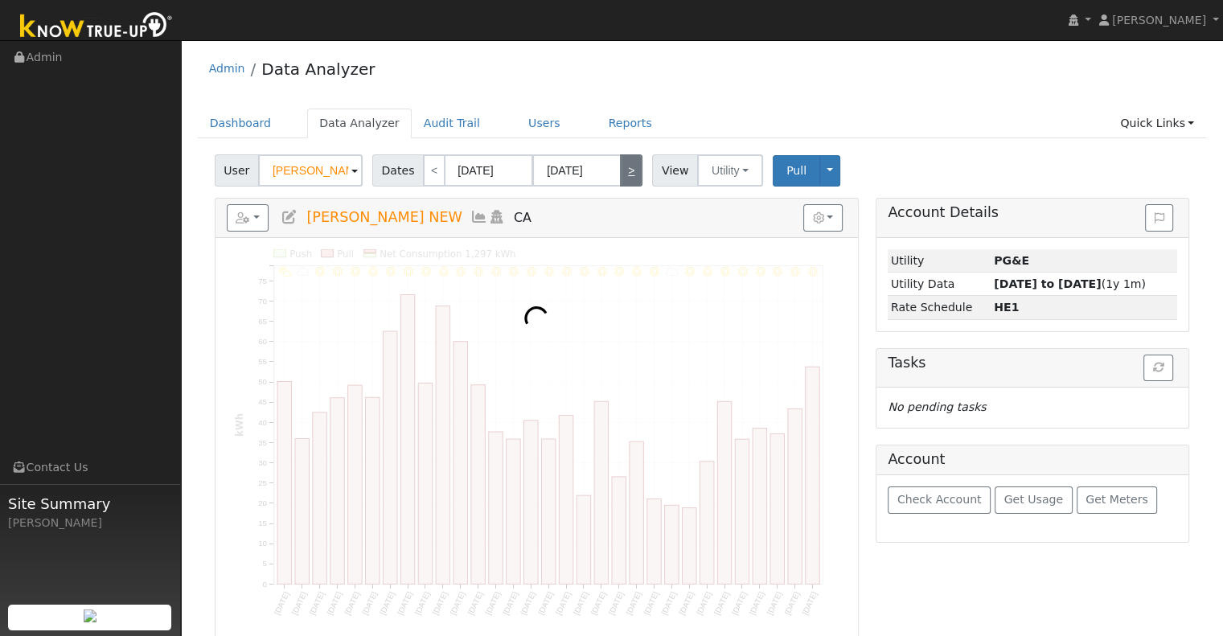
click at [623, 174] on link ">" at bounding box center [631, 170] width 23 height 32
type input "10/01/2024"
type input "10/31/2024"
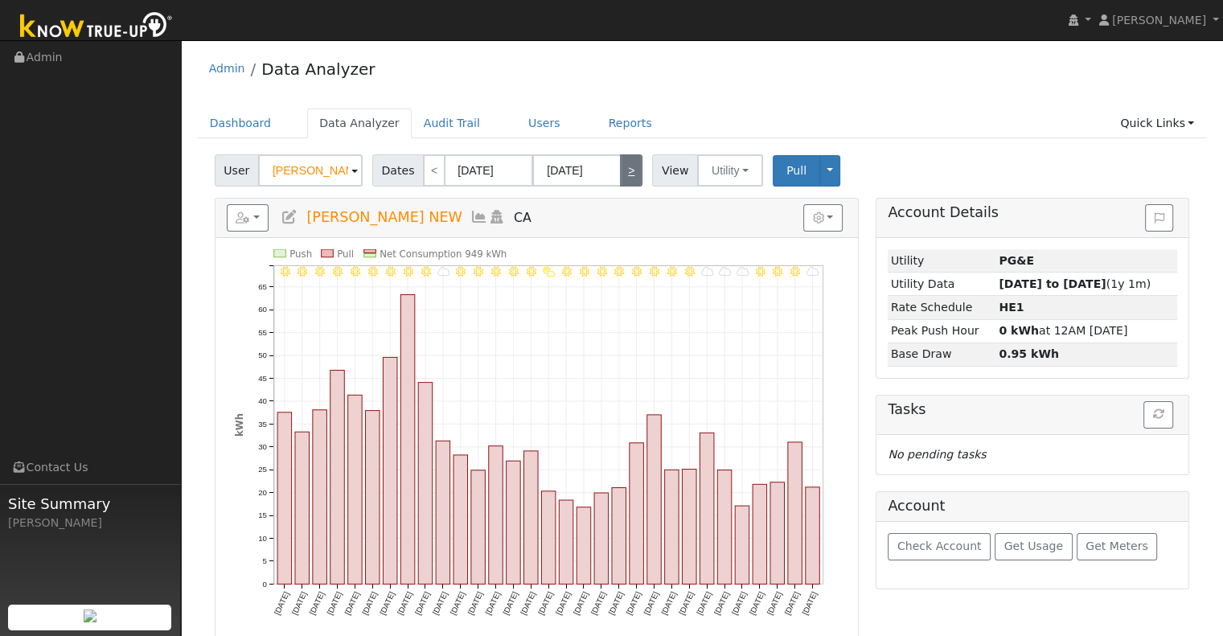
click at [623, 174] on link ">" at bounding box center [631, 170] width 23 height 32
type input "11/01/2024"
type input "11/30/2024"
click at [623, 174] on link ">" at bounding box center [631, 170] width 23 height 32
type input "12/01/2024"
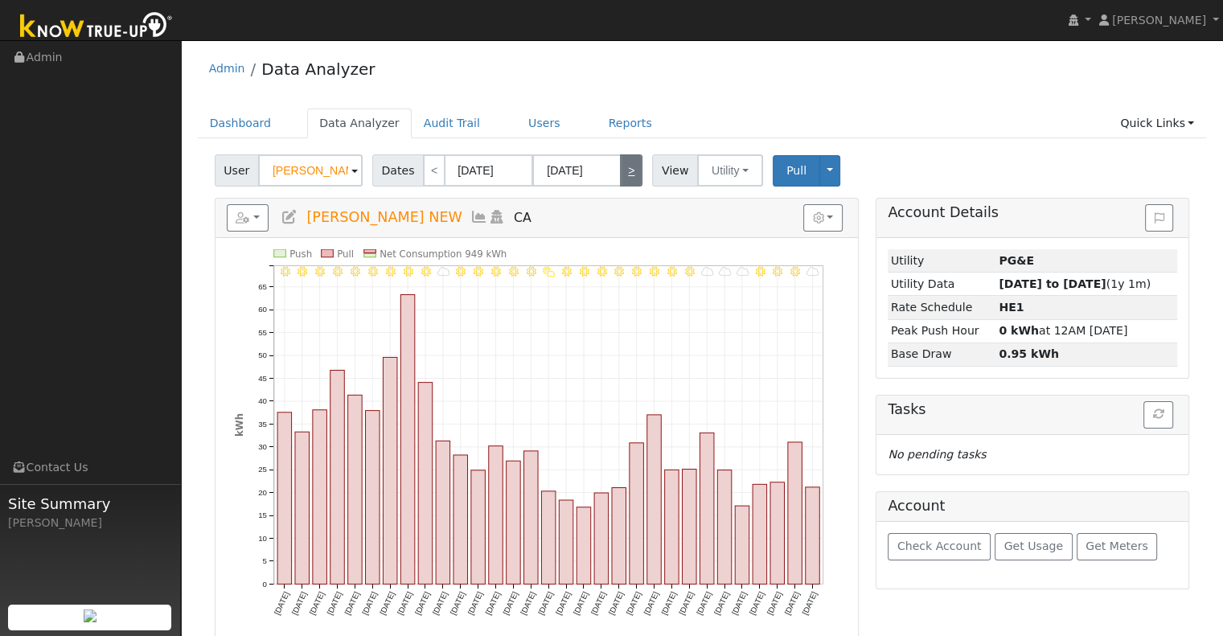
type input "12/31/2024"
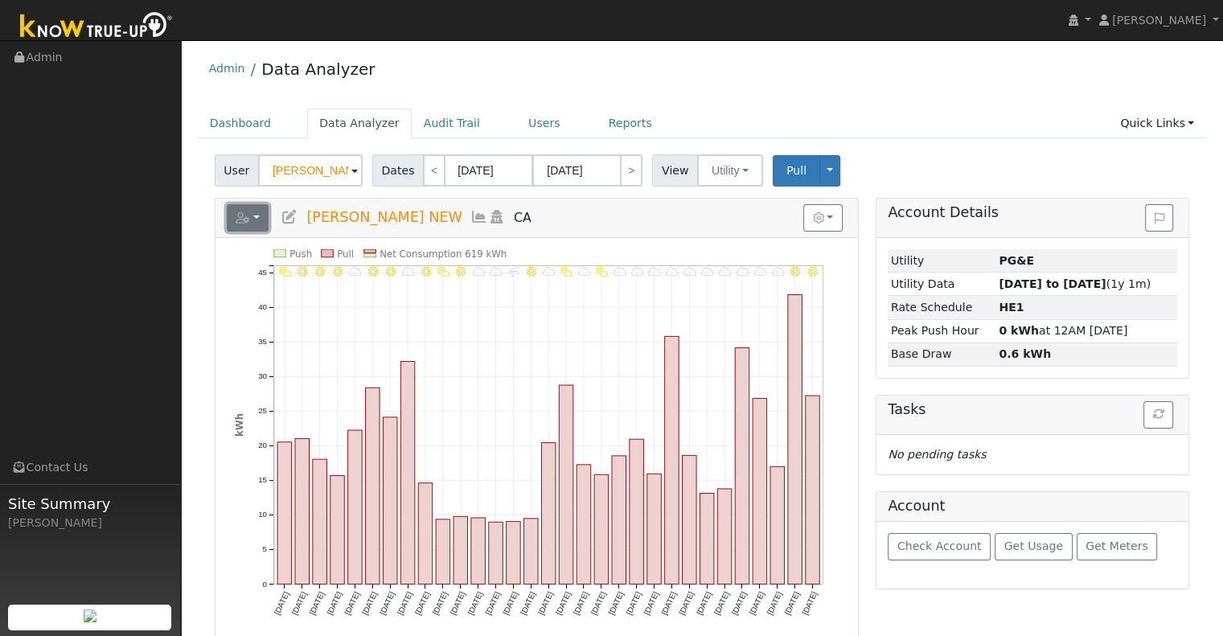
click at [257, 217] on button "button" at bounding box center [248, 217] width 43 height 27
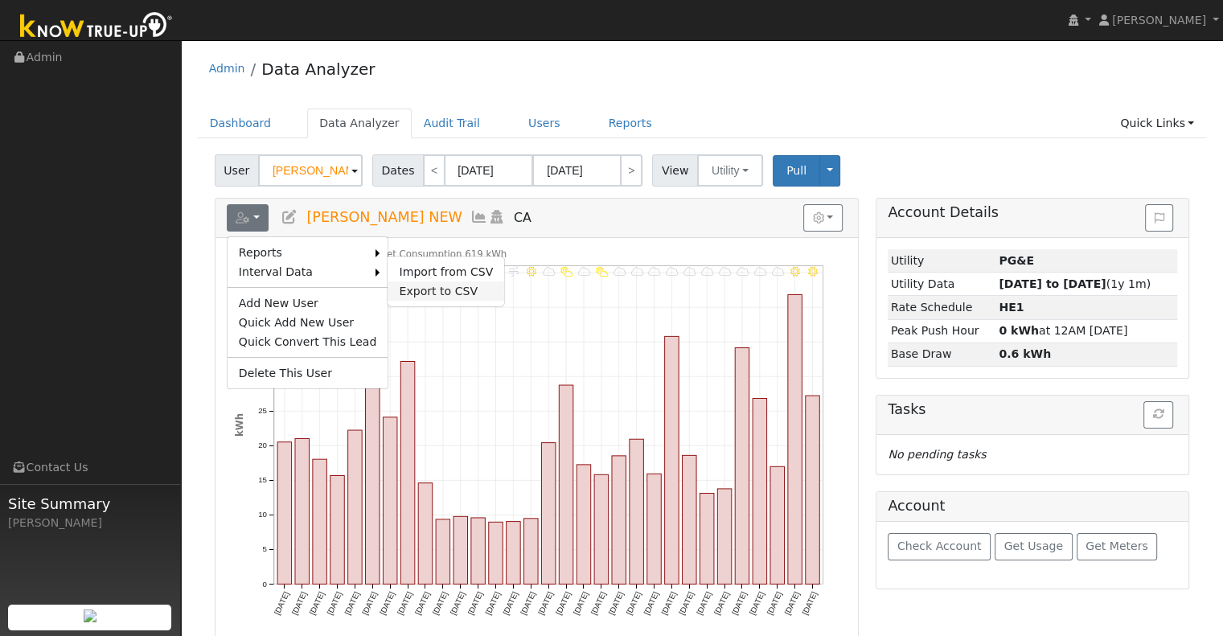
click at [449, 285] on link "Export to CSV" at bounding box center [446, 290] width 117 height 19
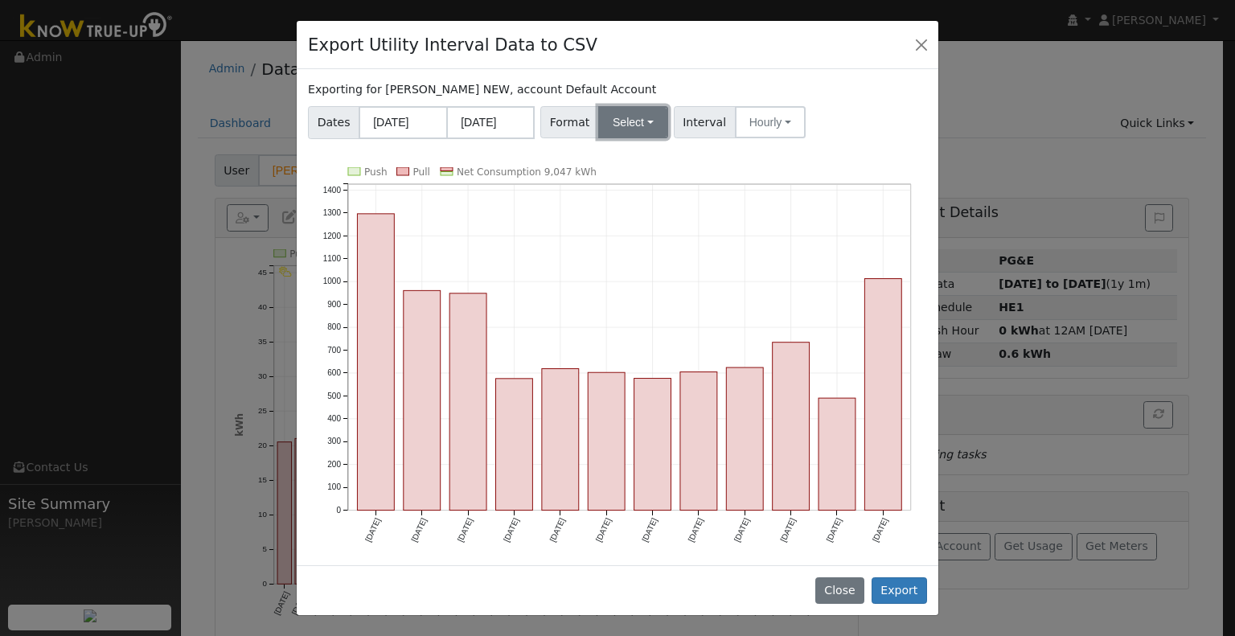
click at [638, 132] on button "Select" at bounding box center [633, 122] width 70 height 32
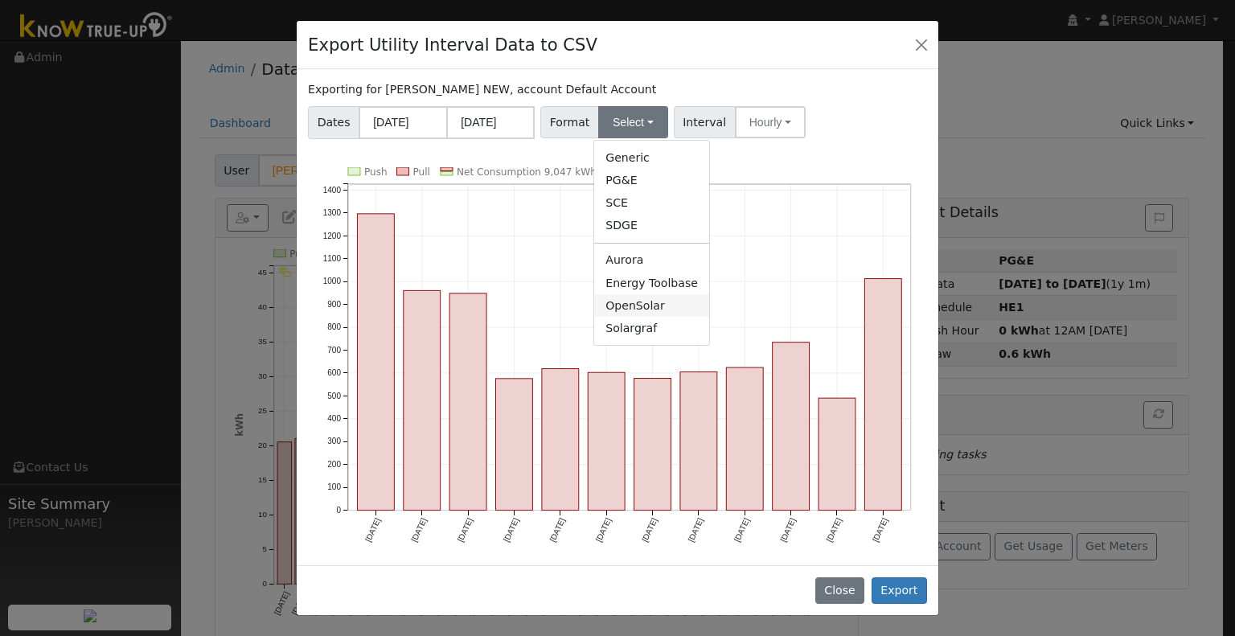
click at [642, 312] on link "OpenSolar" at bounding box center [651, 305] width 115 height 23
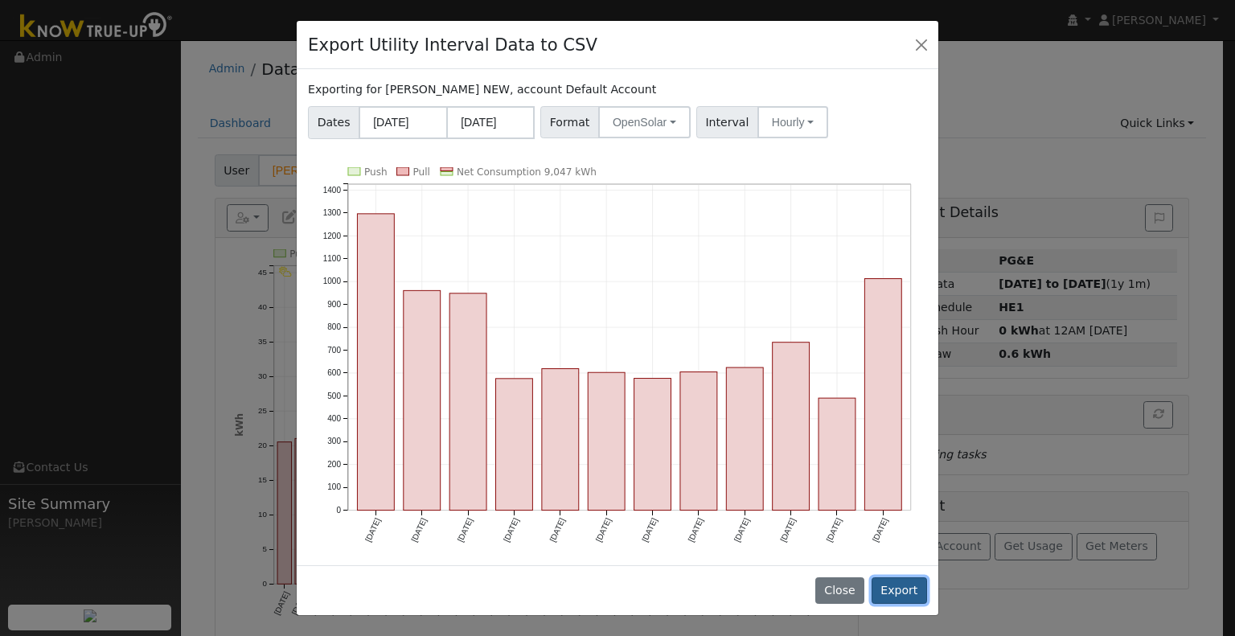
click at [917, 592] on button "Export" at bounding box center [899, 590] width 55 height 27
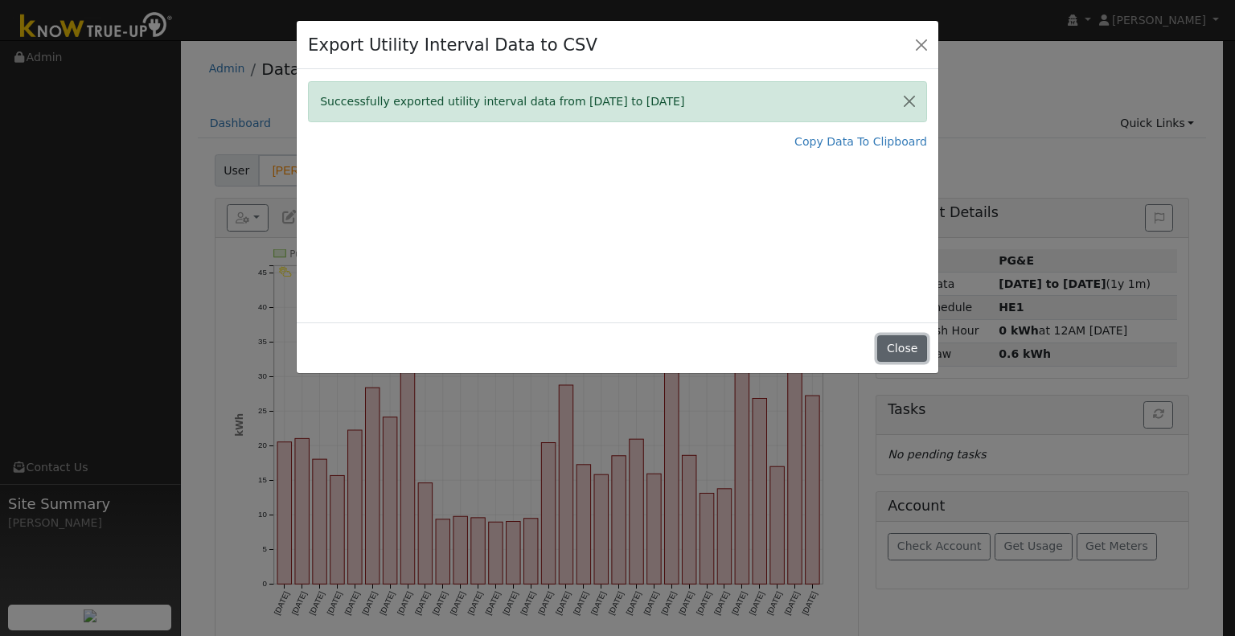
click at [902, 343] on button "Close" at bounding box center [901, 348] width 49 height 27
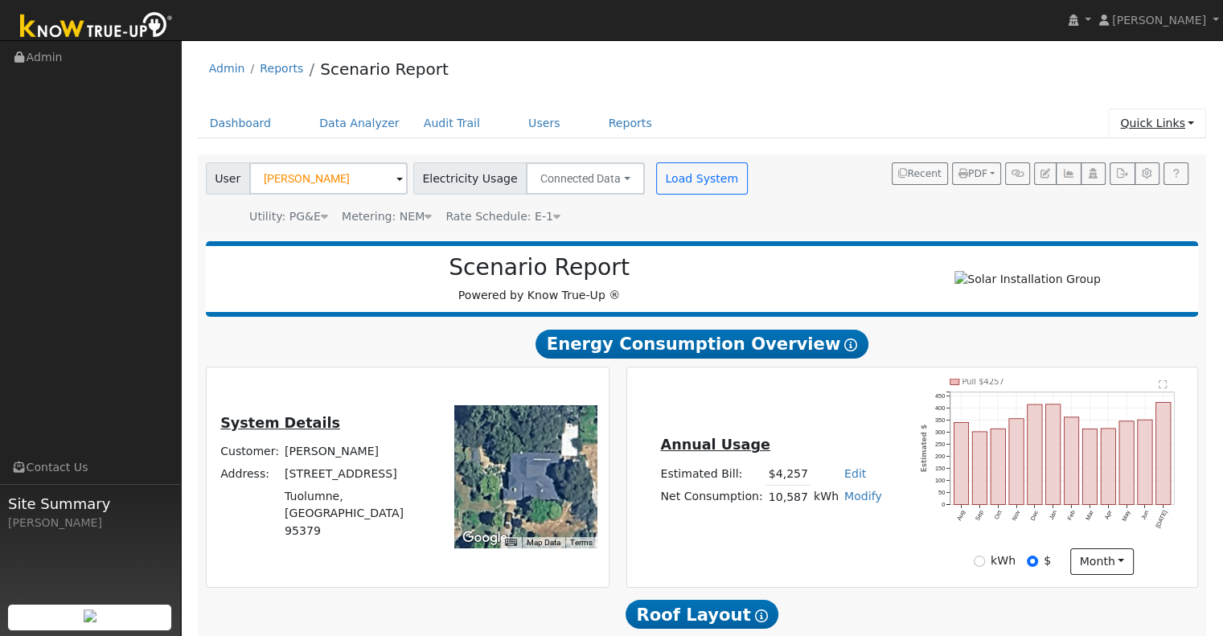
click at [1157, 124] on link "Quick Links" at bounding box center [1157, 124] width 98 height 30
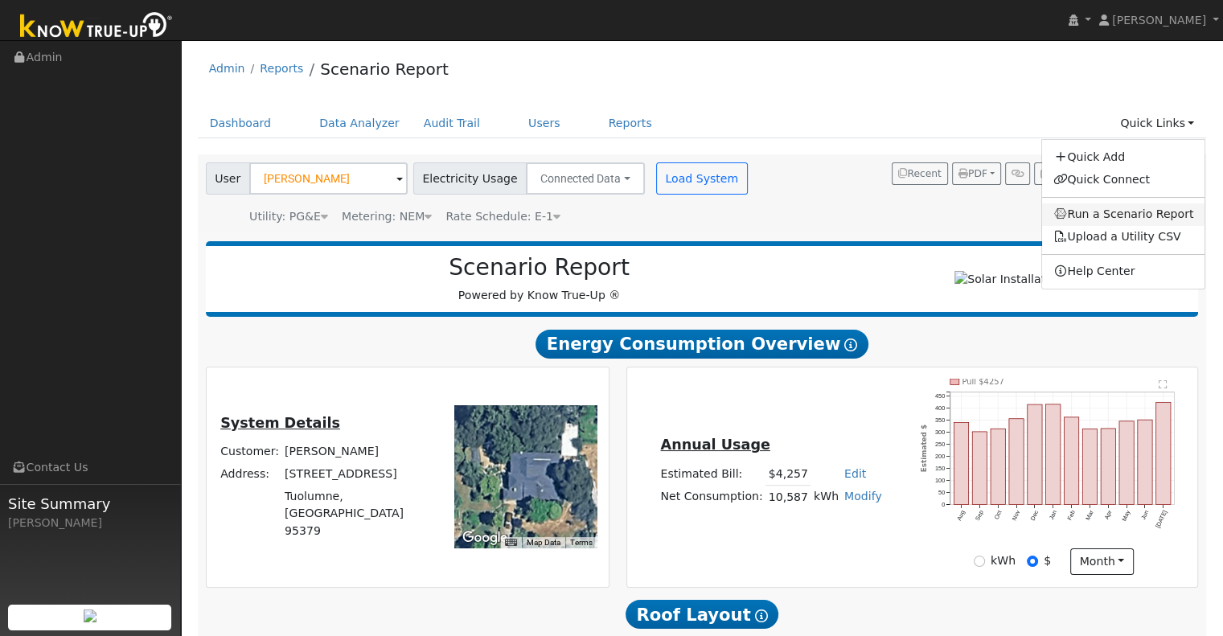
click at [1155, 217] on link "Run a Scenario Report" at bounding box center [1123, 214] width 163 height 23
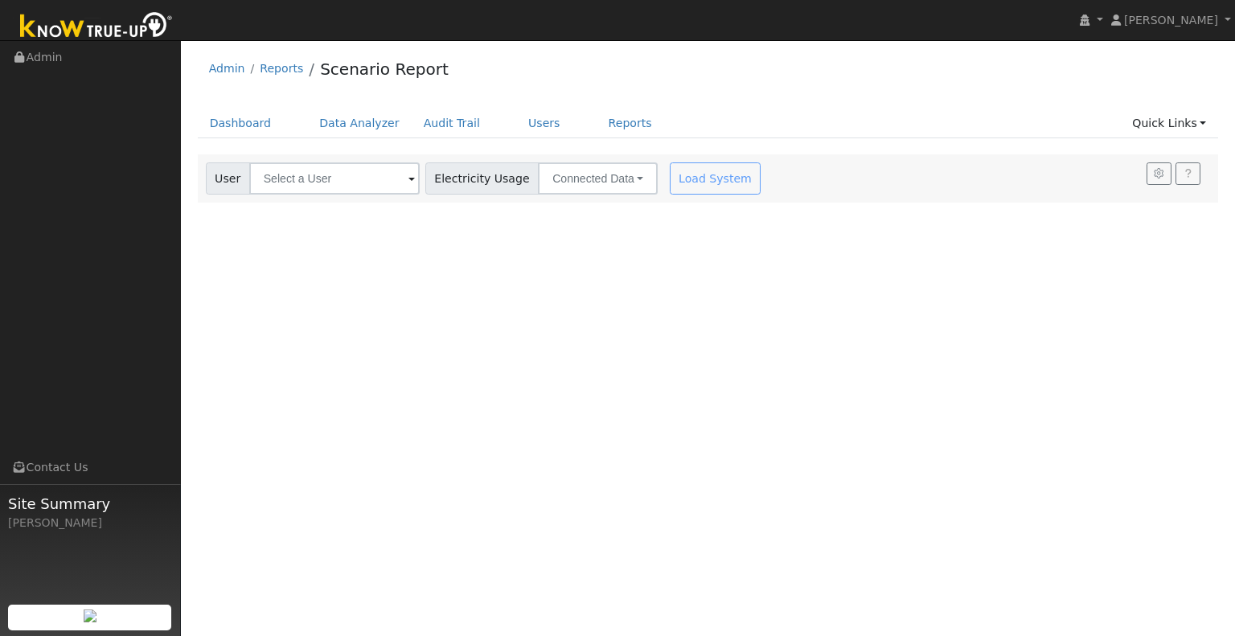
click at [326, 198] on div "User Account Select an Ac... Electricity Usage Connected Data Connected Data Es…" at bounding box center [708, 178] width 1021 height 48
click at [309, 180] on input "text" at bounding box center [334, 178] width 170 height 32
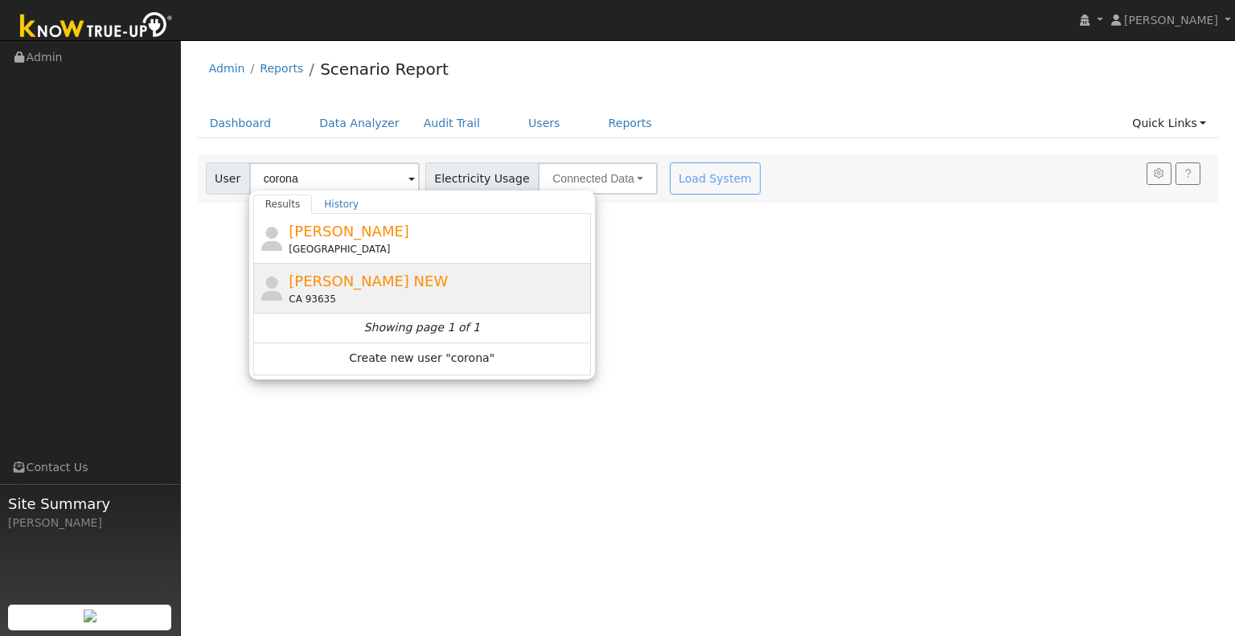
click at [404, 297] on div "CA 93635" at bounding box center [438, 299] width 298 height 14
type input "[PERSON_NAME] NEW"
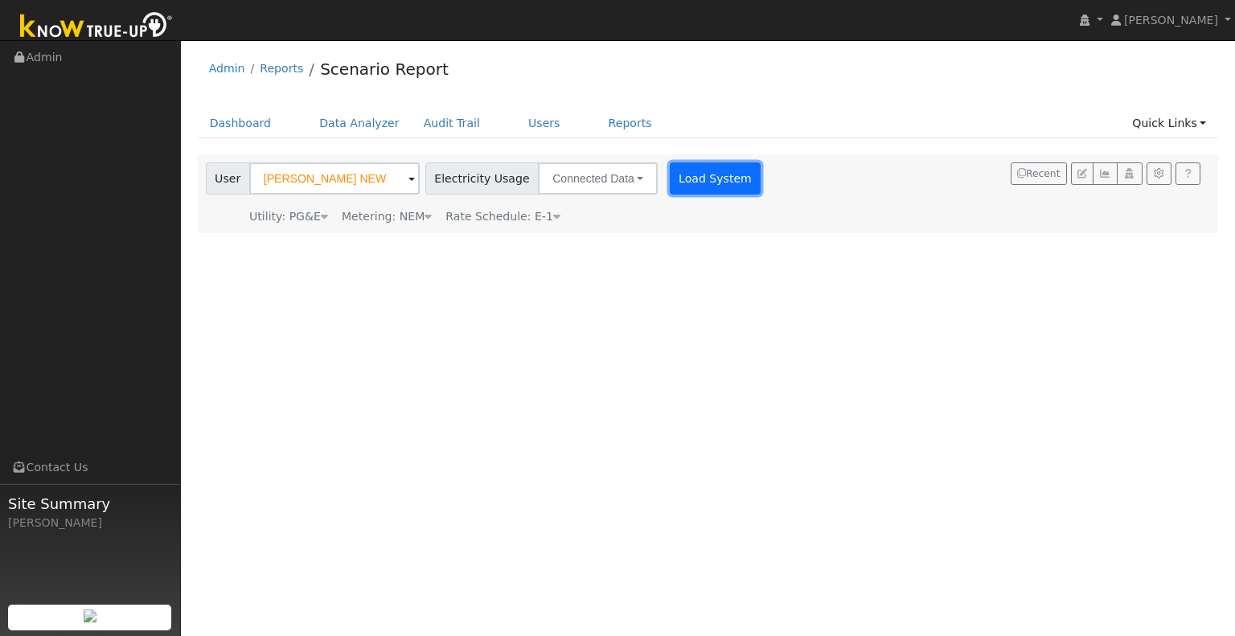
click at [675, 181] on button "Load System" at bounding box center [716, 178] width 92 height 32
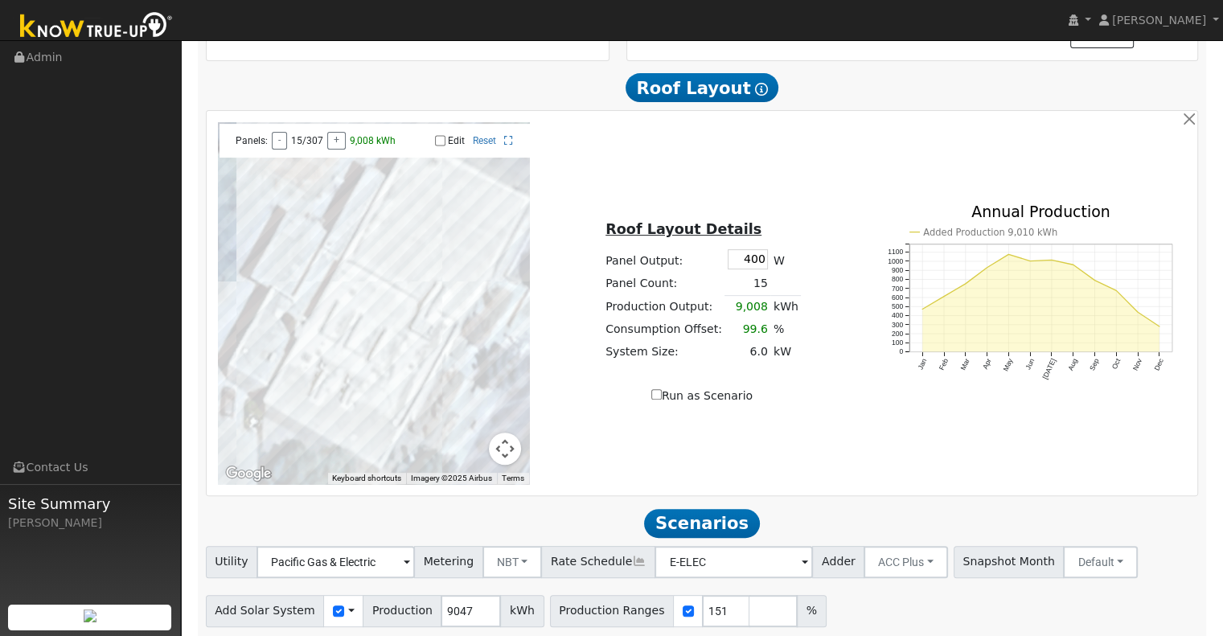
scroll to position [590, 0]
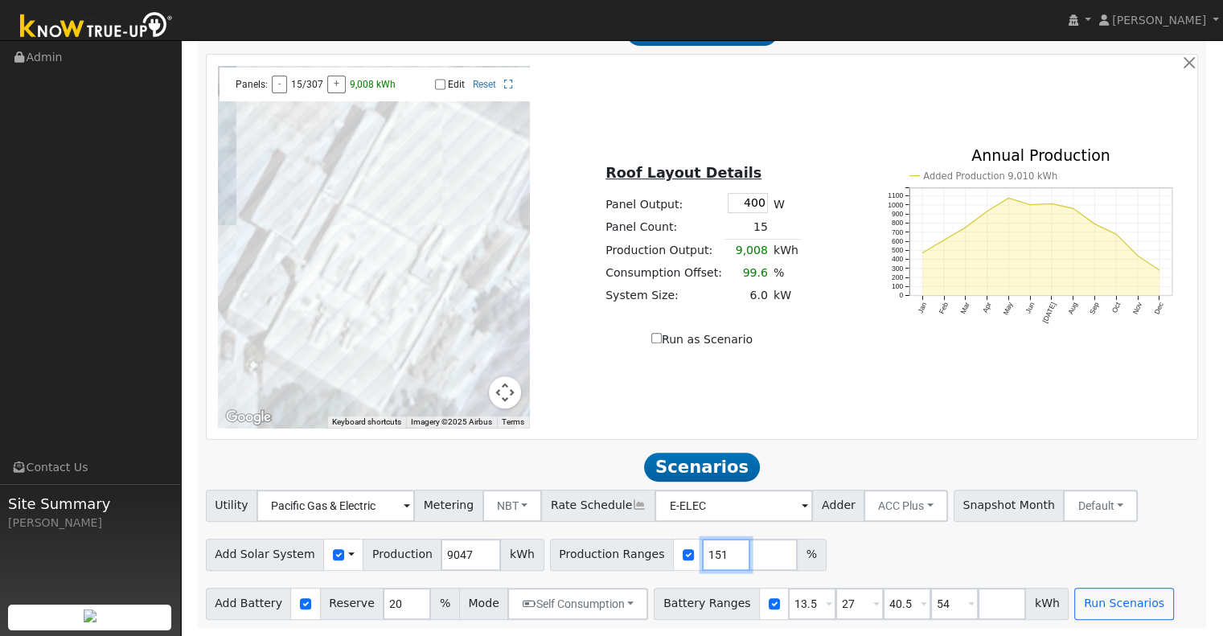
drag, startPoint x: 694, startPoint y: 556, endPoint x: 462, endPoint y: 590, distance: 234.1
click at [462, 590] on div "Utility Pacific Gas & Electric Metering NBT NEM NBT Rate Schedule E-ELEC Adder …" at bounding box center [702, 555] width 1010 height 130
type input "150"
type input "164"
drag, startPoint x: 786, startPoint y: 609, endPoint x: 762, endPoint y: 610, distance: 24.2
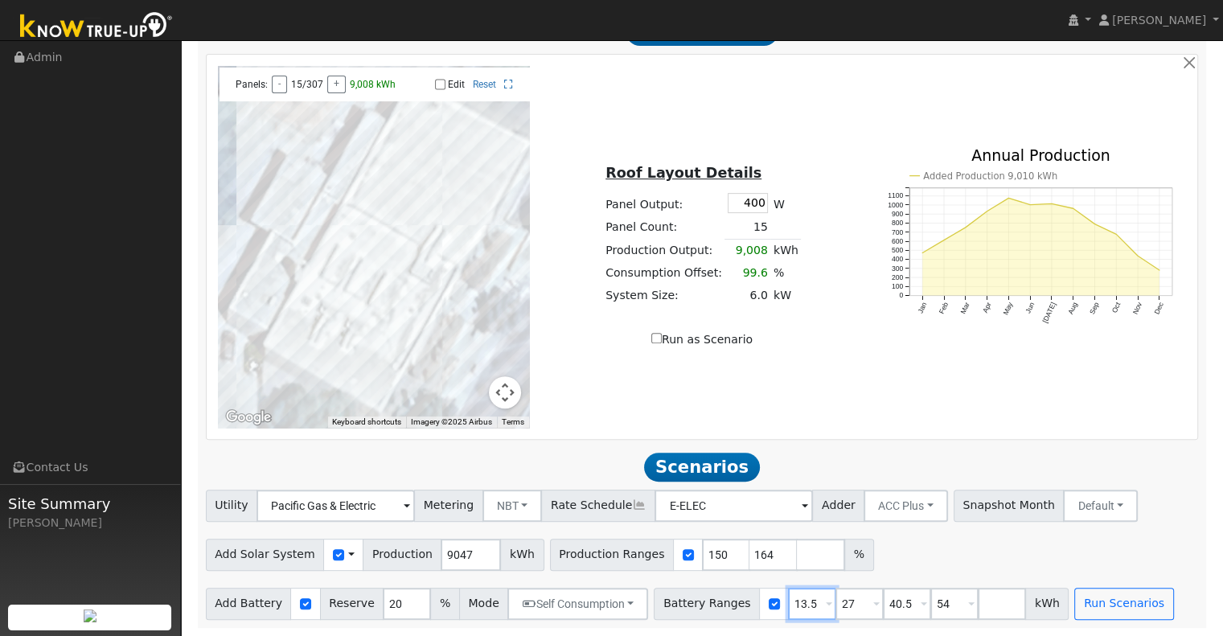
click at [788, 610] on input "13.5" at bounding box center [812, 604] width 48 height 32
type input "20"
type input "40.5"
type input "54"
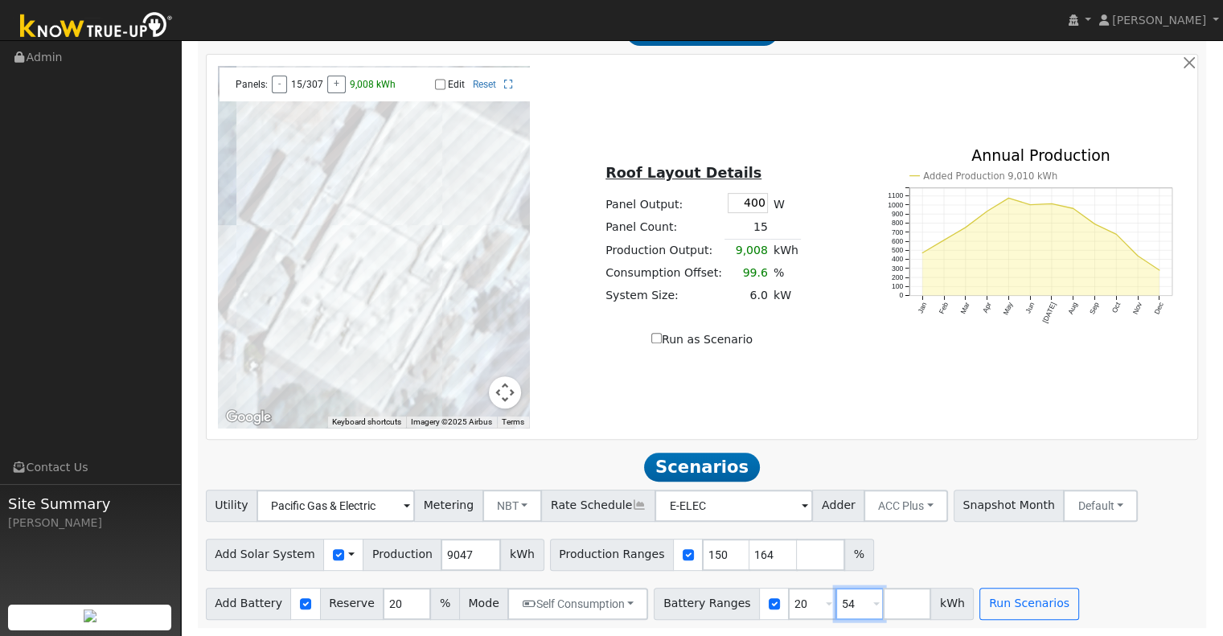
type input "5"
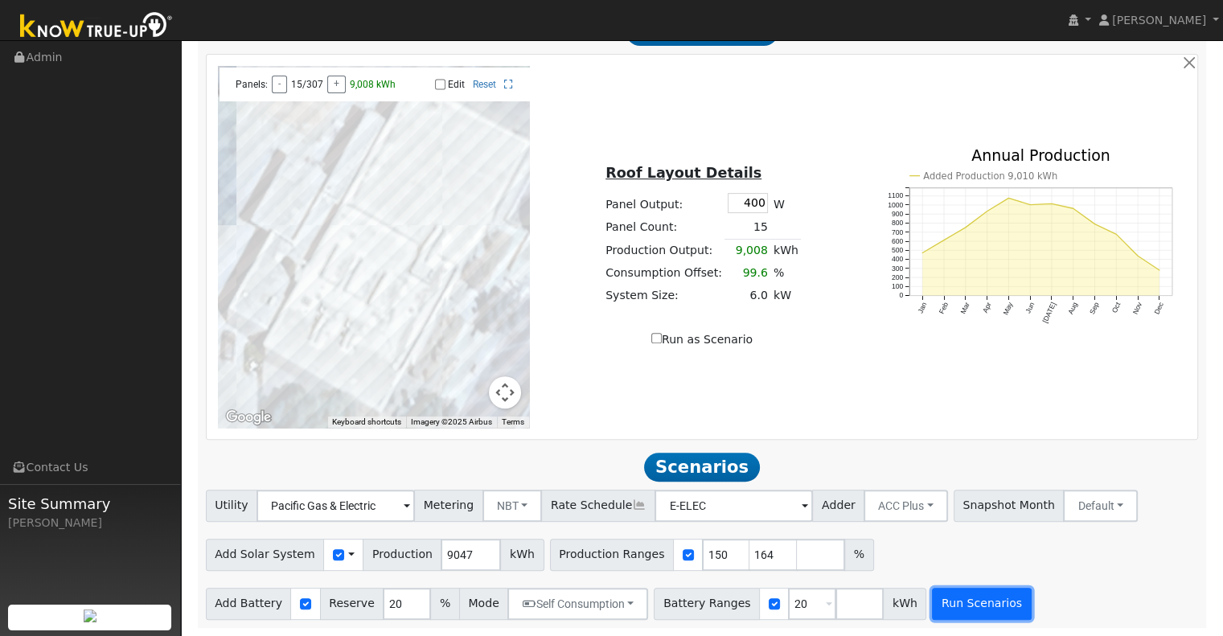
click at [937, 604] on button "Run Scenarios" at bounding box center [981, 604] width 99 height 32
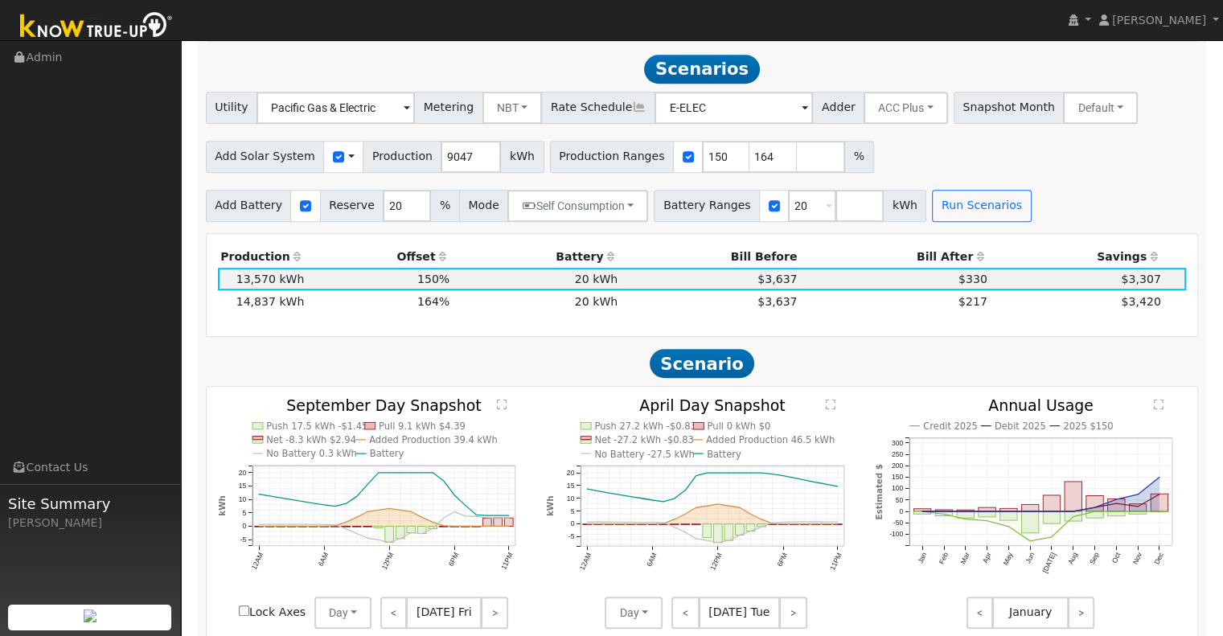
scroll to position [993, 0]
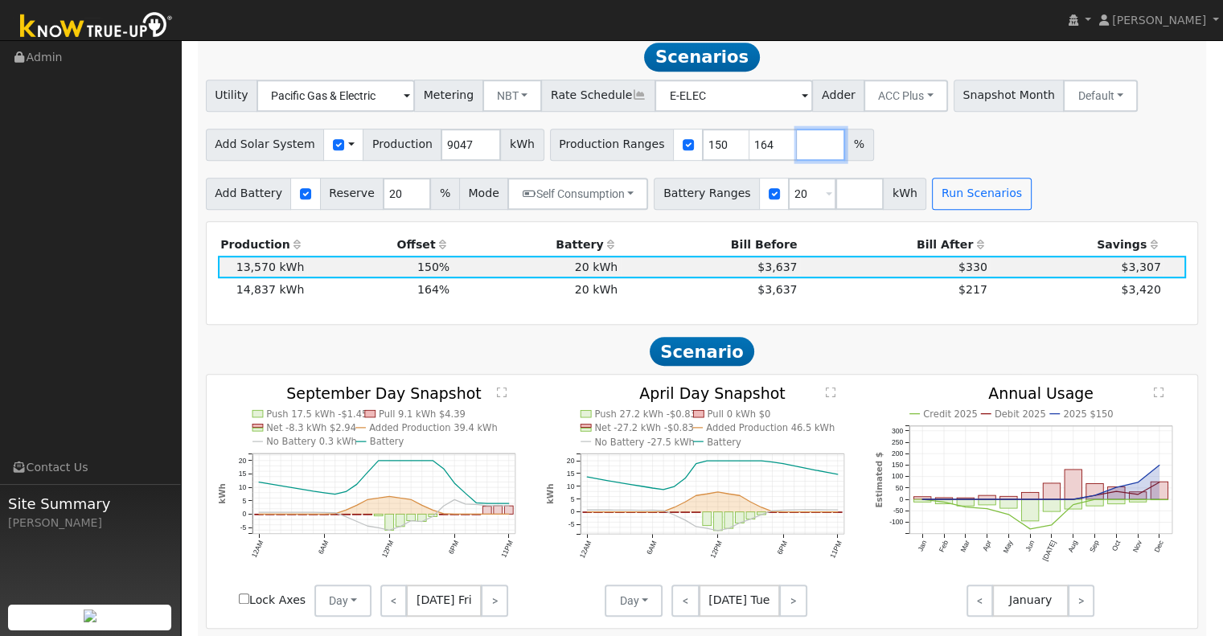
click at [797, 161] on input "number" at bounding box center [821, 145] width 48 height 32
type input "137"
type input "150"
type input "164"
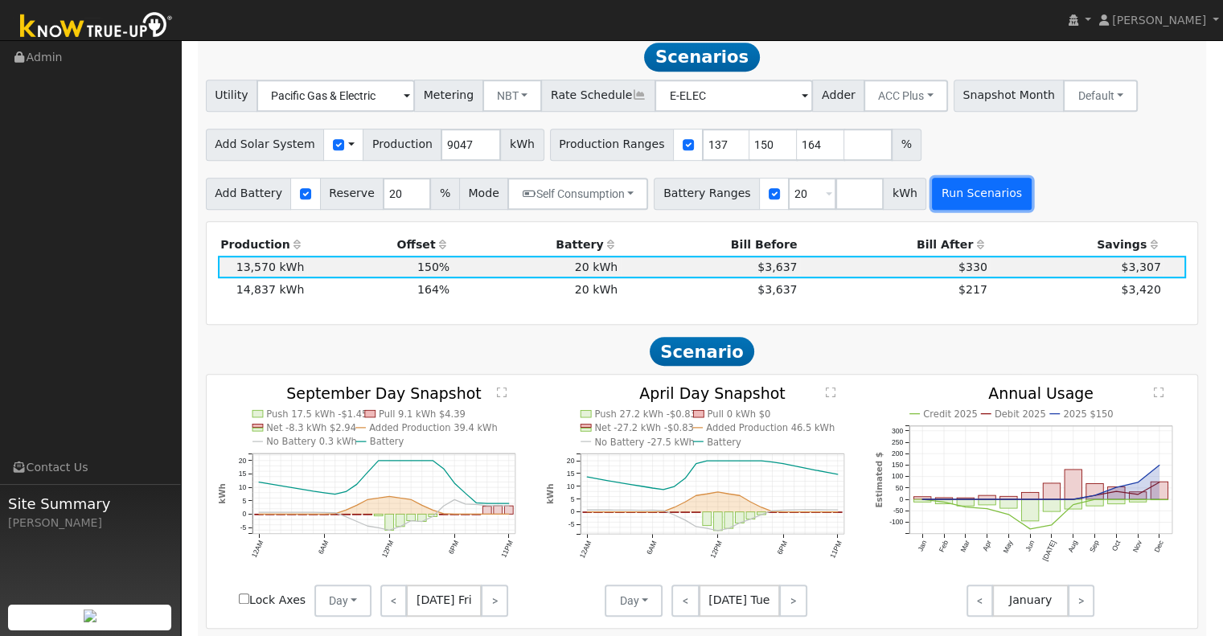
click at [965, 186] on button "Run Scenarios" at bounding box center [981, 194] width 99 height 32
